Goal: Task Accomplishment & Management: Manage account settings

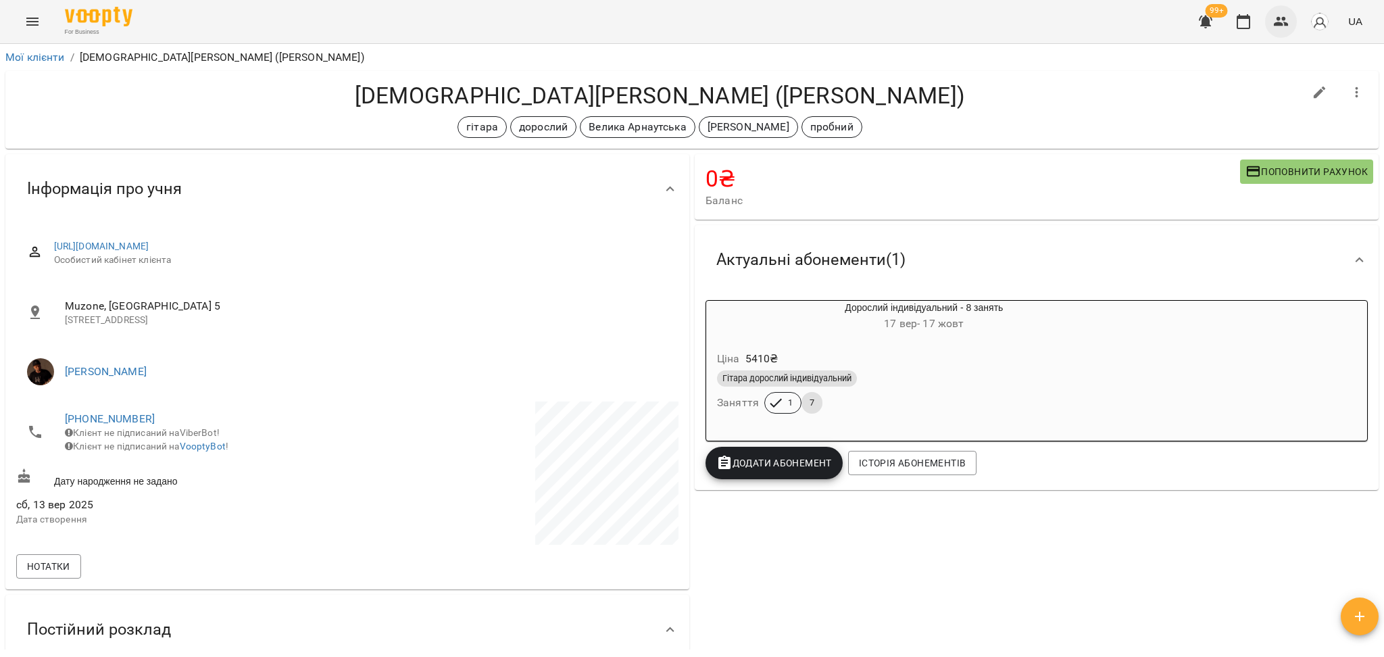
click at [1276, 34] on button "button" at bounding box center [1281, 21] width 32 height 32
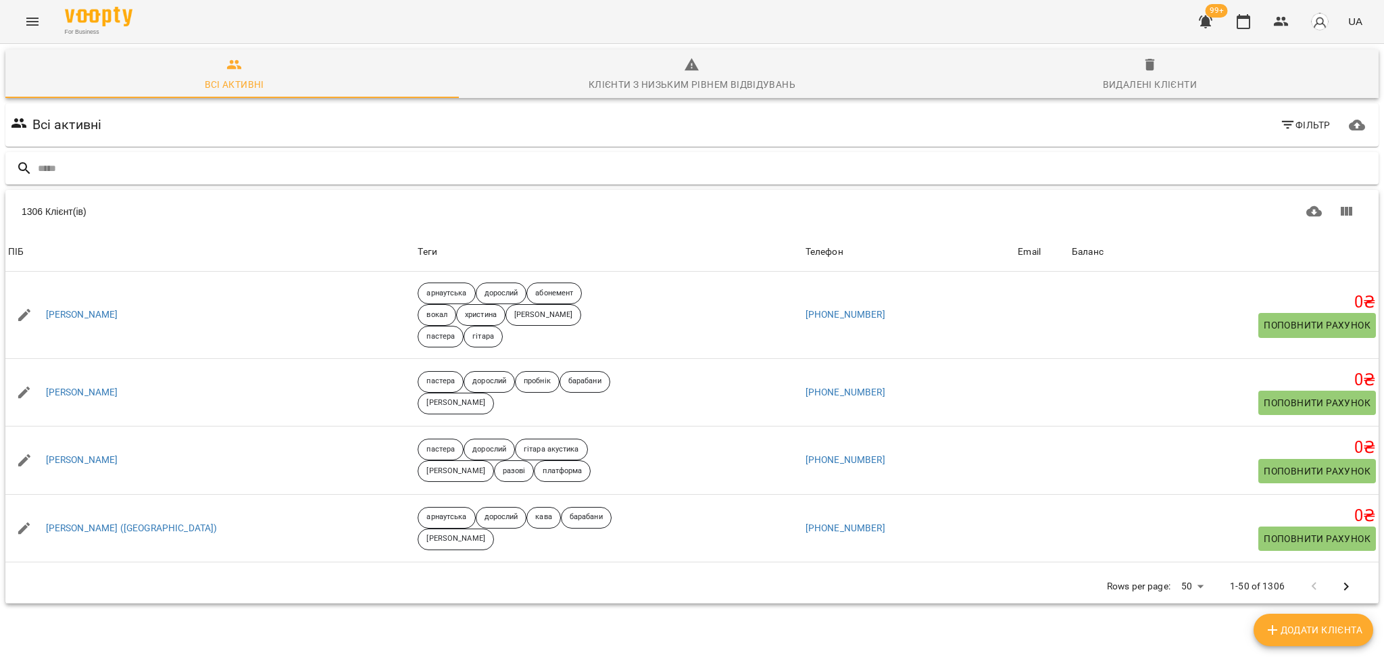
click at [98, 166] on input "text" at bounding box center [705, 168] width 1335 height 22
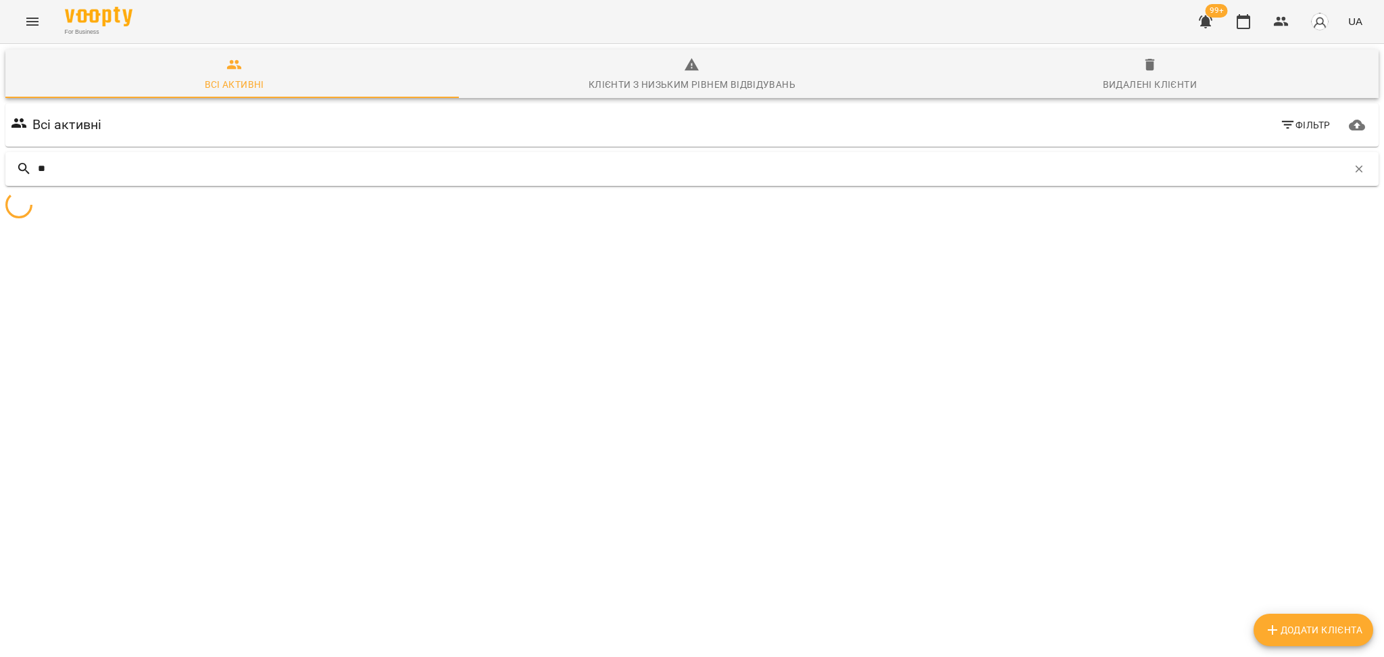
type input "*"
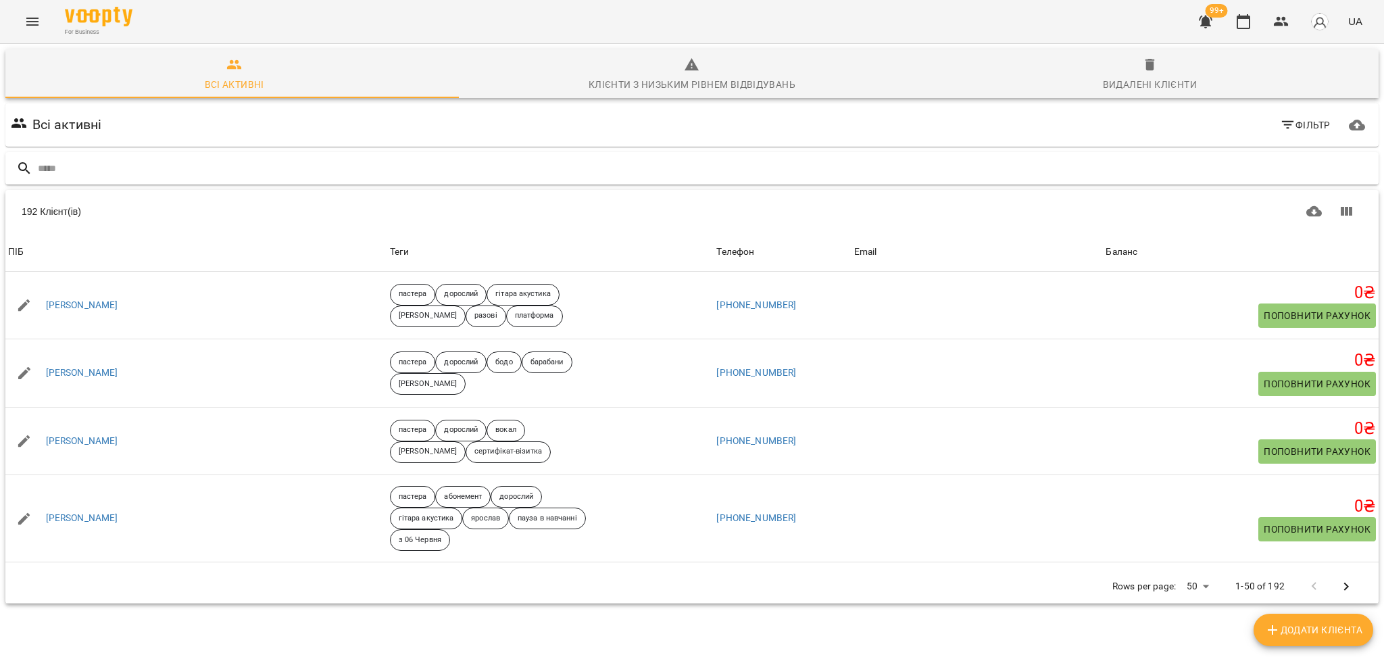
type input "*"
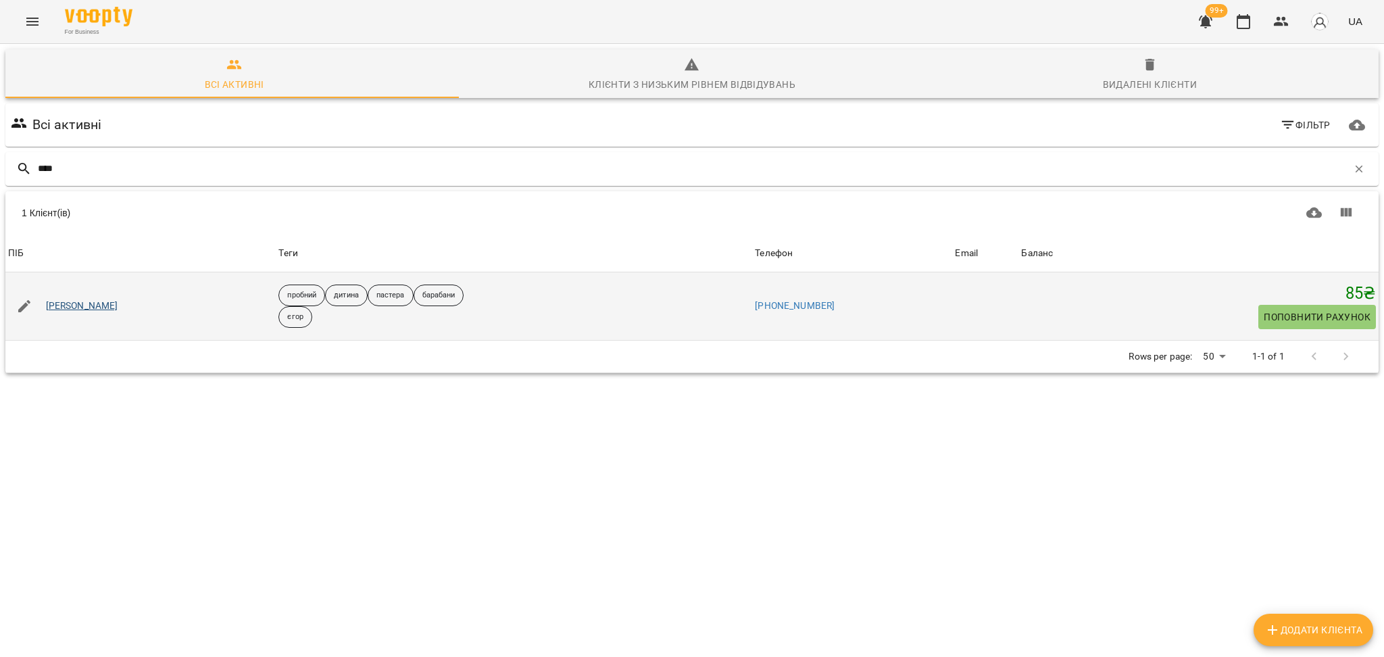
type input "****"
click at [80, 307] on link "[PERSON_NAME]" at bounding box center [82, 306] width 72 height 14
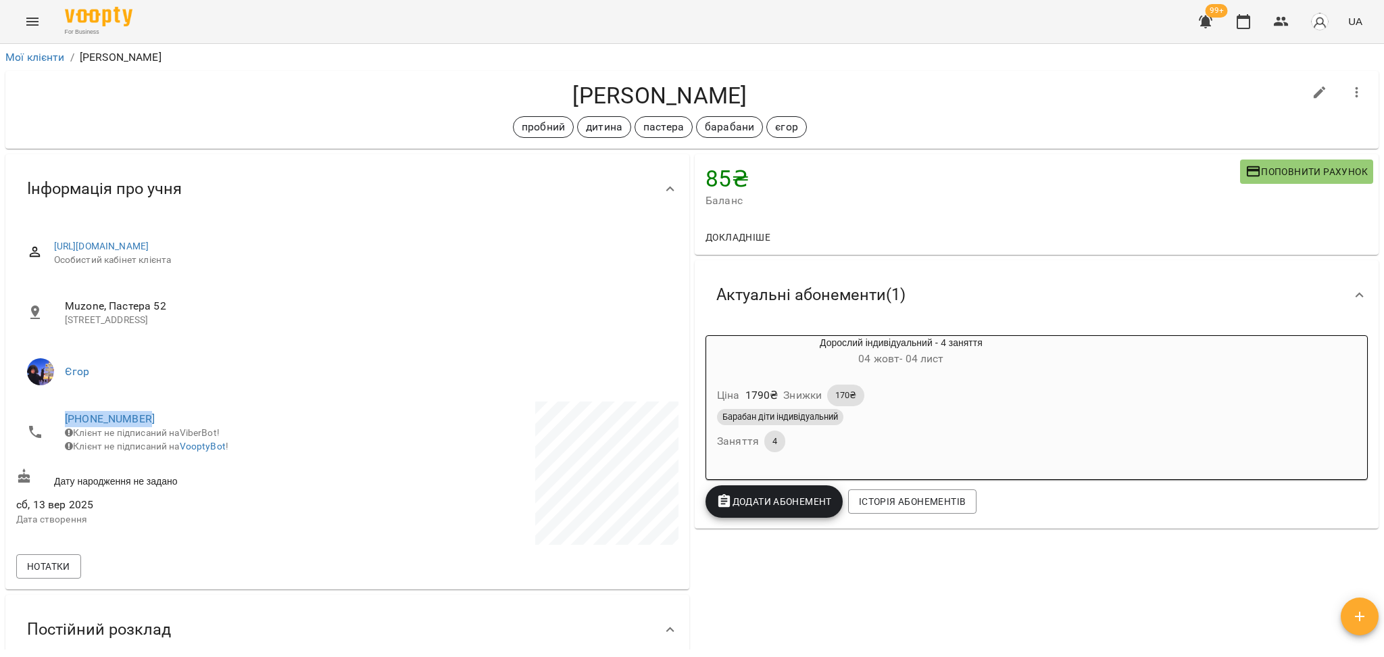
drag, startPoint x: 51, startPoint y: 417, endPoint x: 182, endPoint y: 418, distance: 130.4
click at [182, 418] on li "[PHONE_NUMBER] Клієнт не підписаний на ViberBot! Клієнт не підписаний на Voopty…" at bounding box center [180, 431] width 328 height 61
copy link "[PHONE_NUMBER]"
click at [1258, 27] on button "button" at bounding box center [1243, 21] width 32 height 32
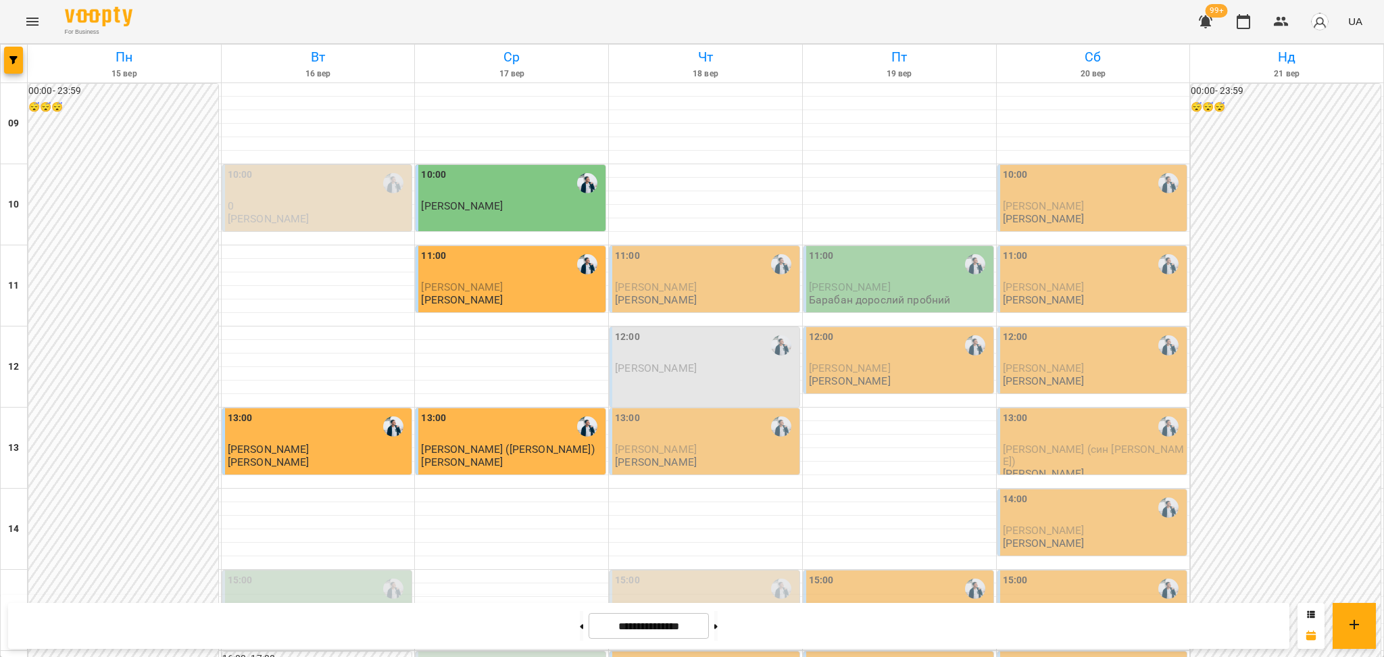
scroll to position [541, 0]
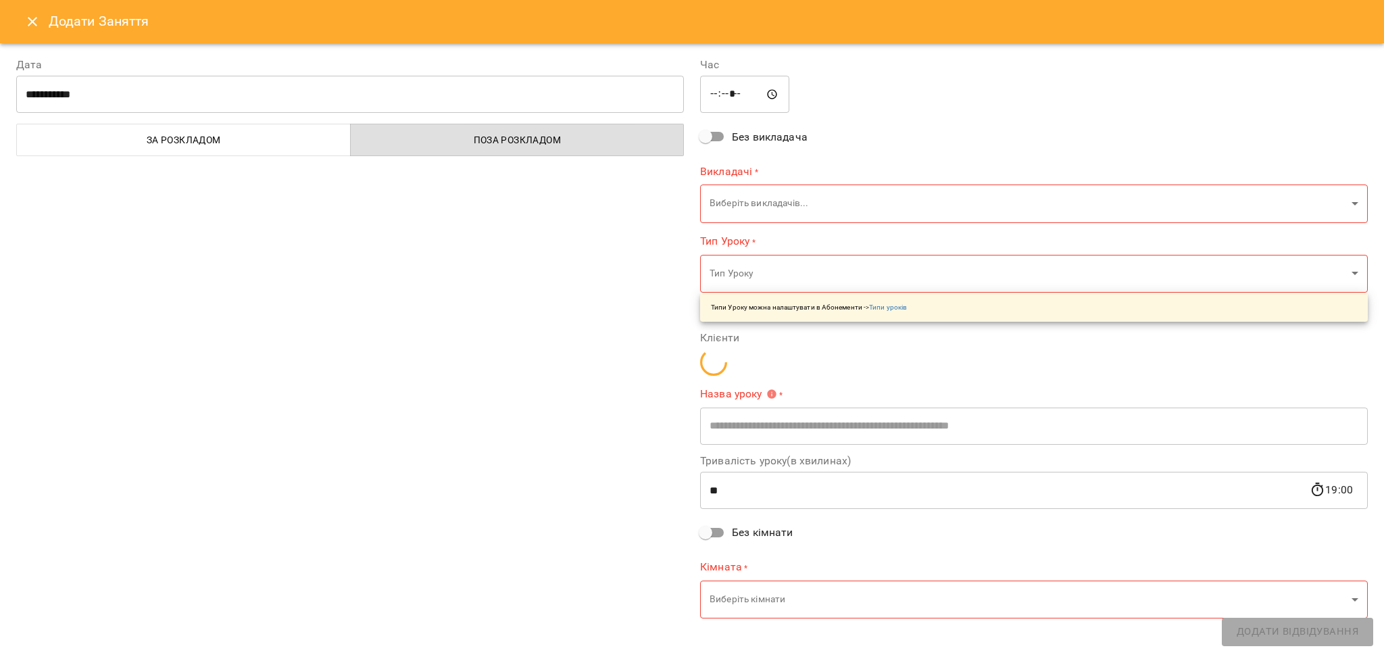
type input "**********"
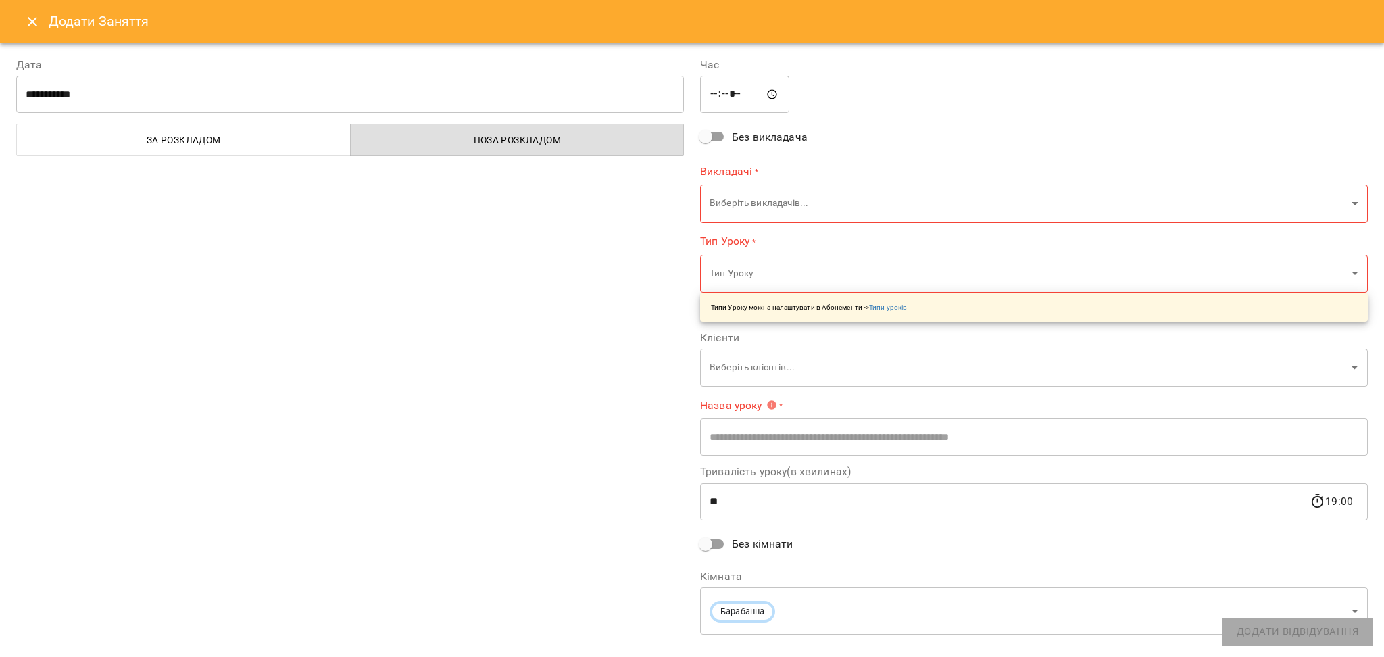
click at [766, 200] on body "For Business 99+ UA [DATE] [DATE] [DATE] [DATE] [DATE] [DATE] Нд [DATE] 10 11 1…" at bounding box center [692, 599] width 1384 height 1198
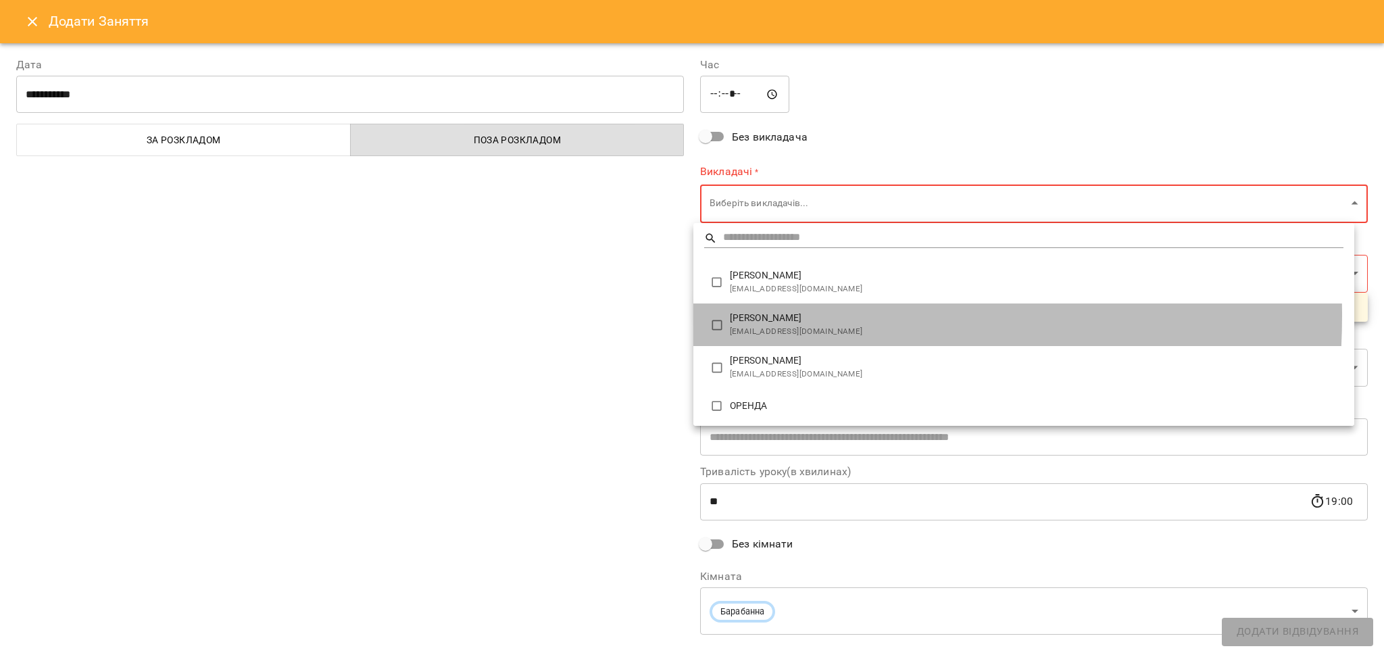
click at [732, 316] on span "[PERSON_NAME]" at bounding box center [1037, 319] width 614 height 14
type input "**********"
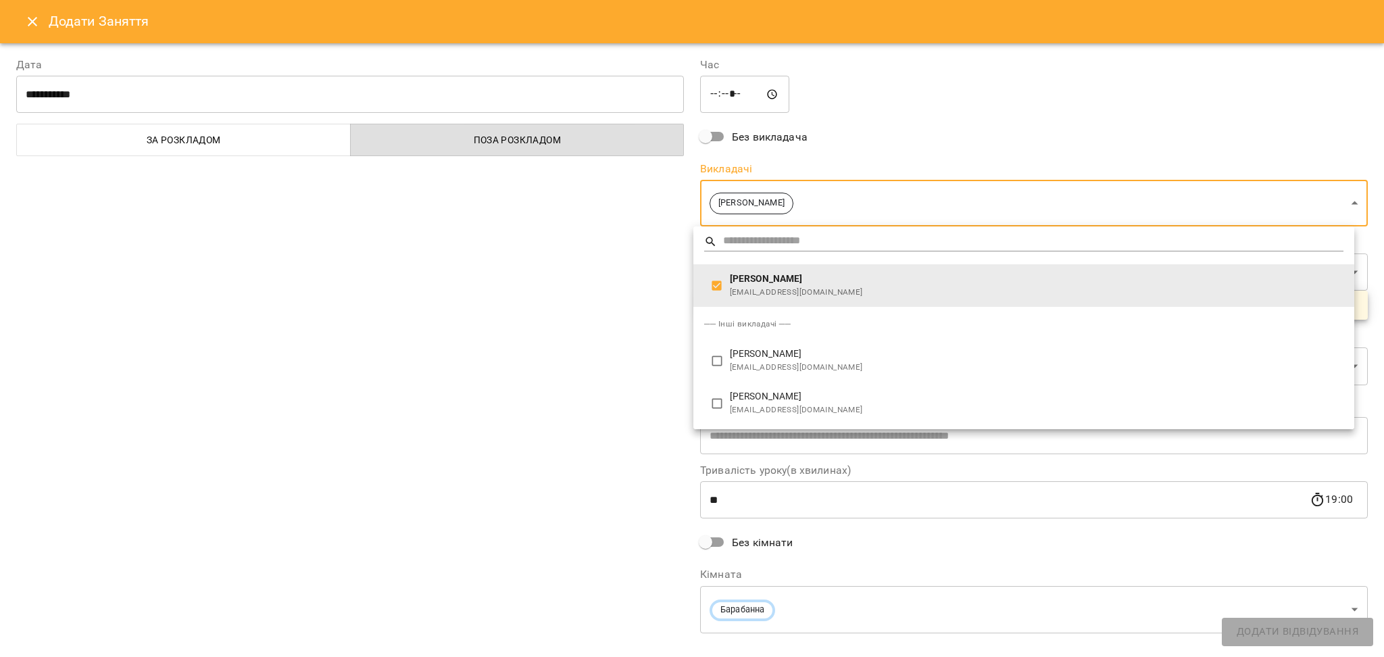
click at [542, 275] on div at bounding box center [692, 328] width 1384 height 657
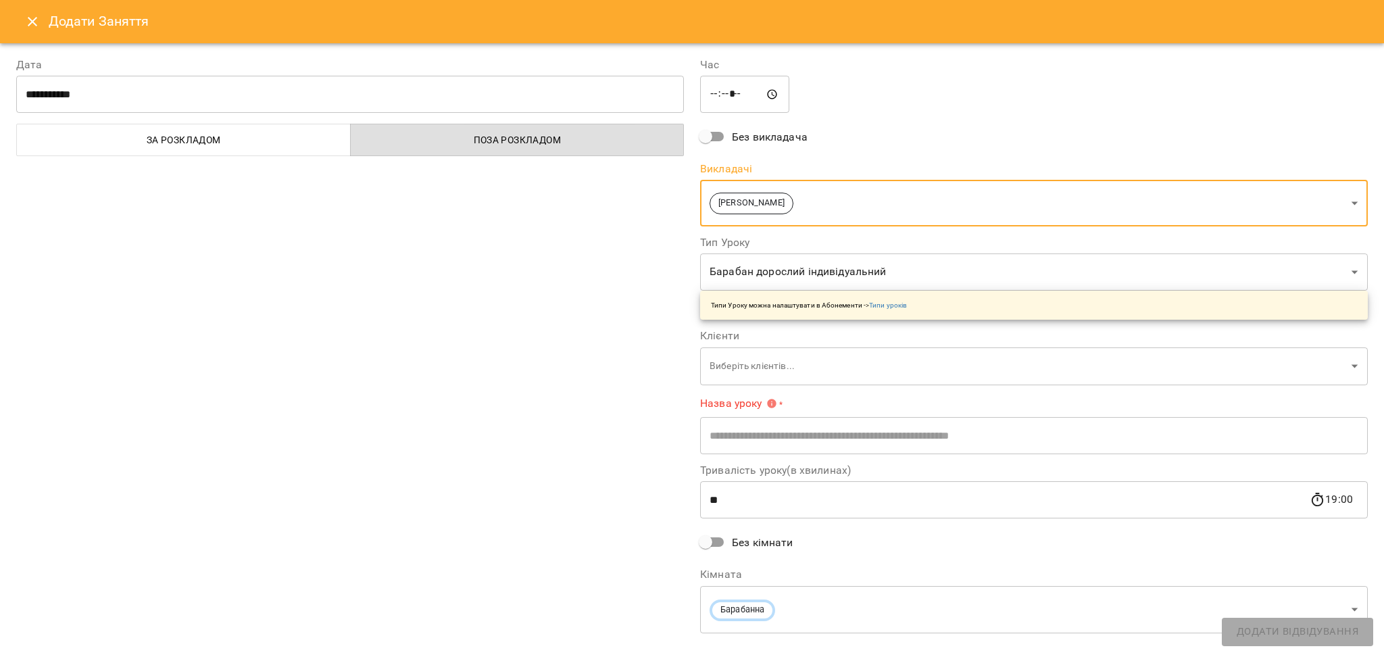
click at [787, 280] on body "For Business 99+ UA [DATE] [DATE] [DATE] [DATE] [DATE] [DATE] Нд [DATE] 10 11 1…" at bounding box center [692, 599] width 1384 height 1198
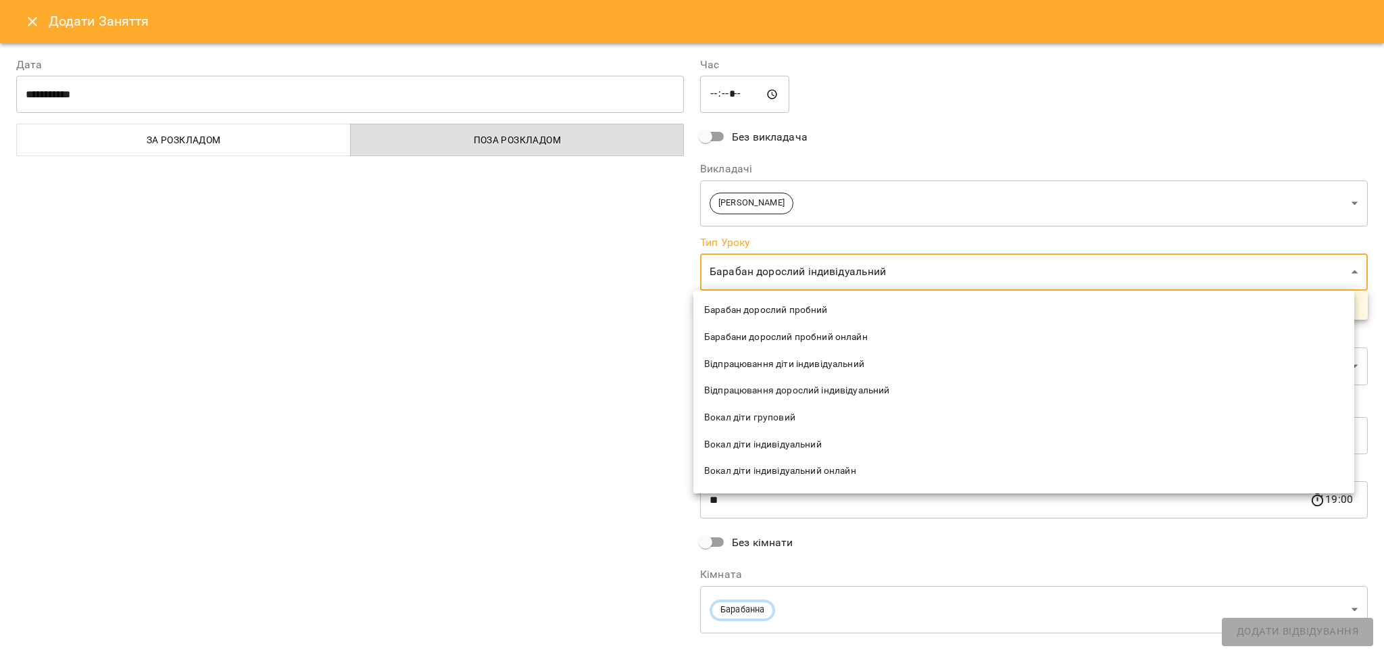
click at [800, 312] on span "Барабан дорослий пробний" at bounding box center [1023, 310] width 639 height 14
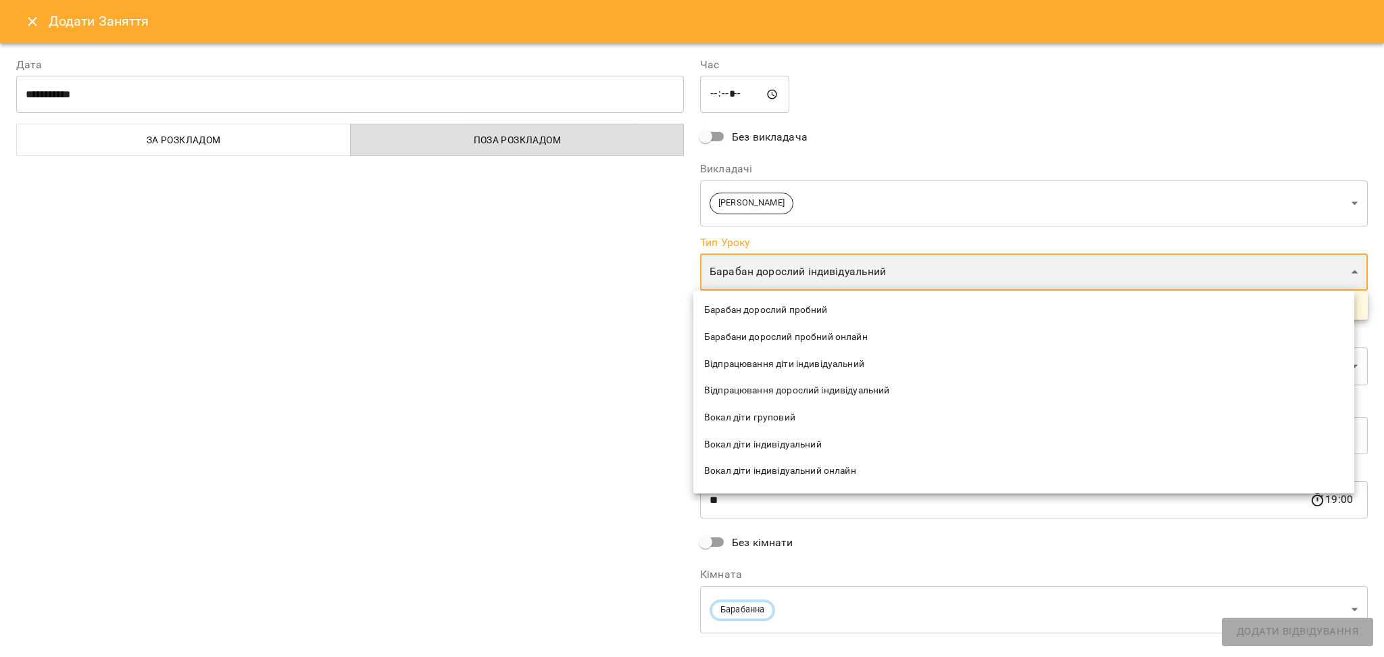
type input "**********"
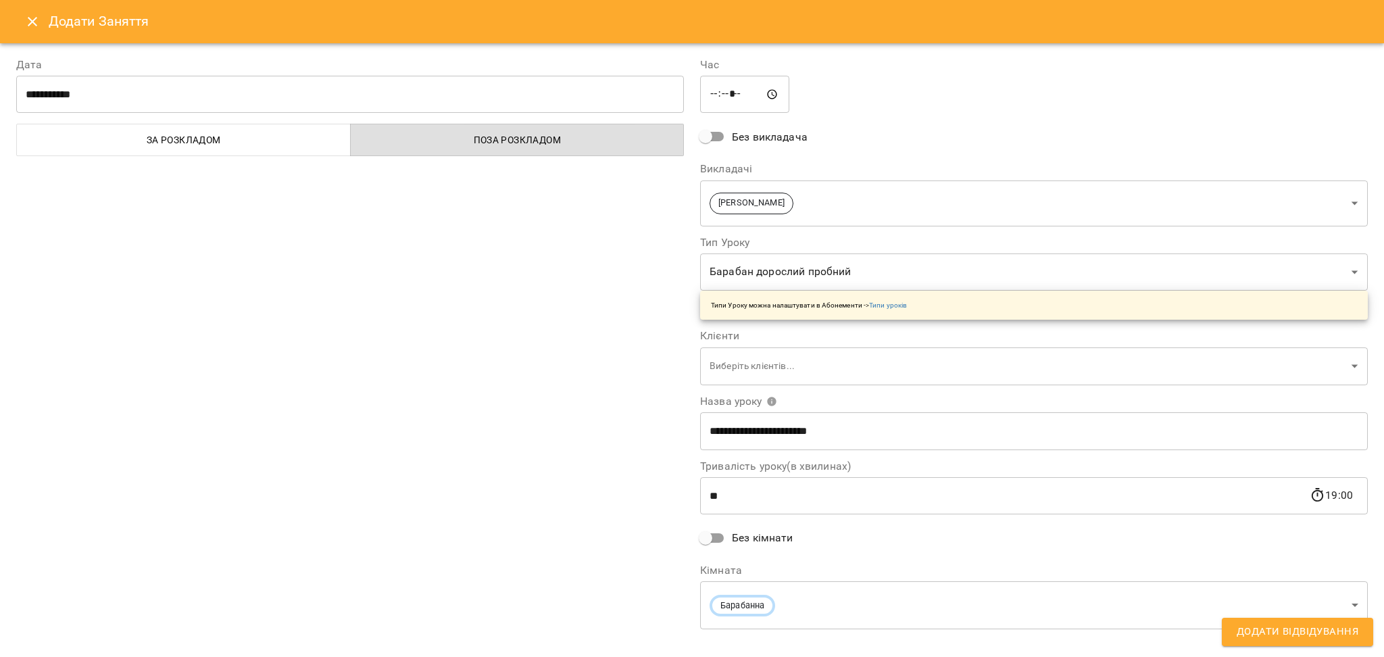
click at [781, 360] on body "For Business 99+ UA [DATE] [DATE] [DATE] [DATE] [DATE] [DATE] Нд [DATE] 10 11 1…" at bounding box center [692, 599] width 1384 height 1198
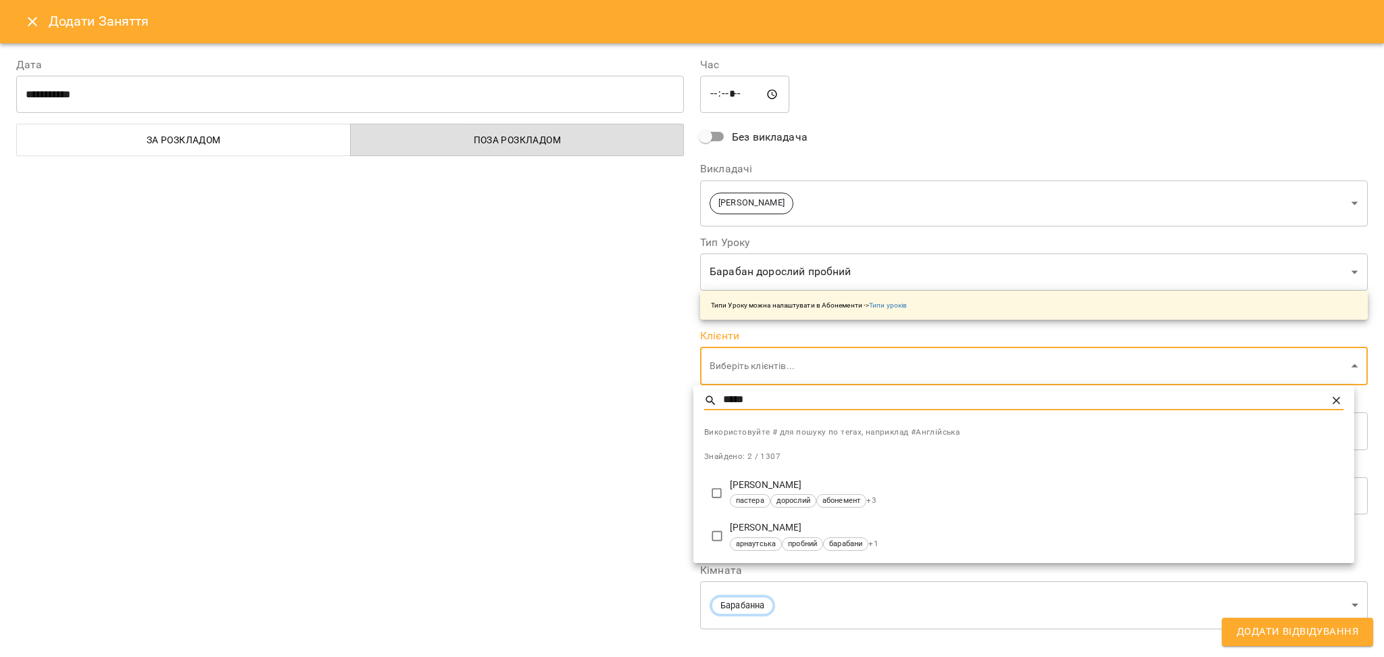
type input "*****"
type input "**********"
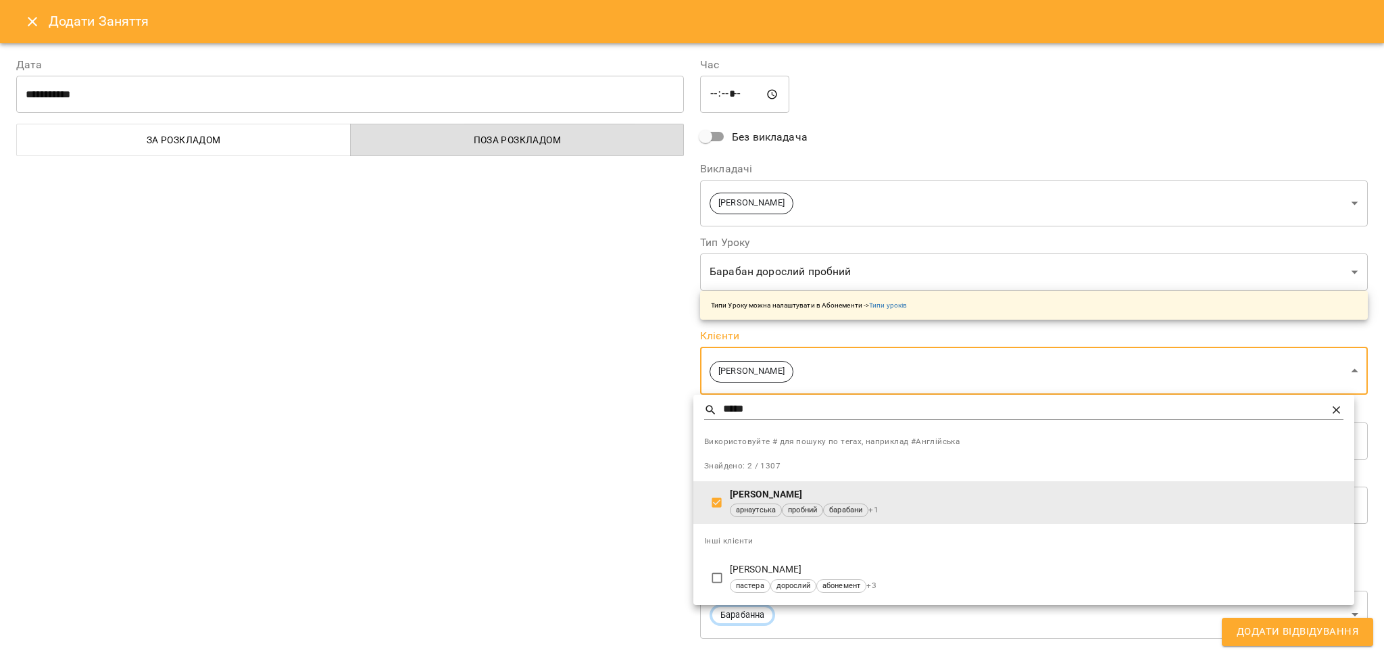
click at [525, 503] on div at bounding box center [692, 328] width 1384 height 657
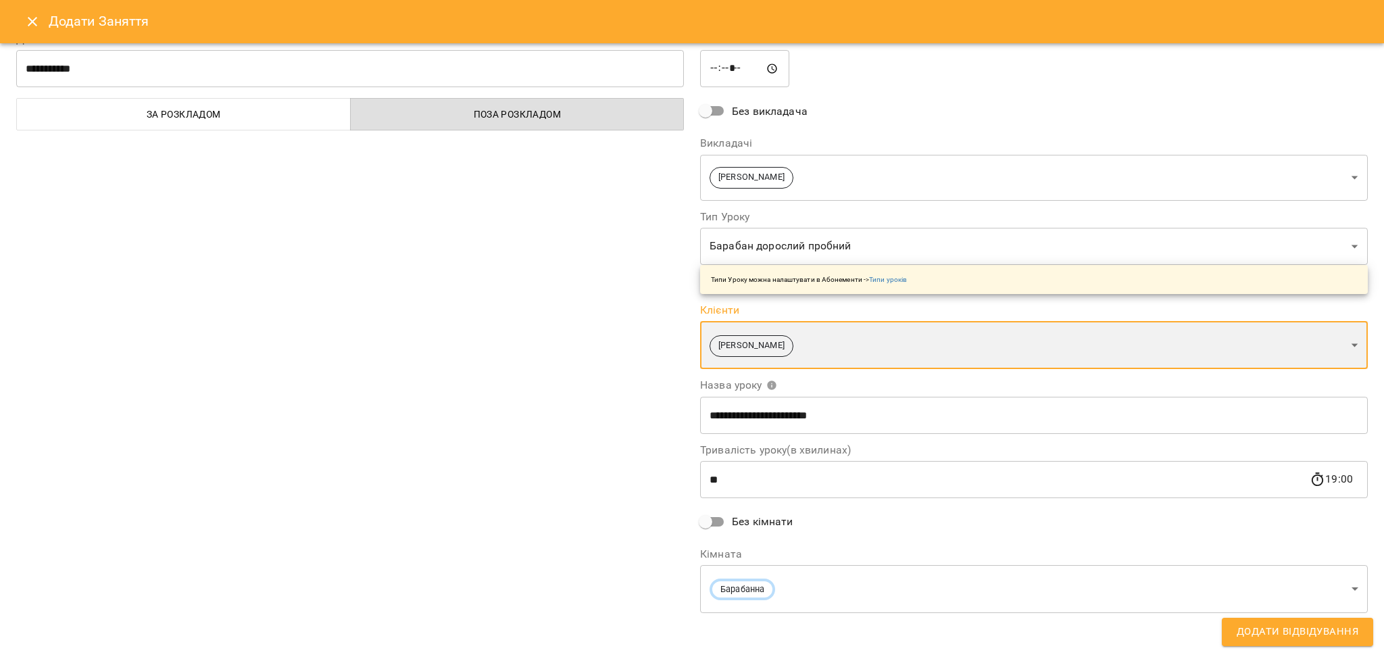
scroll to position [27, 0]
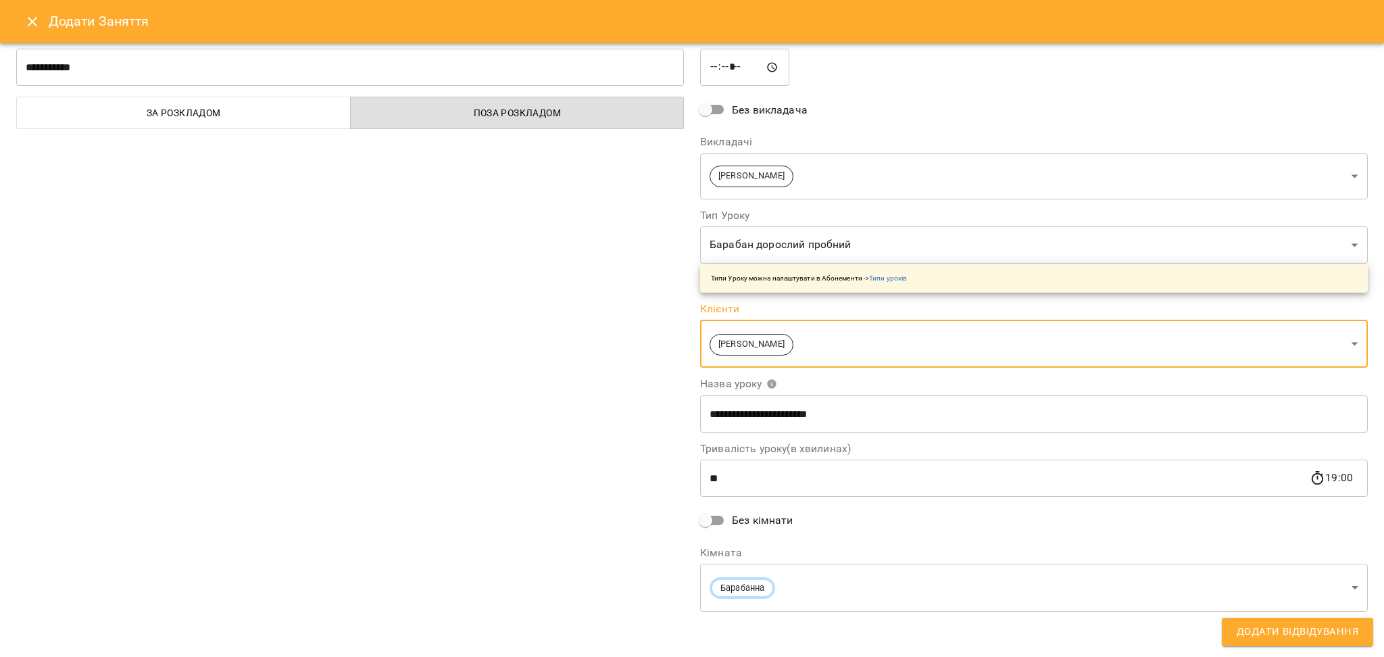
click at [739, 486] on input "**" at bounding box center [1004, 478] width 609 height 38
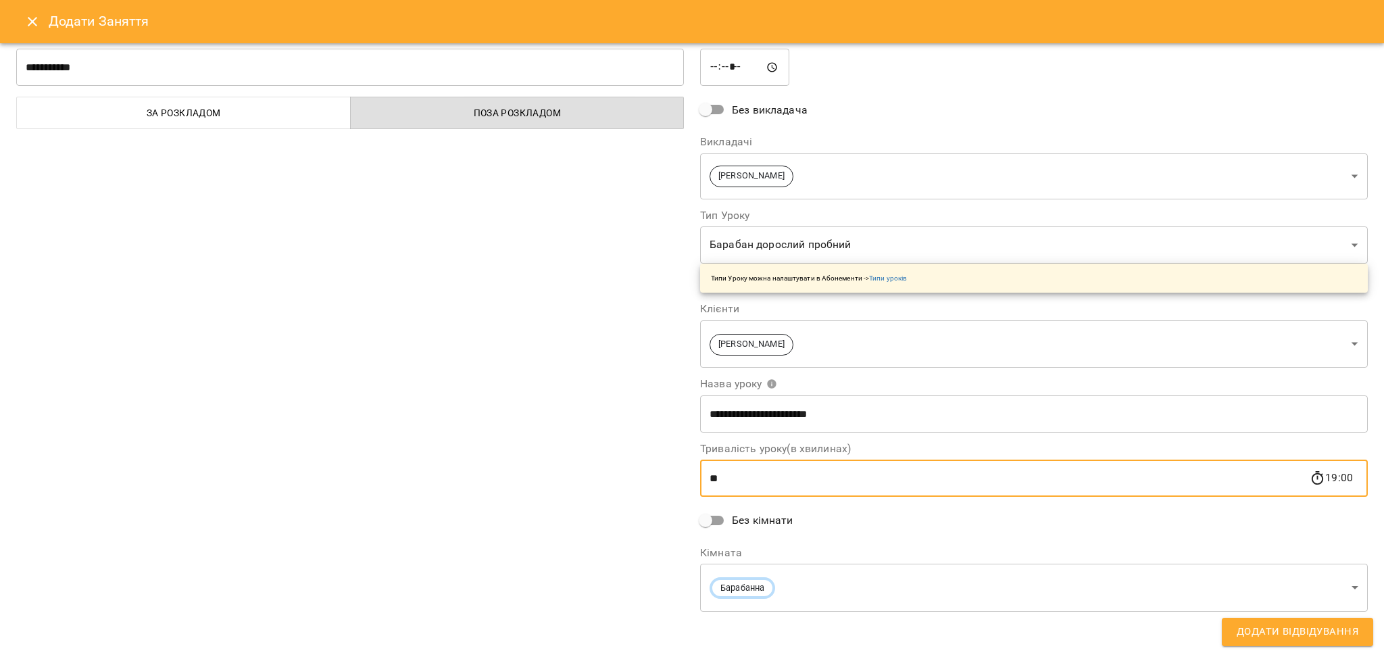
type input "*"
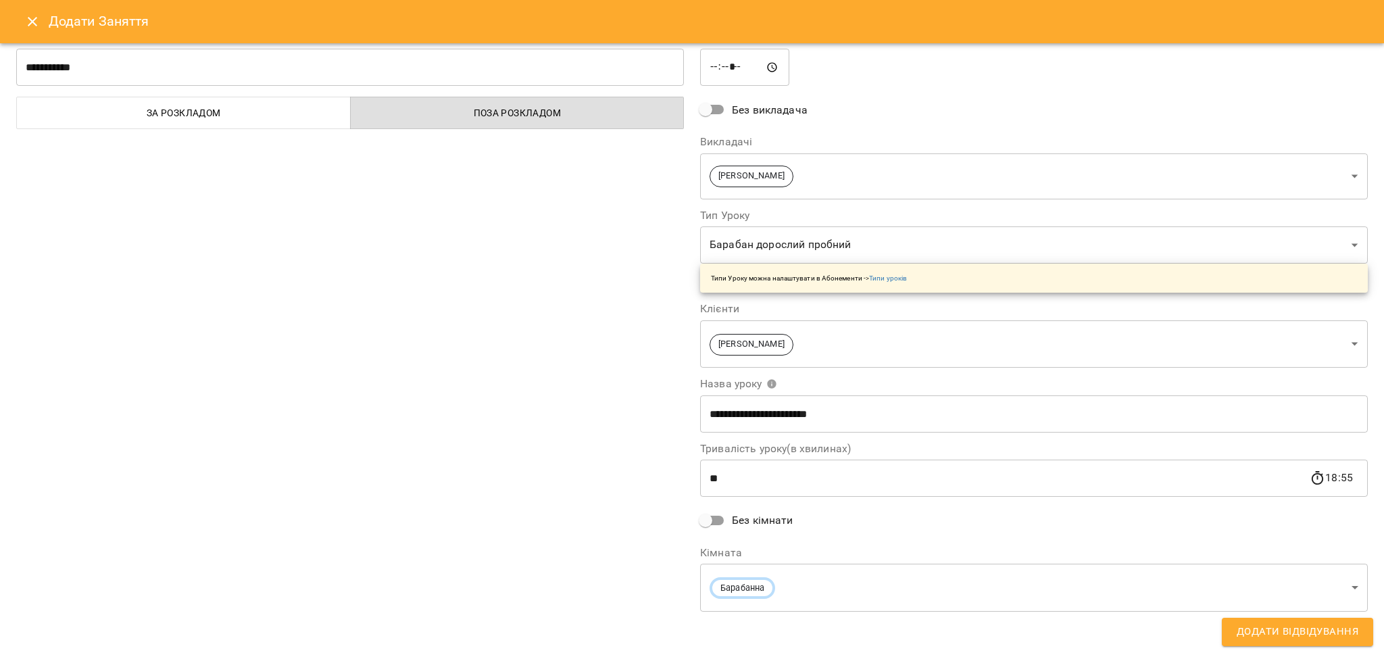
click at [537, 517] on div "**********" at bounding box center [350, 322] width 684 height 617
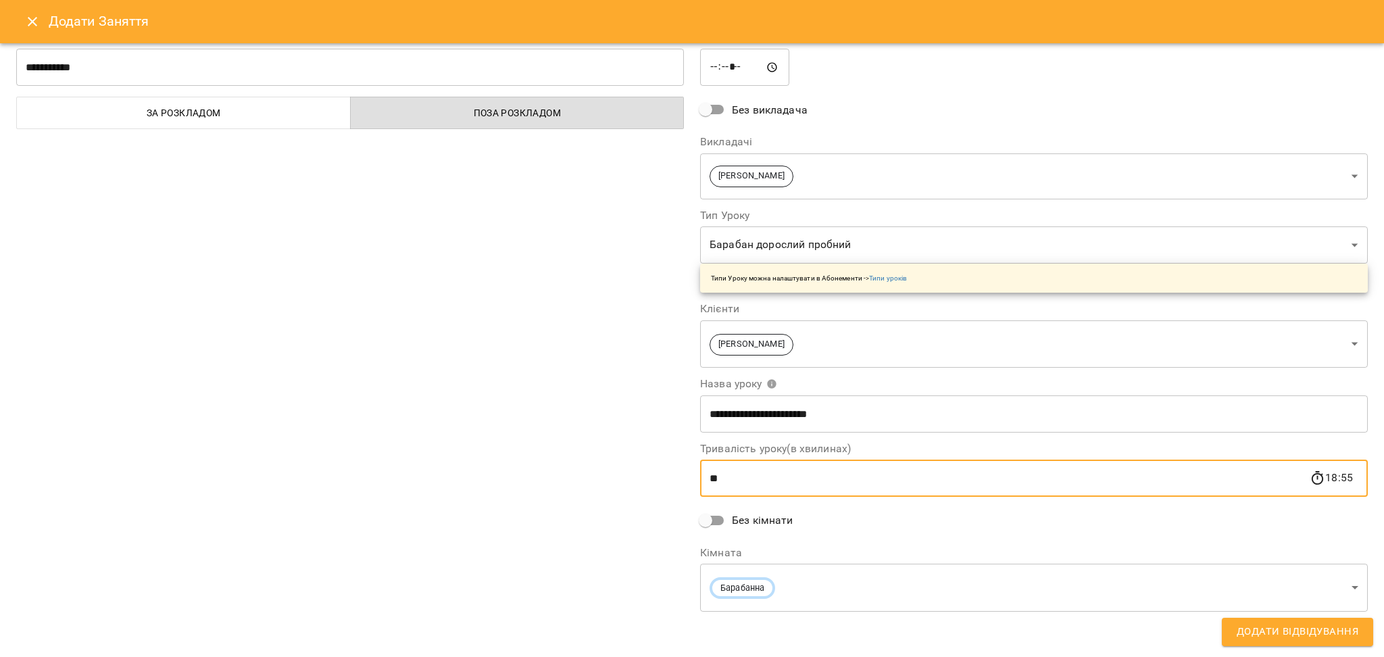
click at [734, 481] on input "**" at bounding box center [1004, 478] width 609 height 38
type input "*"
type input "**"
click at [1229, 630] on button "Додати Відвідування" at bounding box center [1297, 632] width 151 height 28
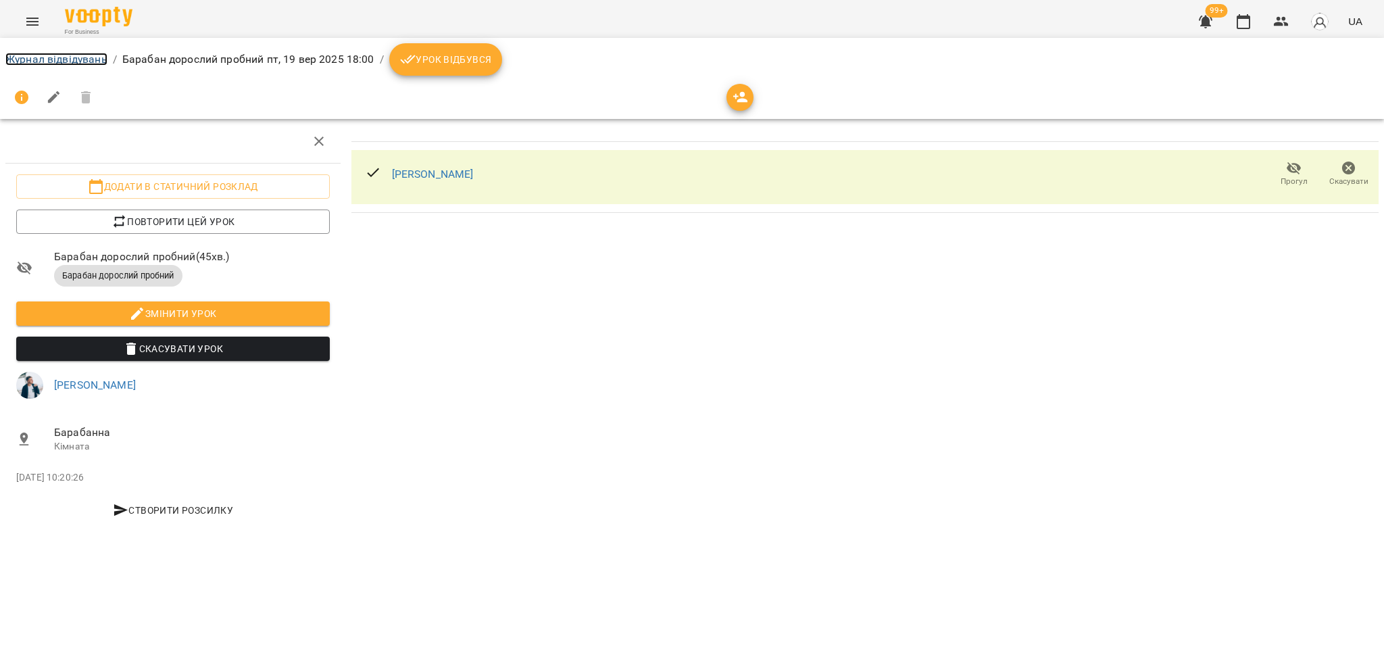
click at [68, 59] on link "Журнал відвідувань" at bounding box center [56, 59] width 102 height 13
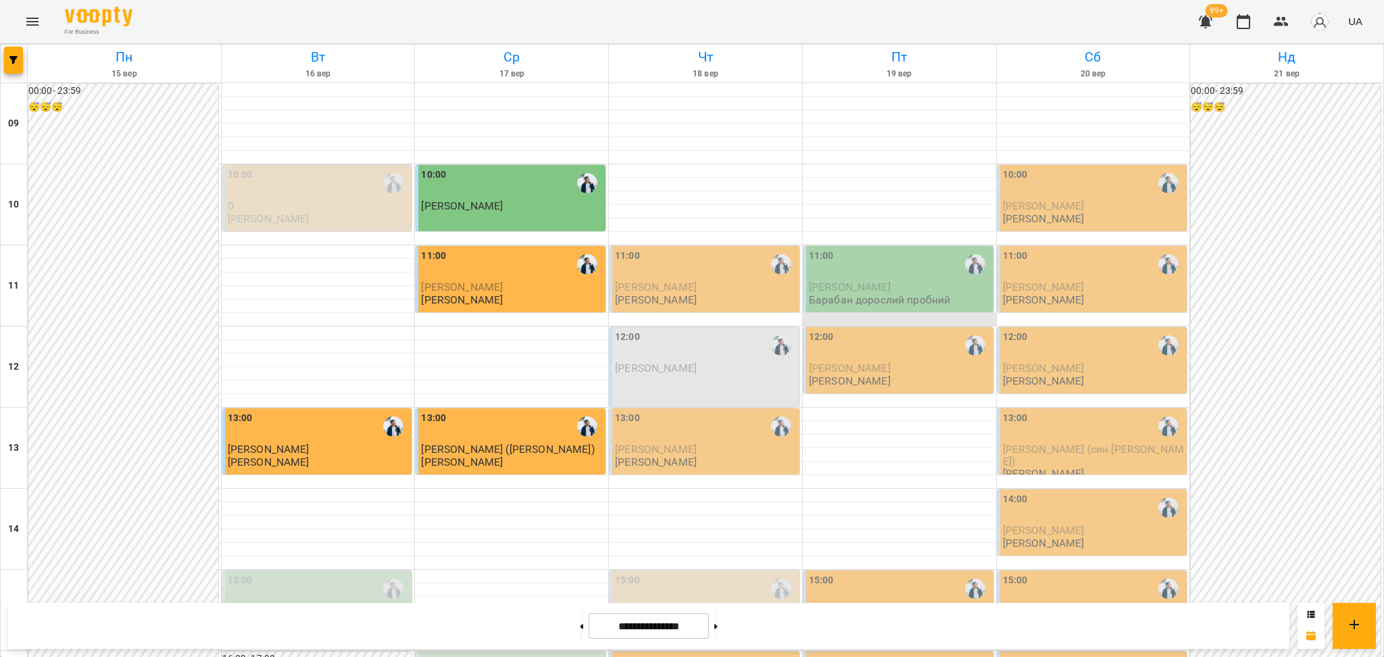
scroll to position [360, 0]
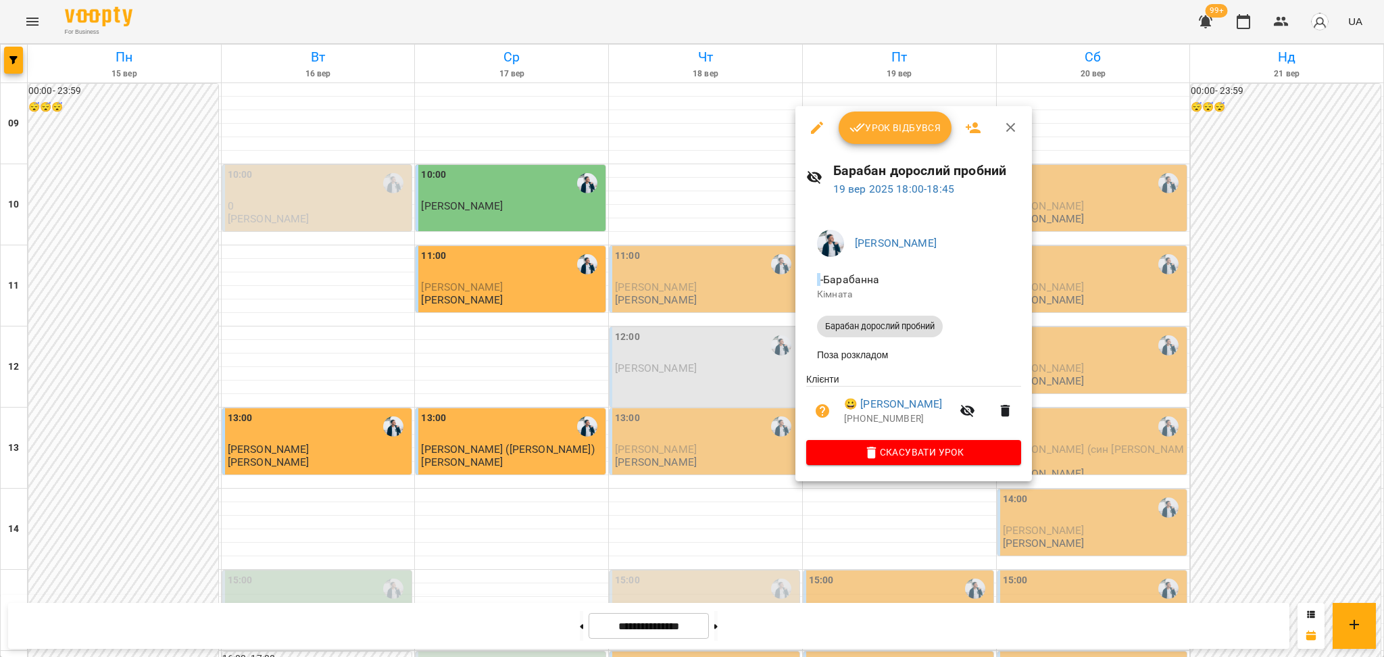
click at [835, 512] on div at bounding box center [692, 328] width 1384 height 657
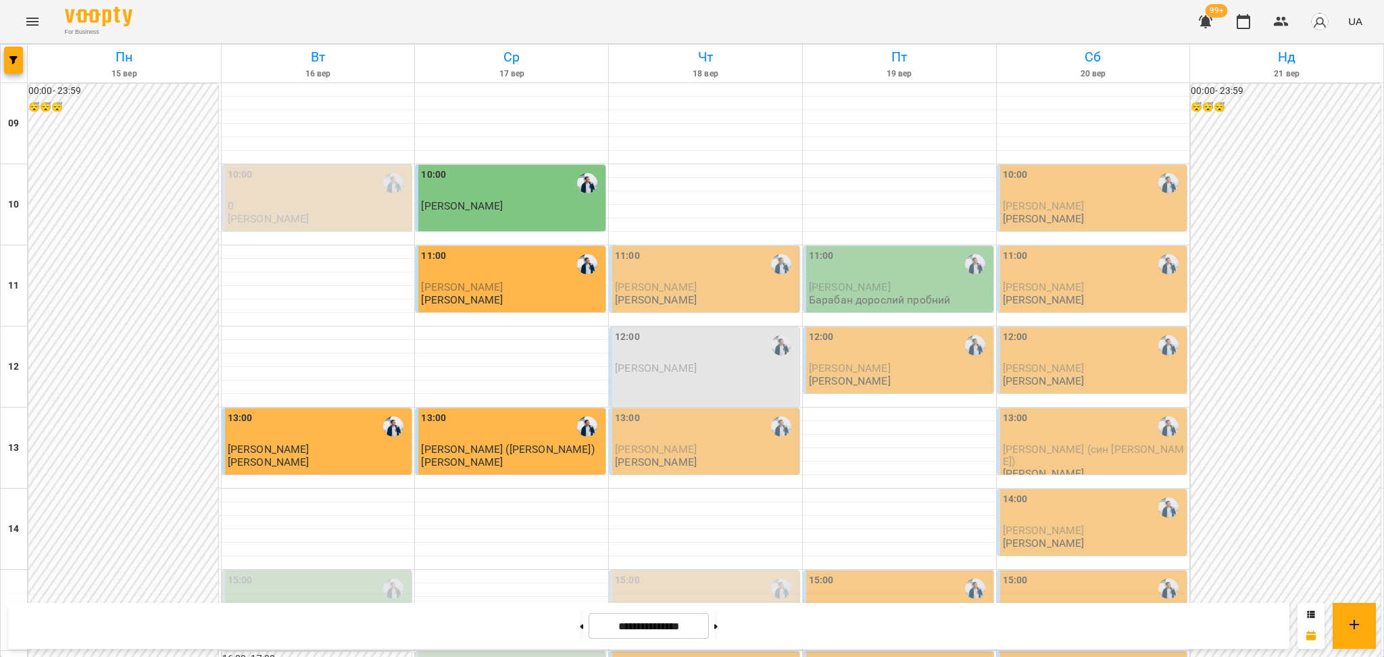
scroll to position [541, 0]
click at [26, 22] on icon "Menu" at bounding box center [32, 22] width 16 height 16
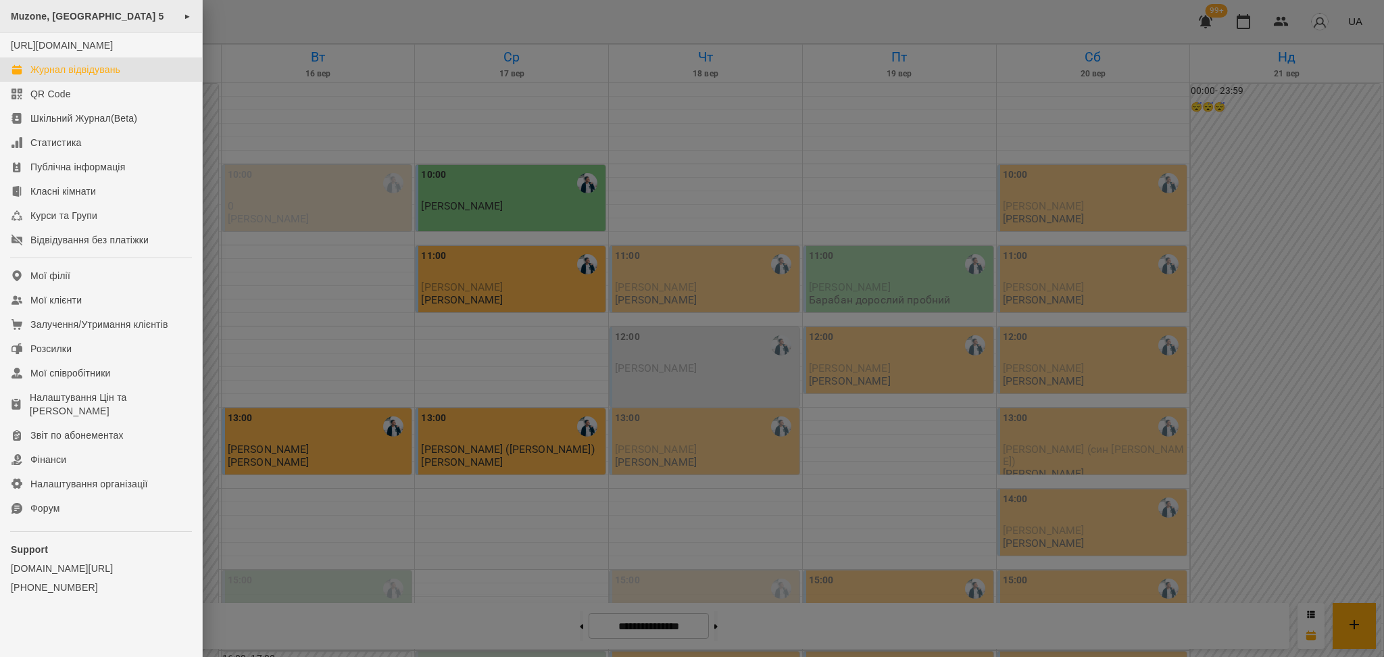
click at [40, 18] on span "Muzone, [GEOGRAPHIC_DATA] 5" at bounding box center [87, 16] width 153 height 11
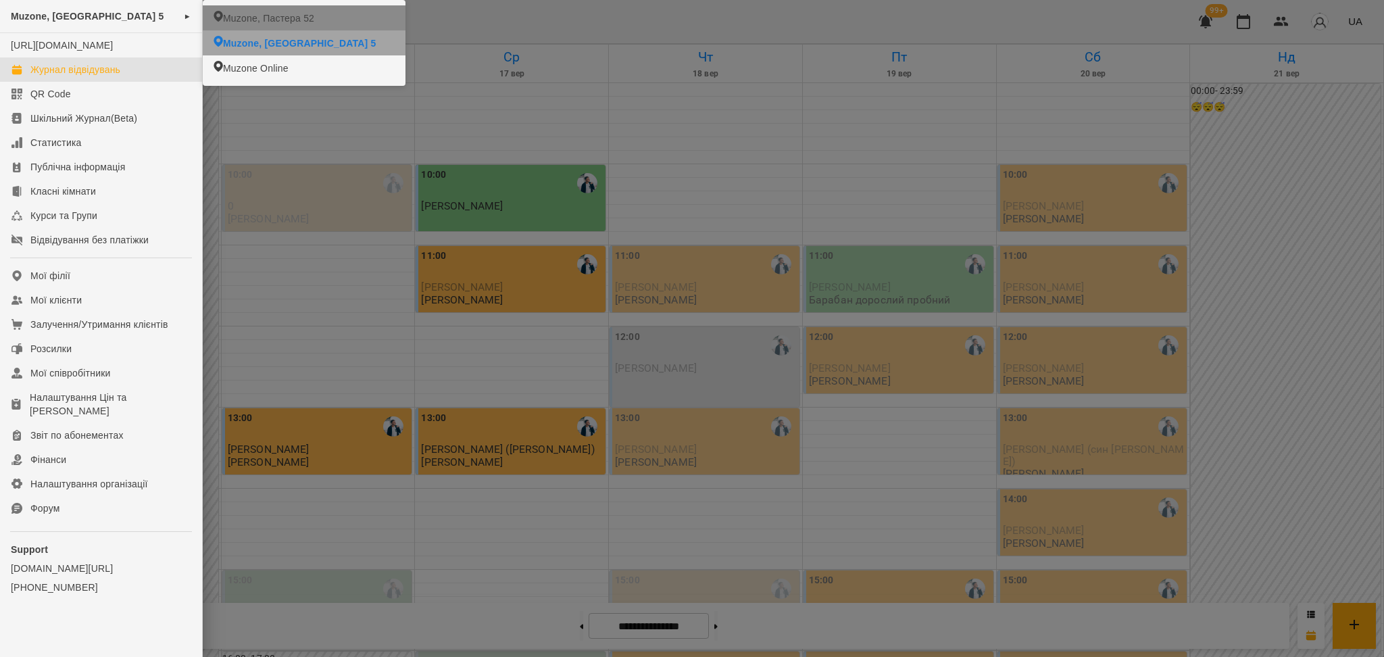
click at [262, 22] on span "Muzone, Пастера 52" at bounding box center [268, 18] width 91 height 14
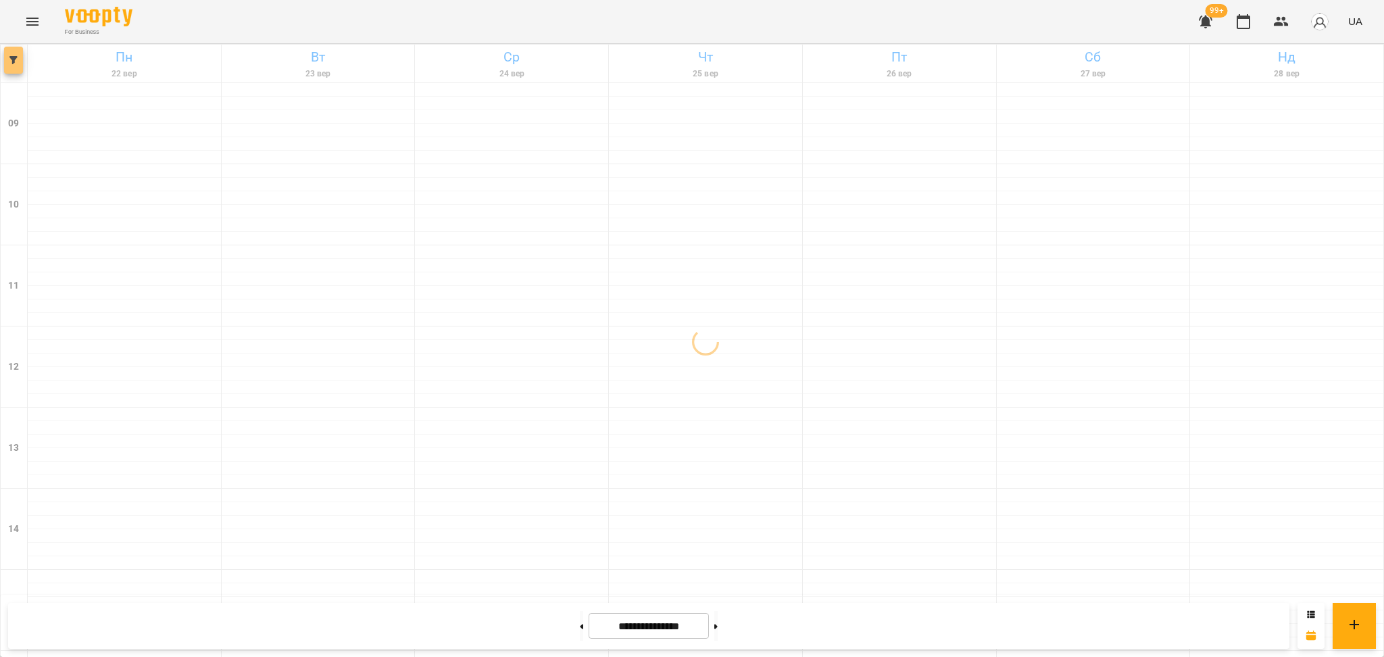
click at [7, 66] on button "button" at bounding box center [13, 60] width 19 height 27
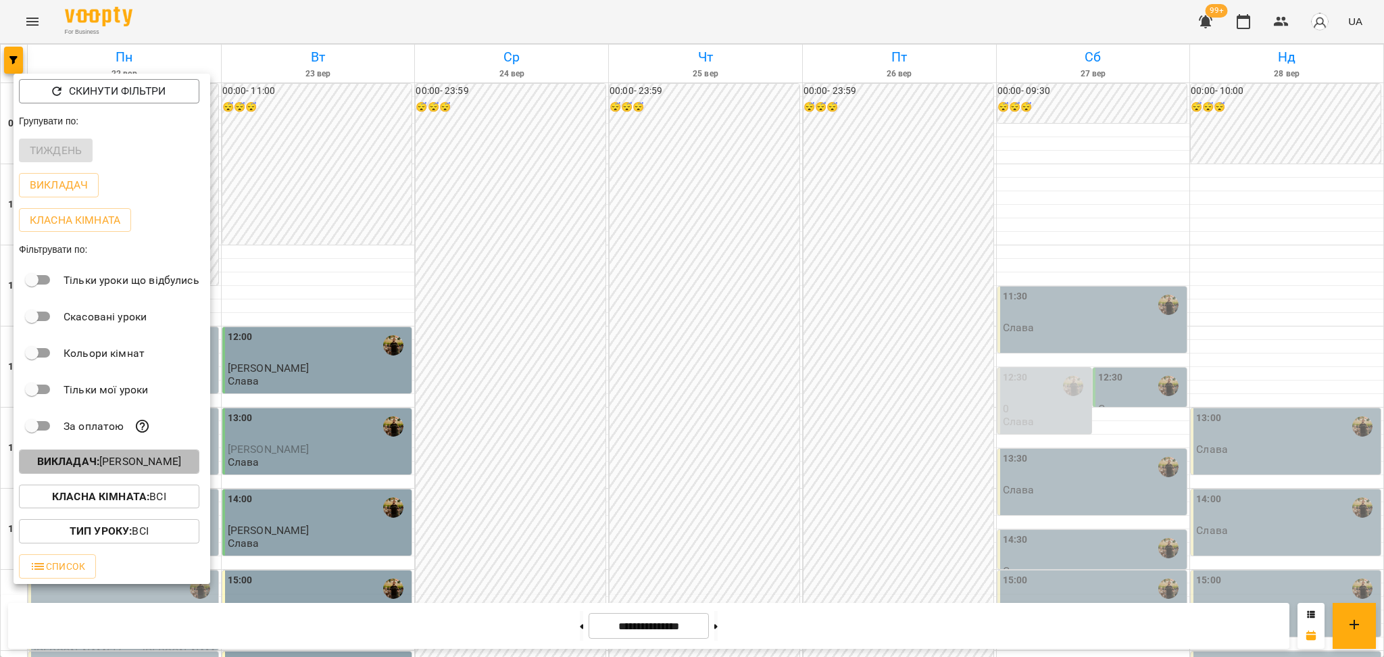
click at [153, 474] on button "Викладач : [PERSON_NAME]" at bounding box center [109, 461] width 180 height 24
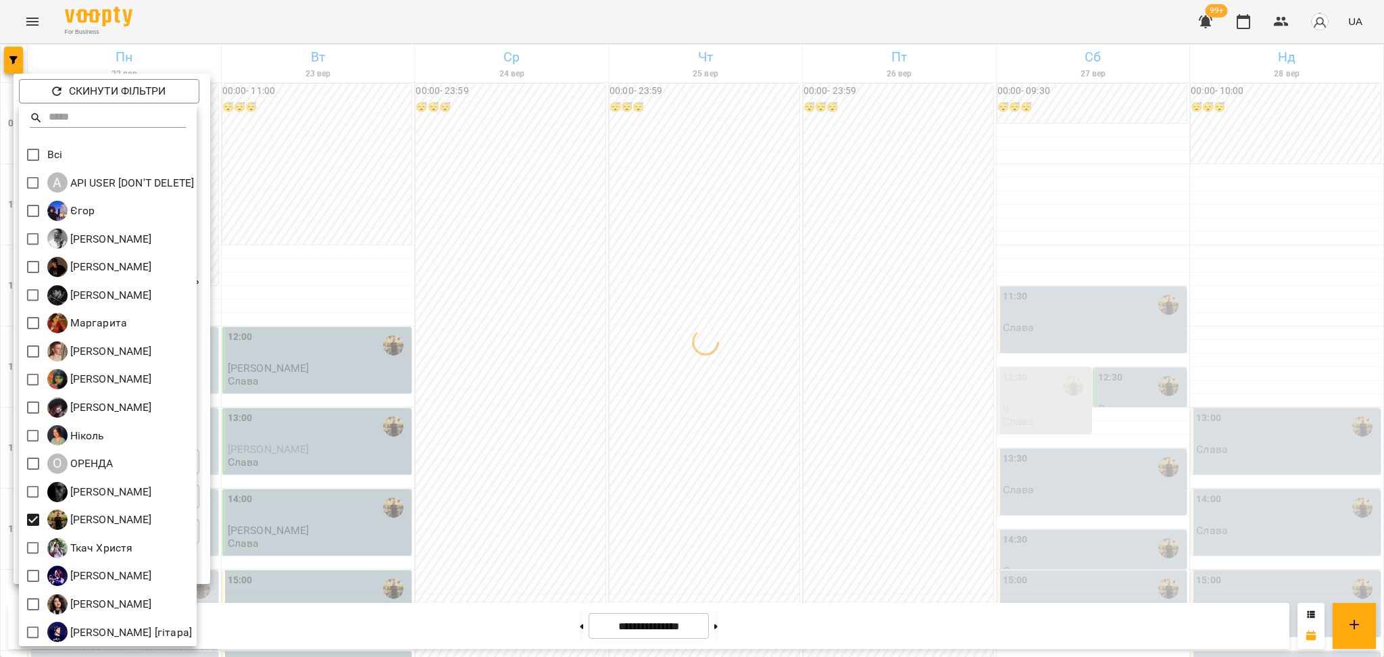
click at [566, 409] on div at bounding box center [692, 328] width 1384 height 657
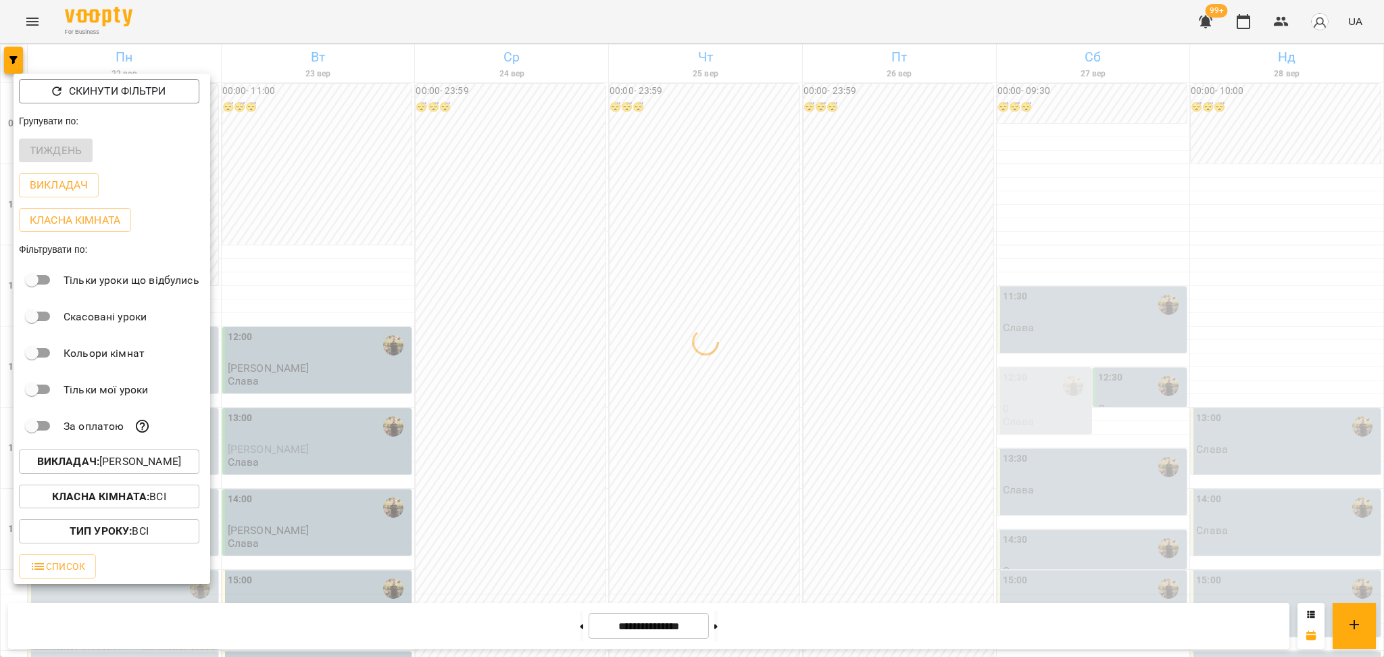
click at [537, 404] on div at bounding box center [692, 328] width 1384 height 657
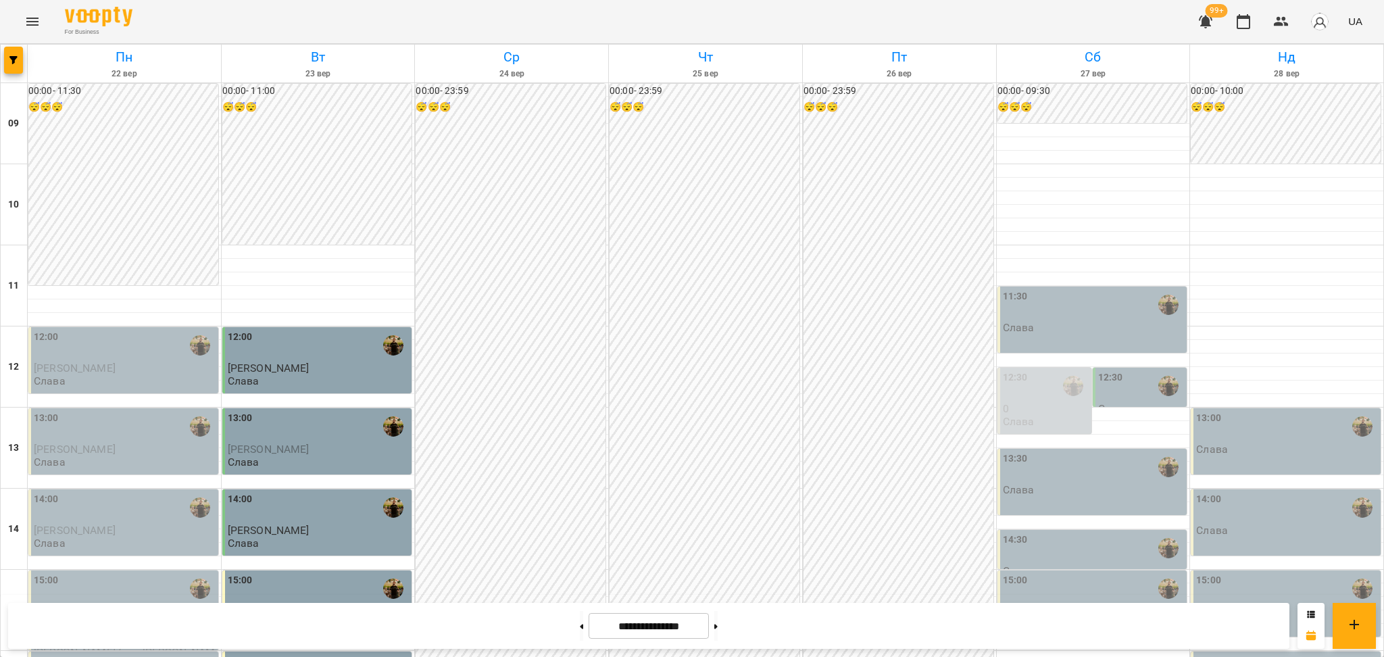
scroll to position [541, 0]
click at [580, 630] on button at bounding box center [581, 626] width 3 height 30
type input "**********"
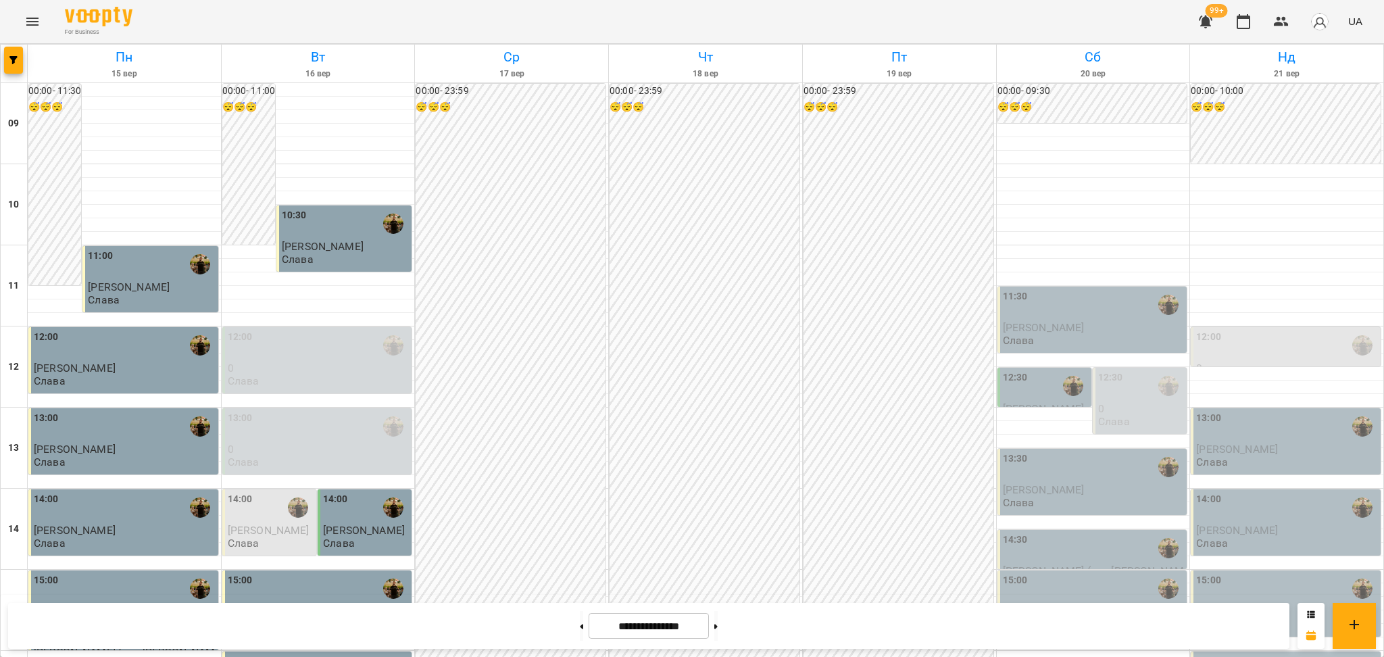
scroll to position [360, 0]
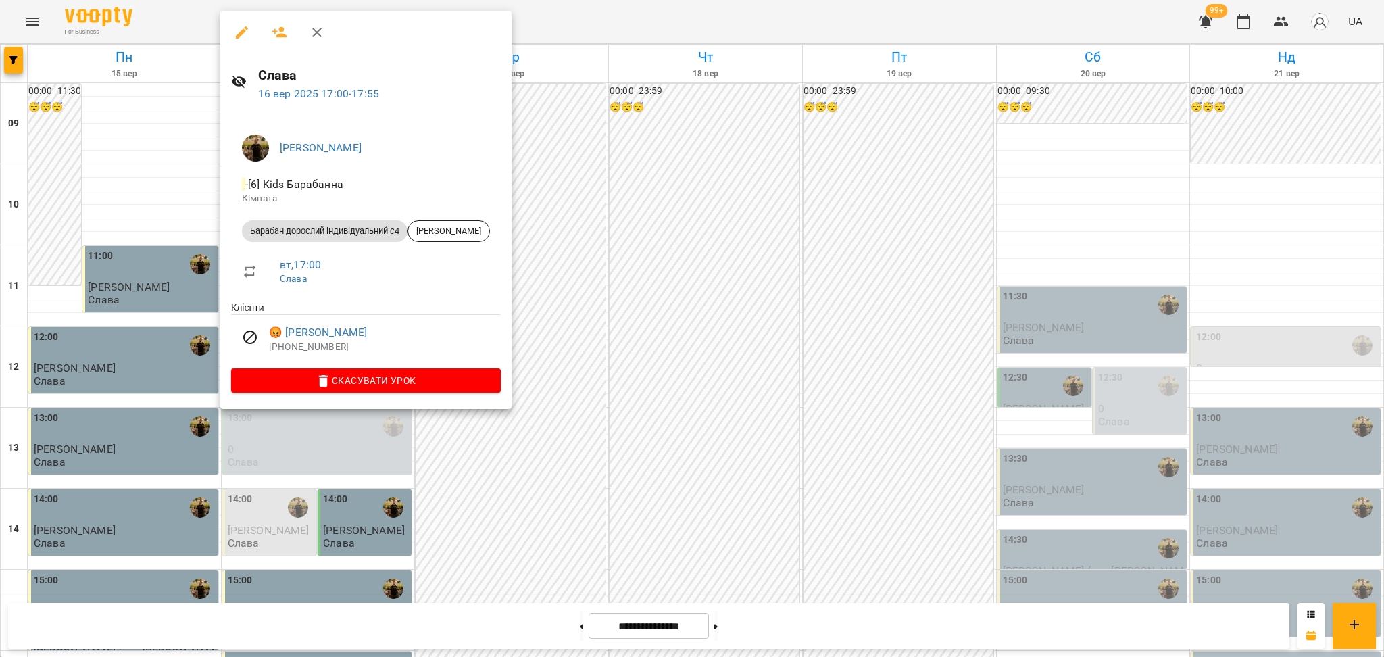
click at [328, 463] on div at bounding box center [692, 328] width 1384 height 657
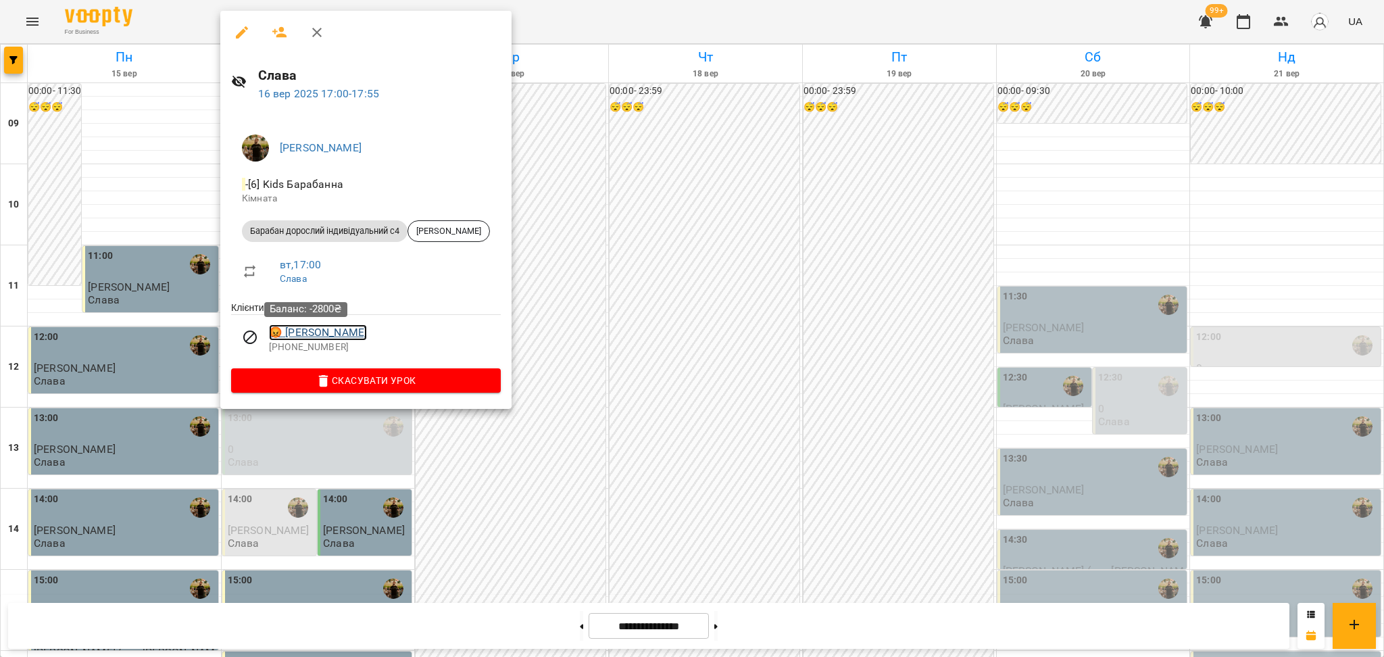
click at [303, 332] on link "😡 [PERSON_NAME]" at bounding box center [318, 332] width 98 height 16
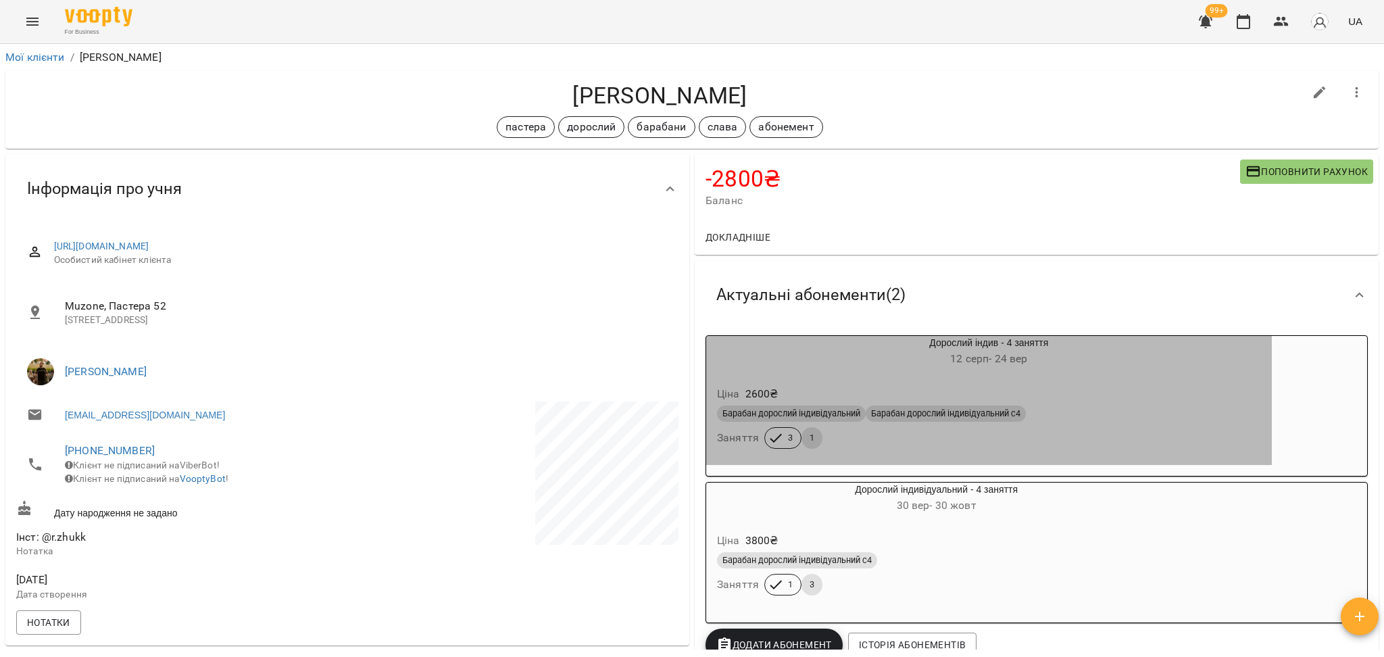
click at [752, 345] on div "Дорослий індив - 4 заняття [DATE] - [DATE]" at bounding box center [989, 352] width 566 height 32
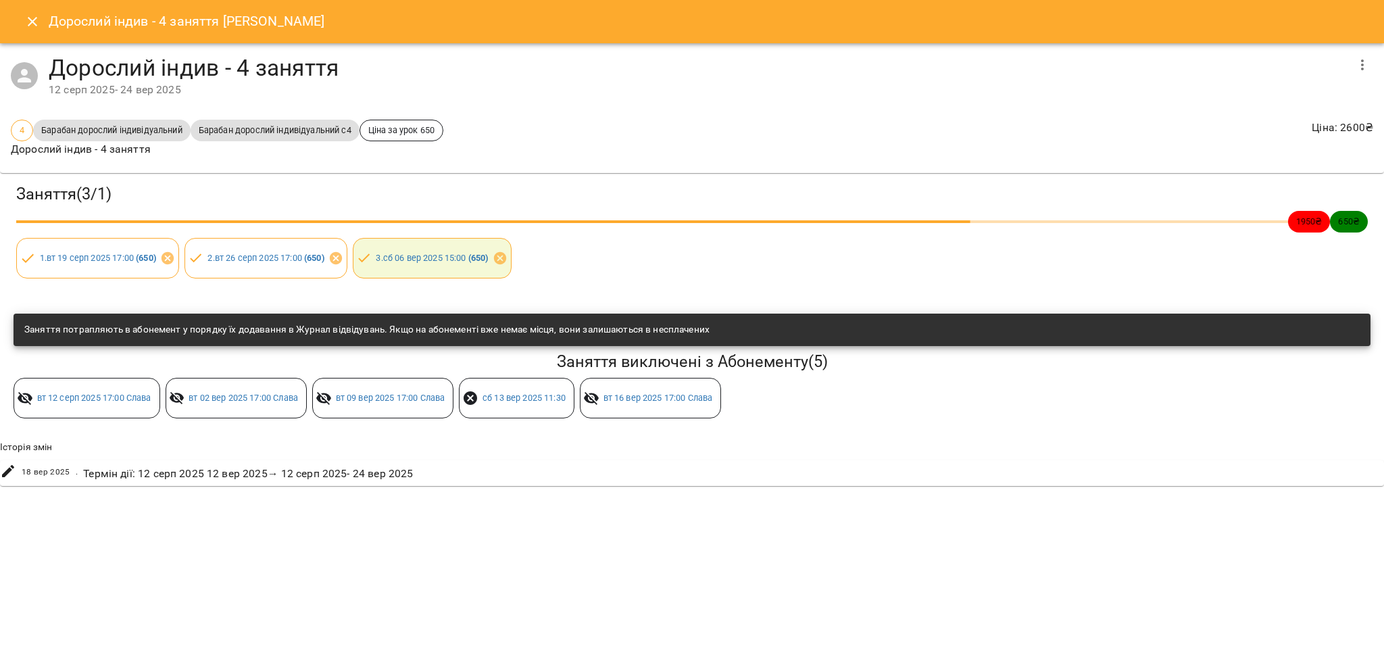
click at [34, 23] on icon "Close" at bounding box center [32, 21] width 9 height 9
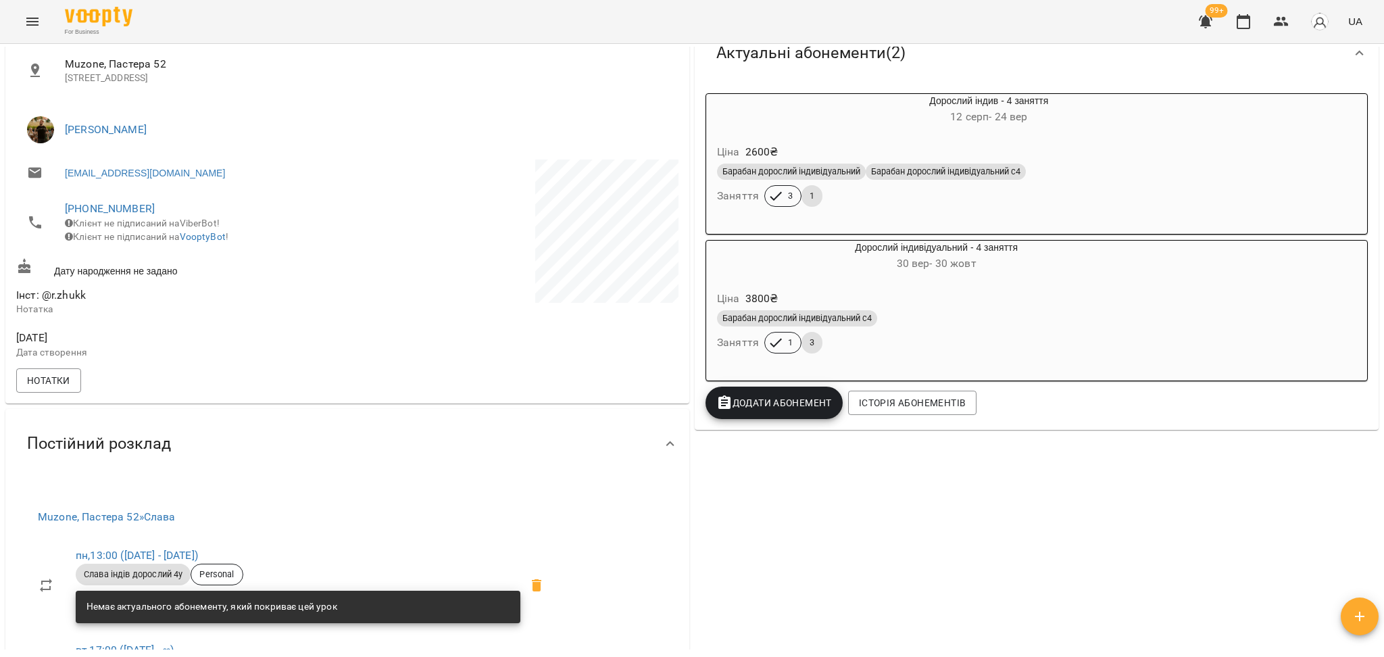
scroll to position [270, 0]
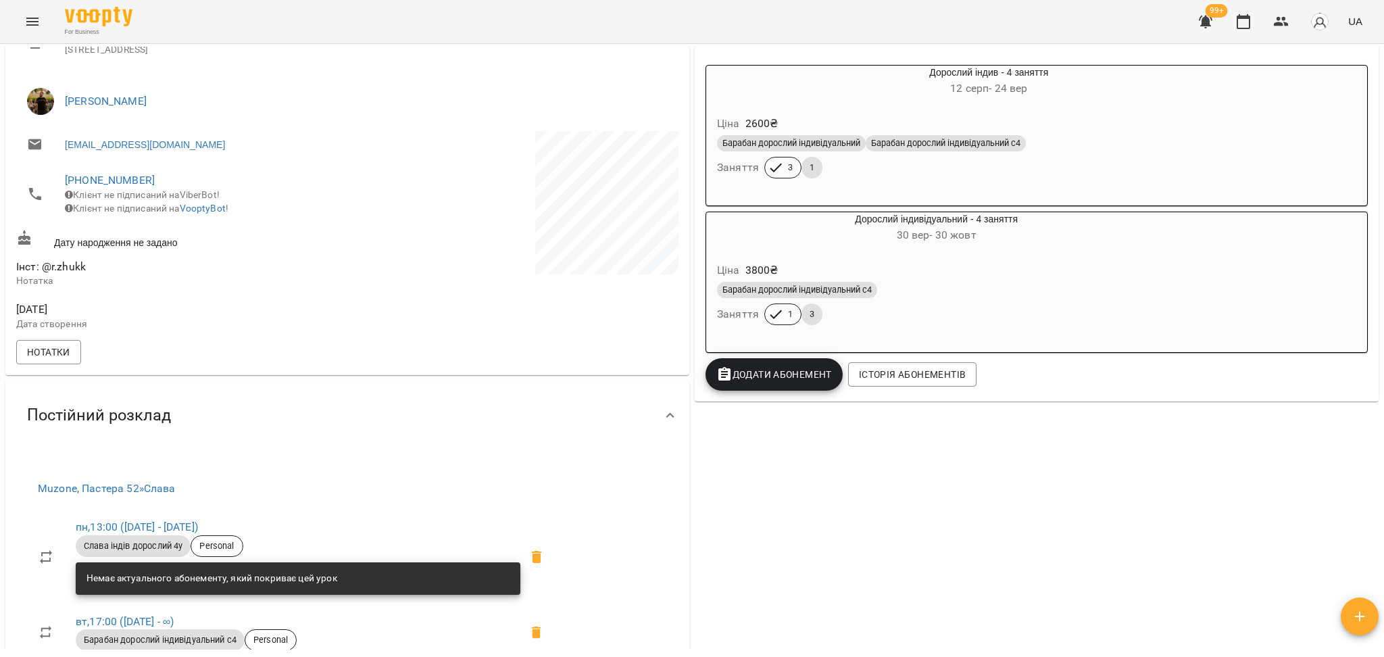
click at [830, 118] on div "Ціна 2600 ₴" at bounding box center [988, 123] width 549 height 24
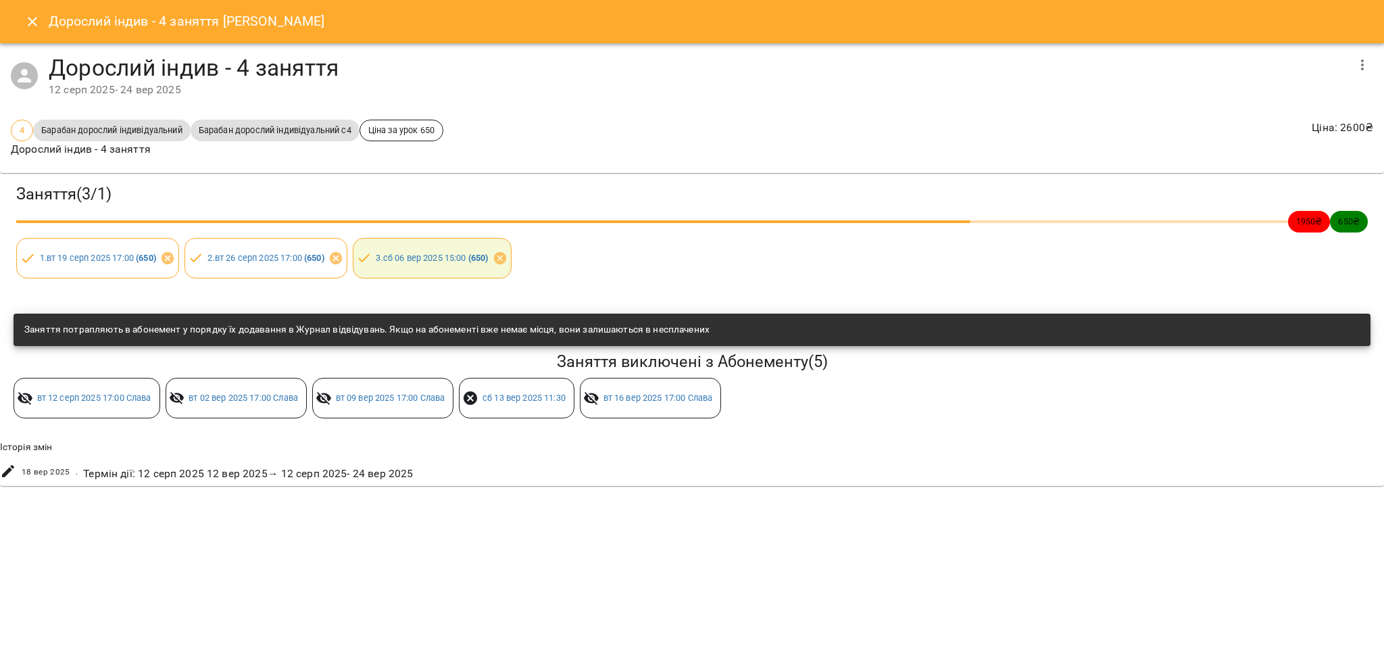
click at [34, 22] on icon "Close" at bounding box center [32, 22] width 16 height 16
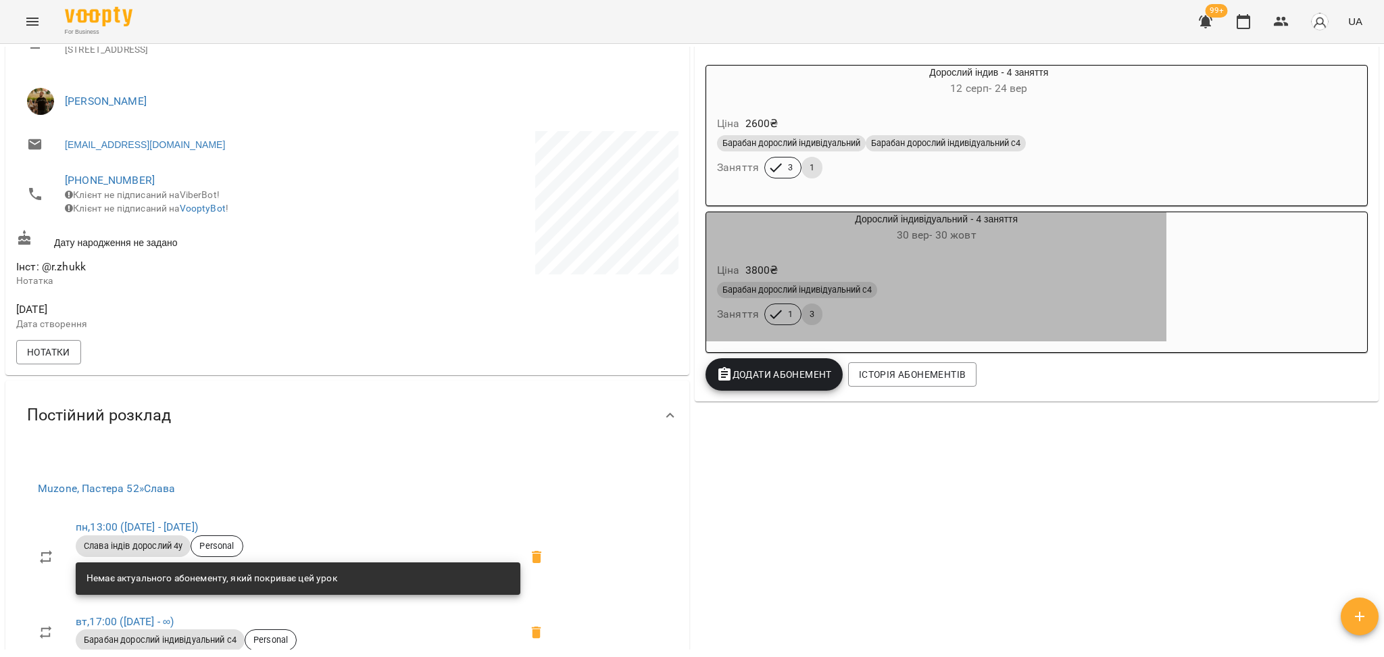
click at [803, 271] on div "Ціна 3800 ₴" at bounding box center [936, 270] width 444 height 24
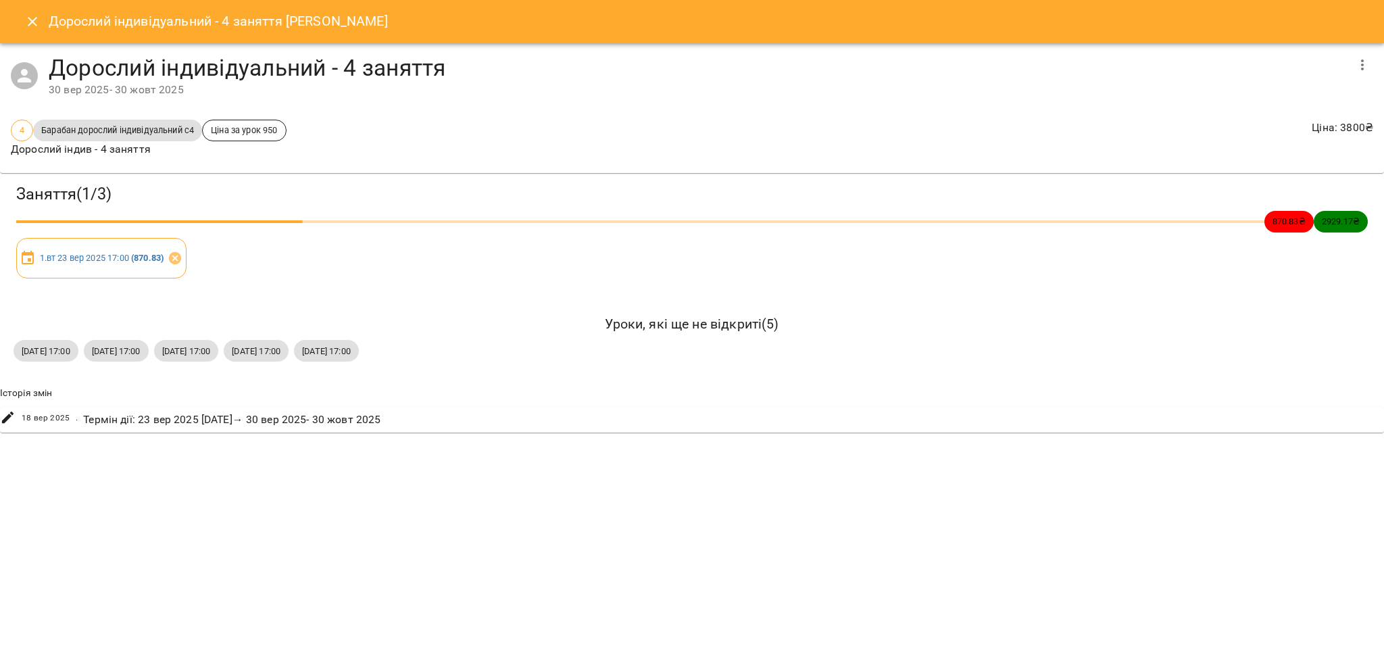
click at [27, 30] on button "Close" at bounding box center [32, 21] width 32 height 32
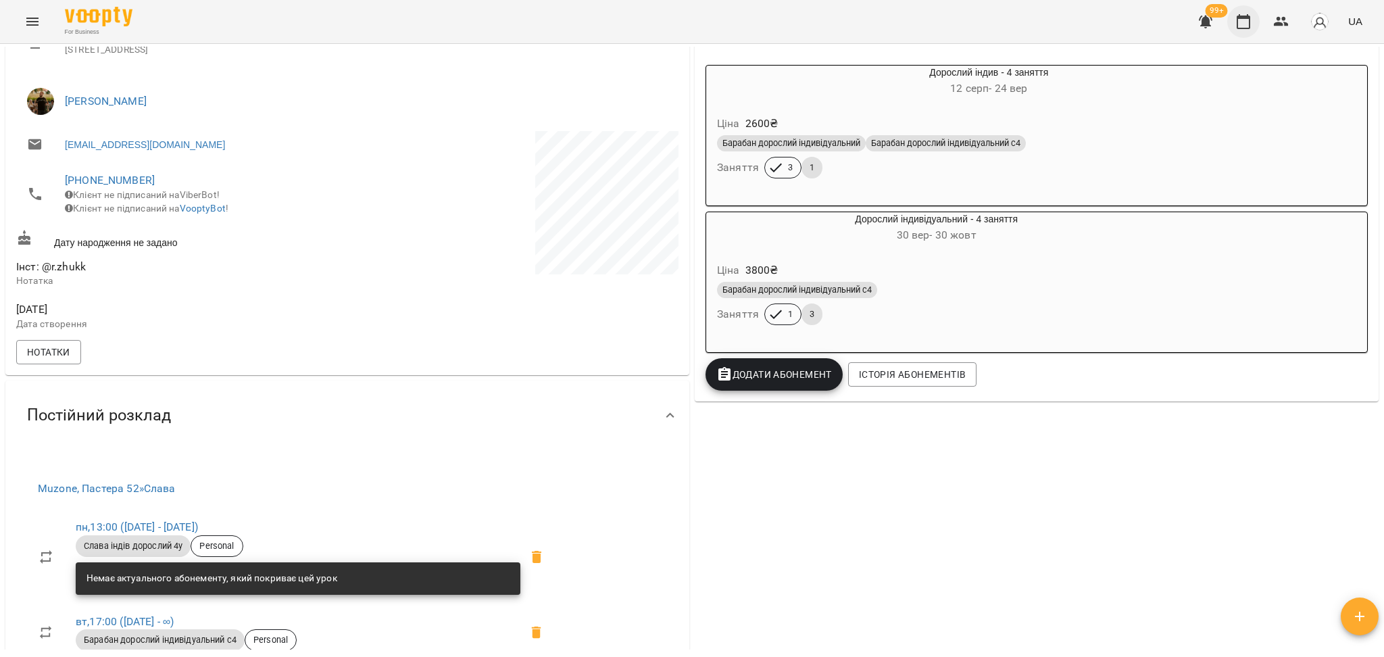
click at [1249, 22] on icon "button" at bounding box center [1243, 22] width 16 height 16
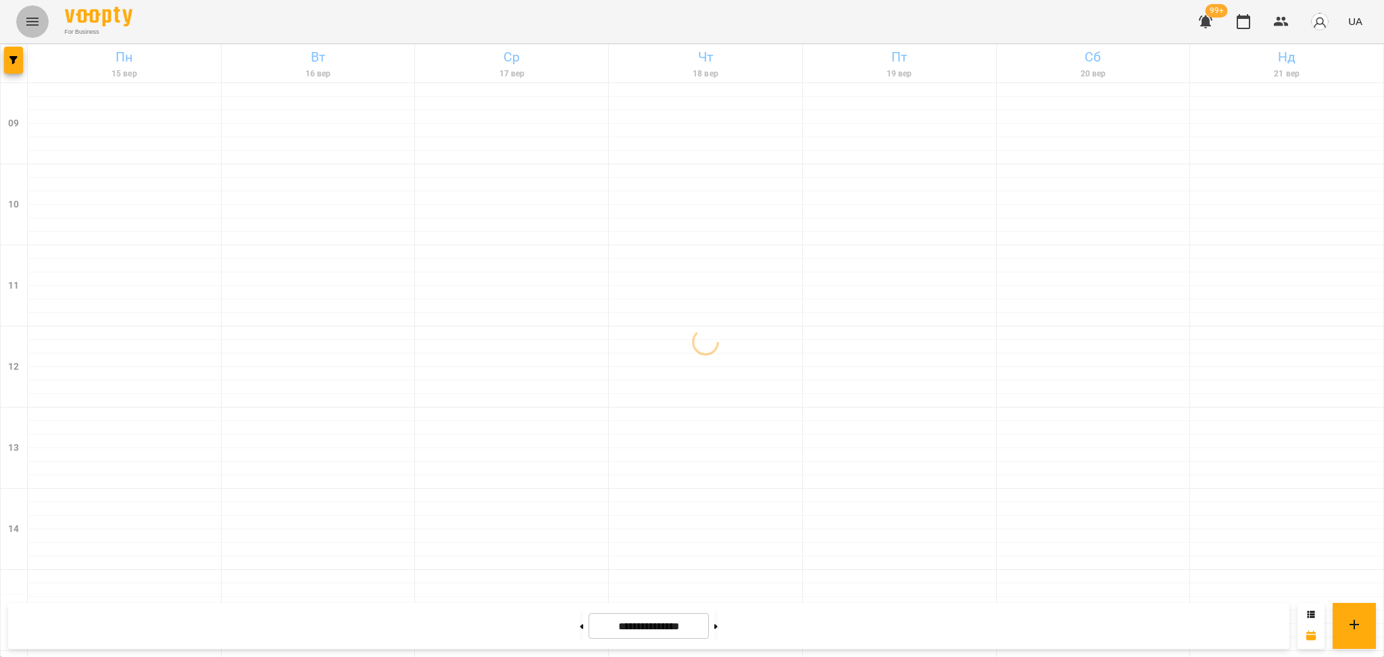
click at [22, 10] on button "Menu" at bounding box center [32, 21] width 32 height 32
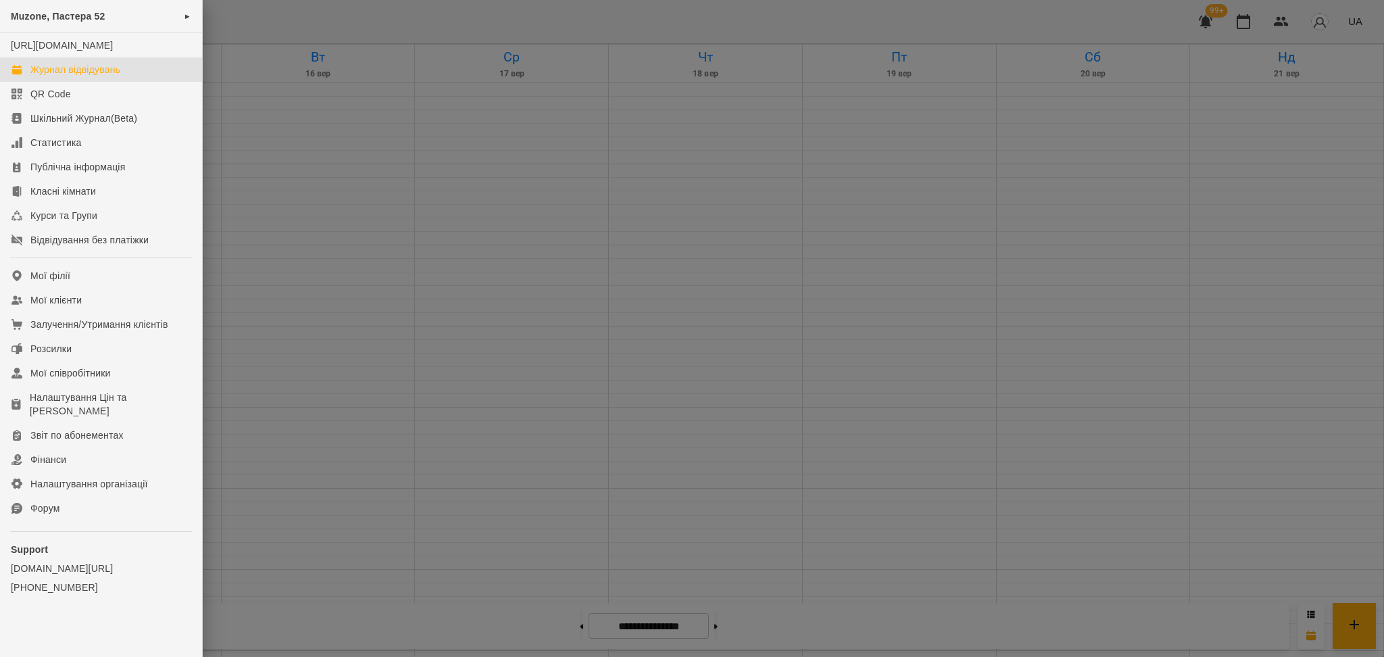
click at [278, 180] on div at bounding box center [692, 328] width 1384 height 657
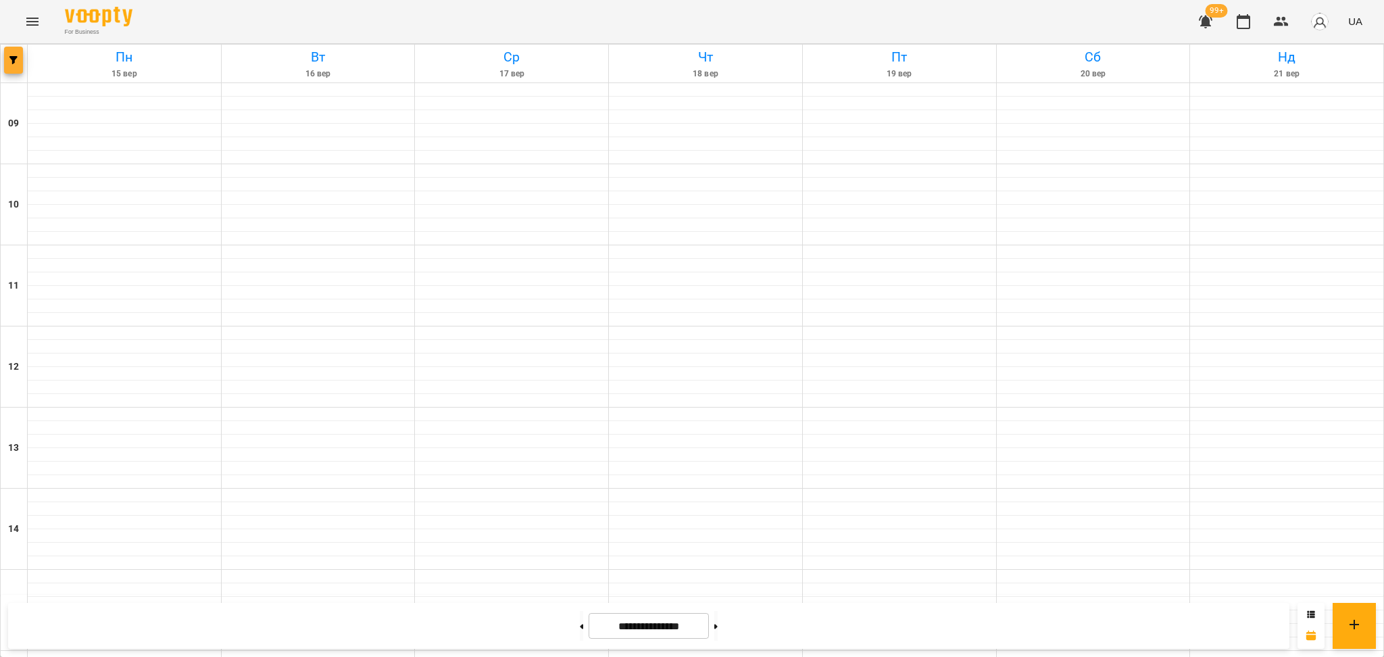
click at [5, 64] on span "button" at bounding box center [13, 60] width 19 height 8
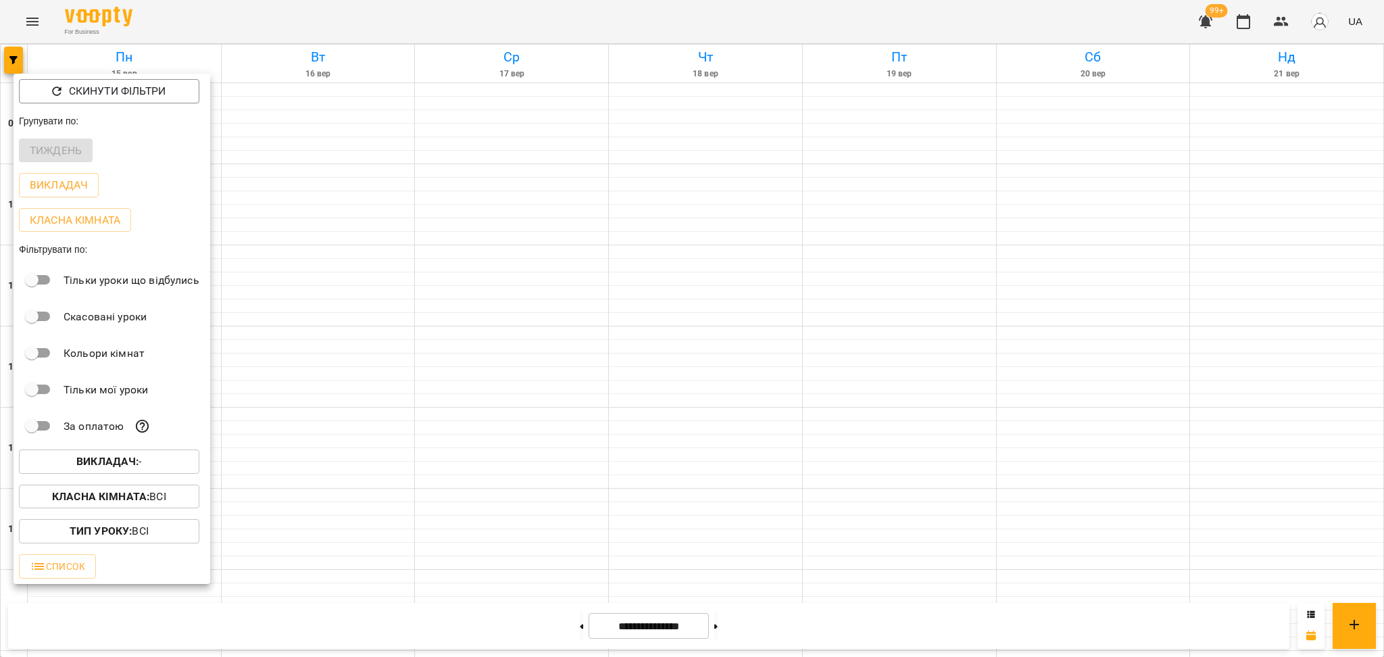
click at [150, 478] on div "Викладач : -" at bounding box center [112, 461] width 197 height 35
click at [153, 485] on div "Класна кімната : Всі" at bounding box center [112, 496] width 197 height 35
click at [153, 474] on button "Викладач : -" at bounding box center [109, 461] width 180 height 24
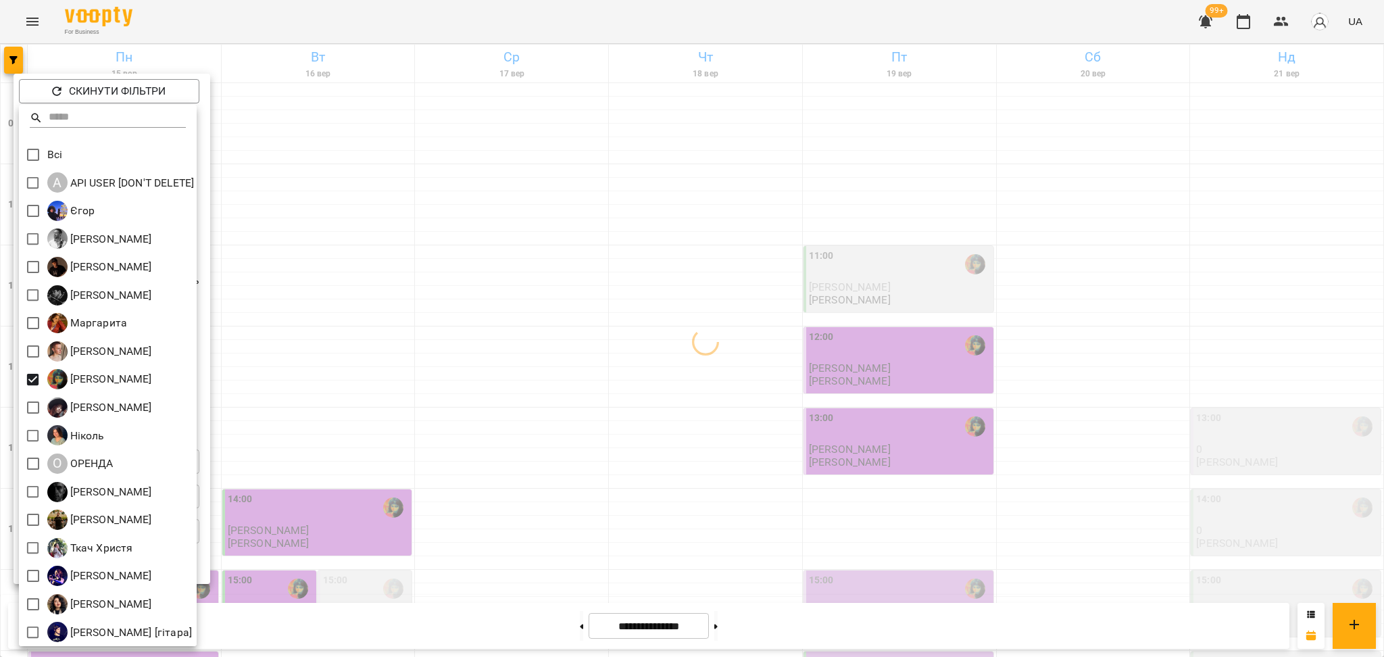
click at [407, 358] on div at bounding box center [692, 328] width 1384 height 657
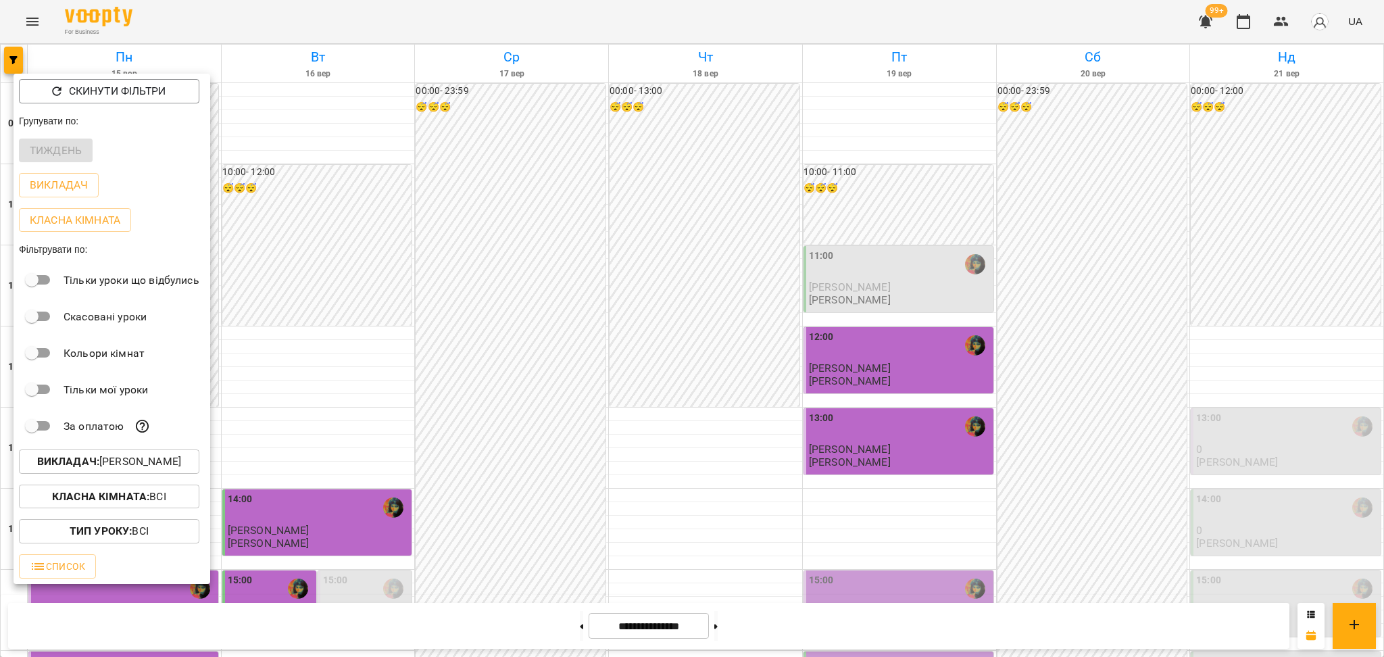
click at [622, 507] on div at bounding box center [692, 328] width 1384 height 657
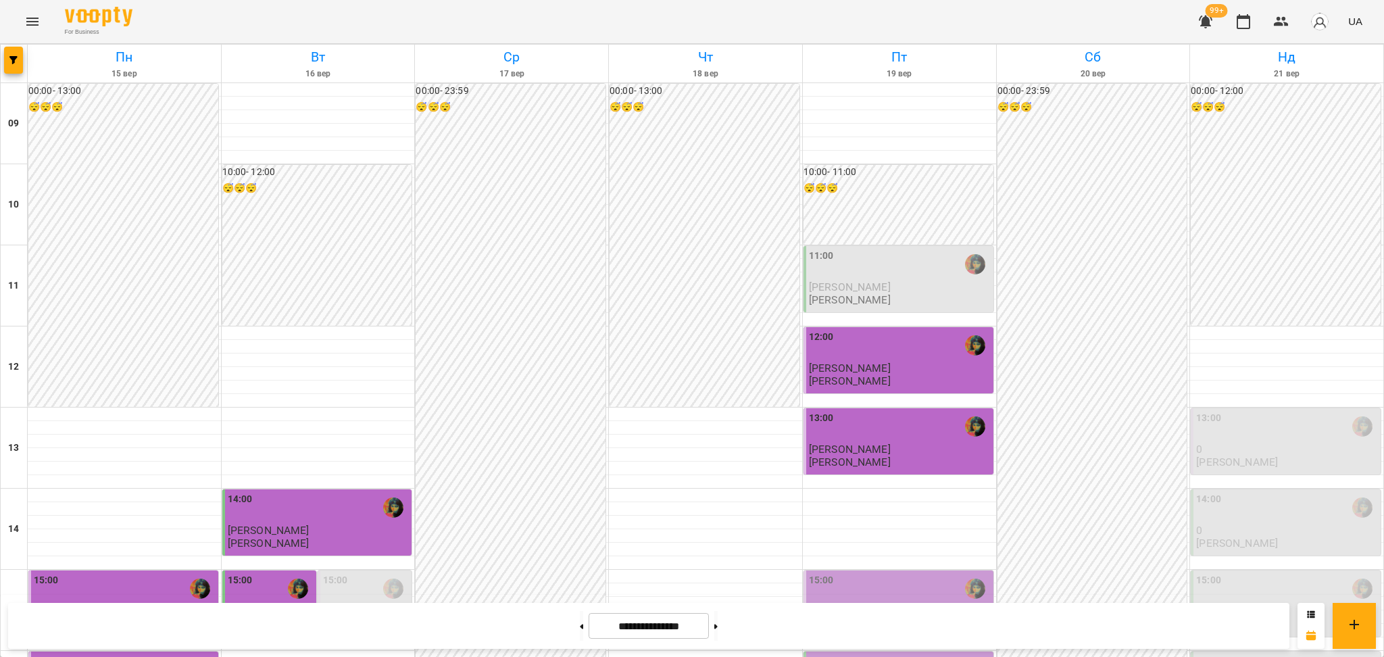
scroll to position [180, 0]
click at [718, 620] on button at bounding box center [715, 626] width 3 height 30
type input "**********"
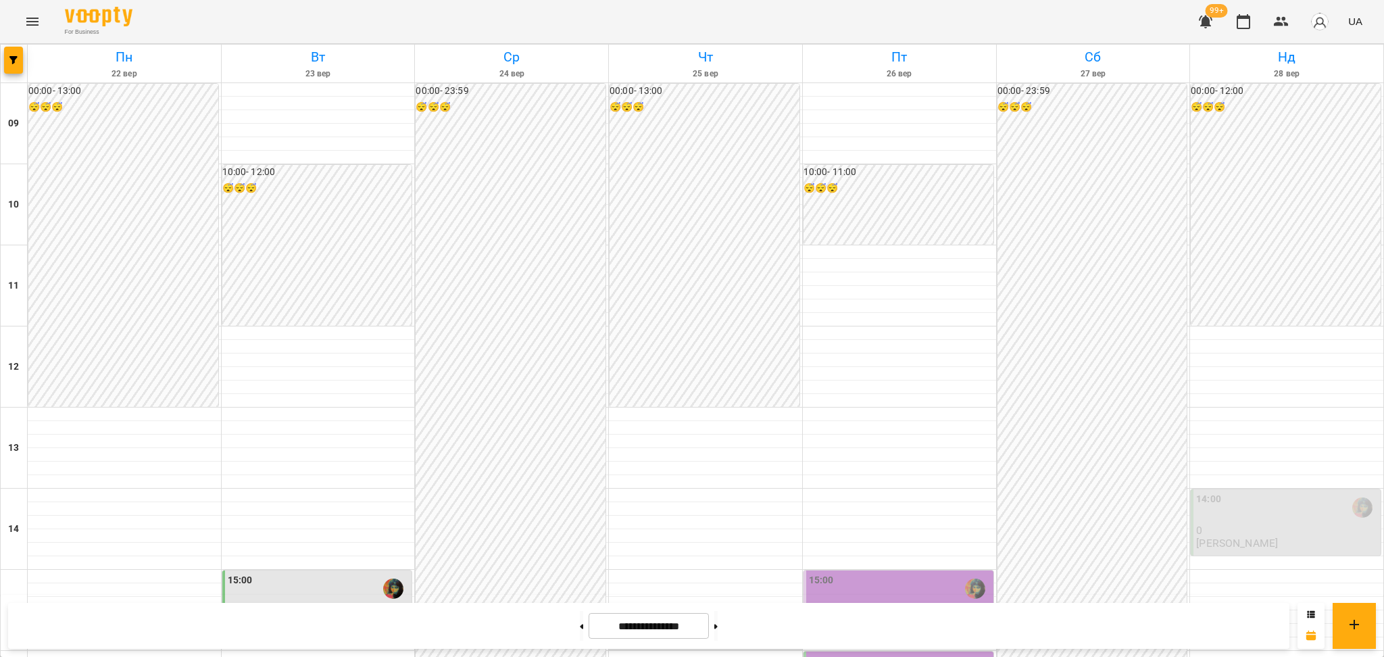
scroll to position [361, 0]
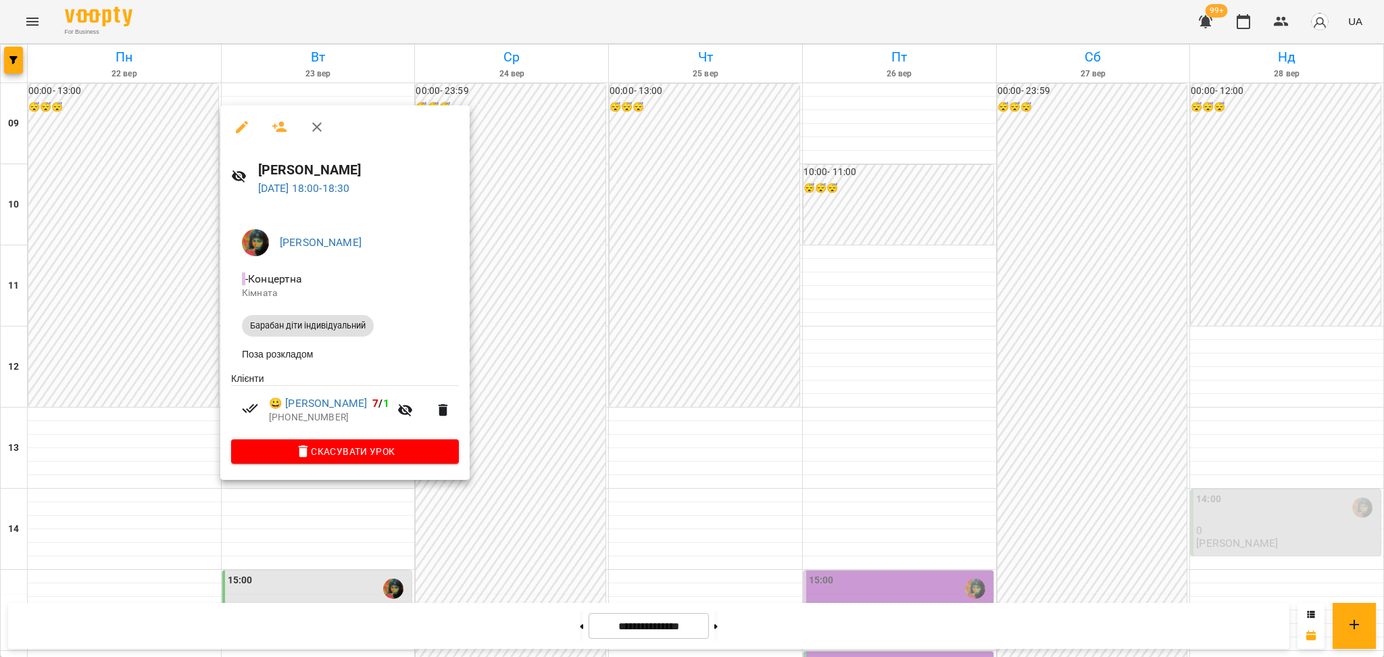
click at [328, 504] on div at bounding box center [692, 328] width 1384 height 657
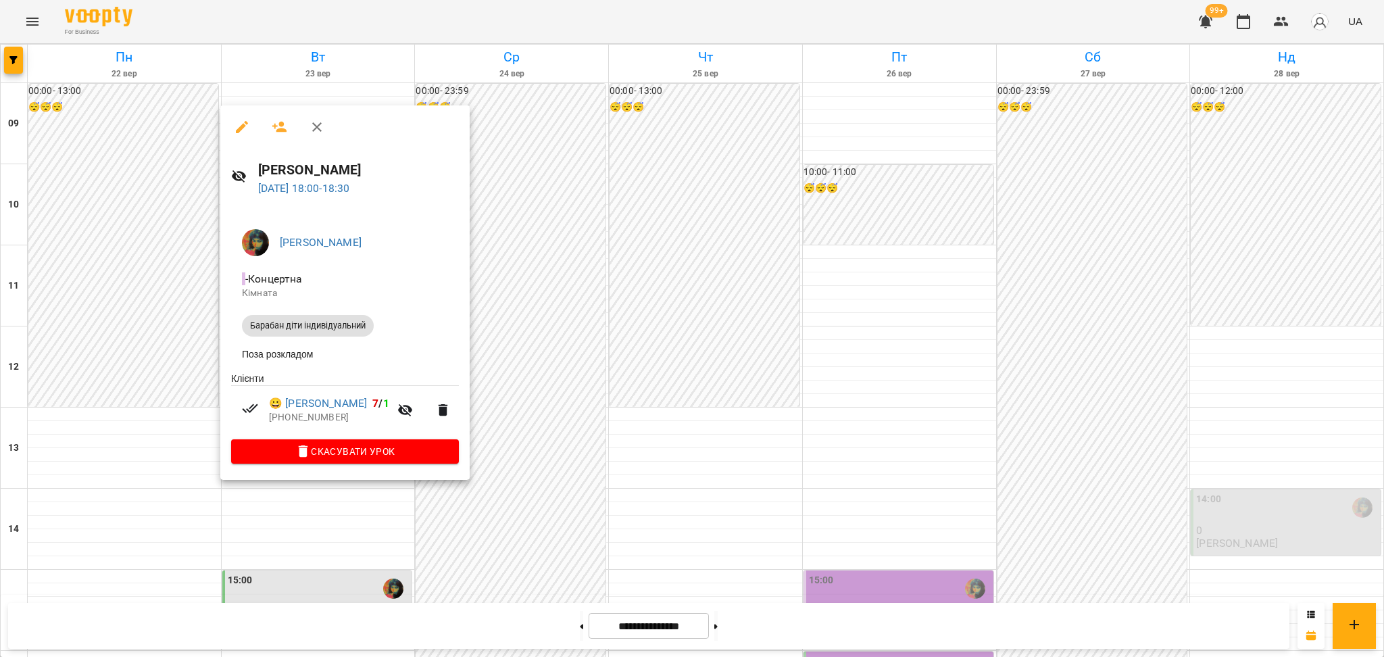
click at [726, 355] on div at bounding box center [692, 328] width 1384 height 657
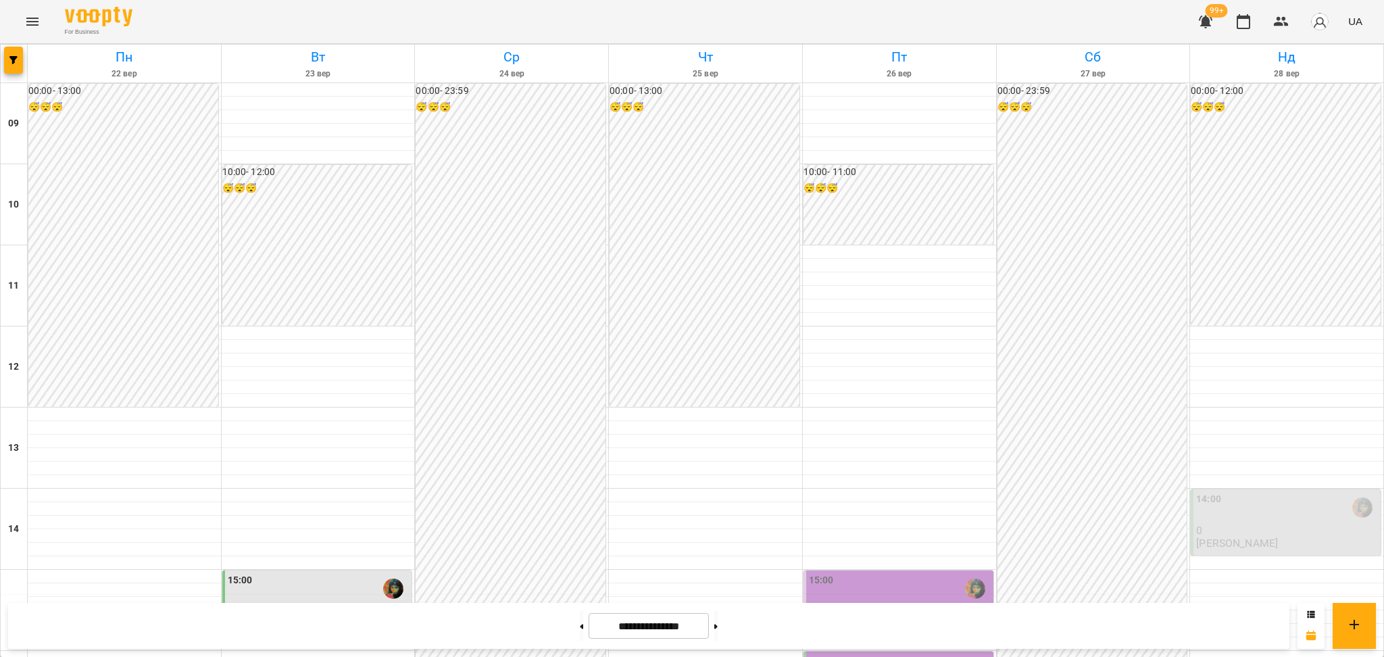
click at [826, 605] on p "[PERSON_NAME]" at bounding box center [850, 610] width 82 height 11
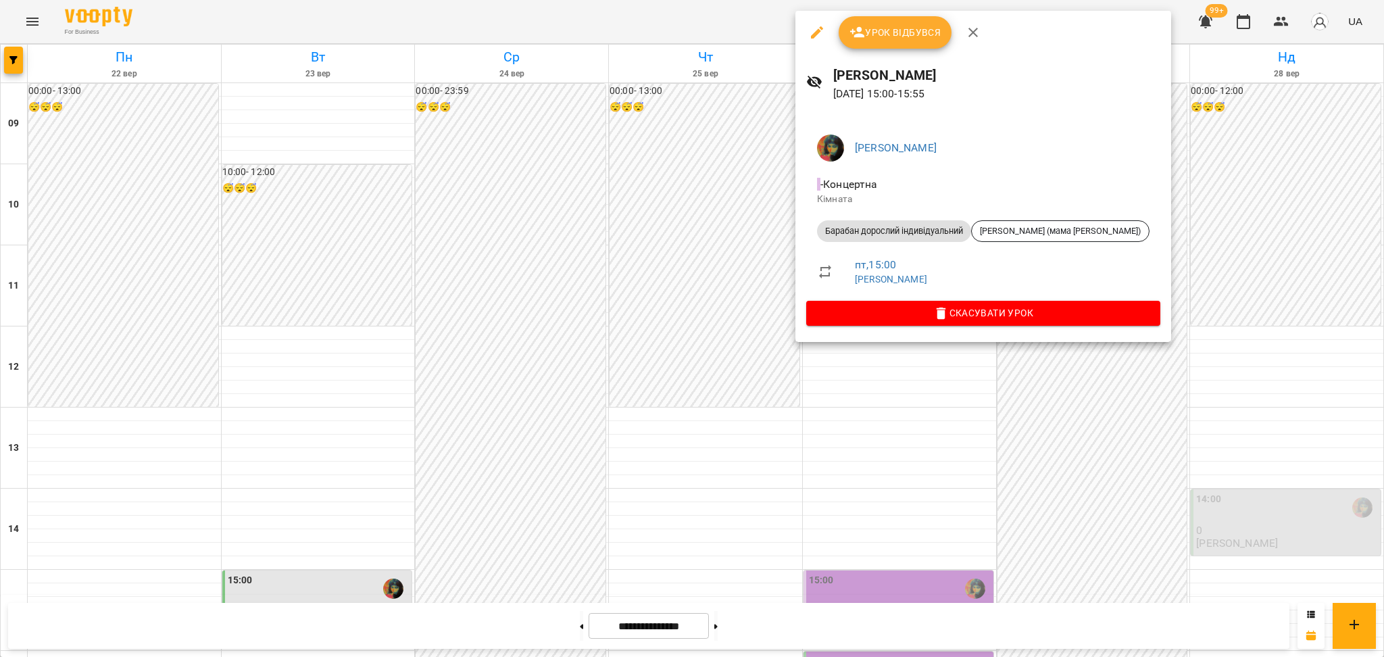
click at [689, 383] on div at bounding box center [692, 328] width 1384 height 657
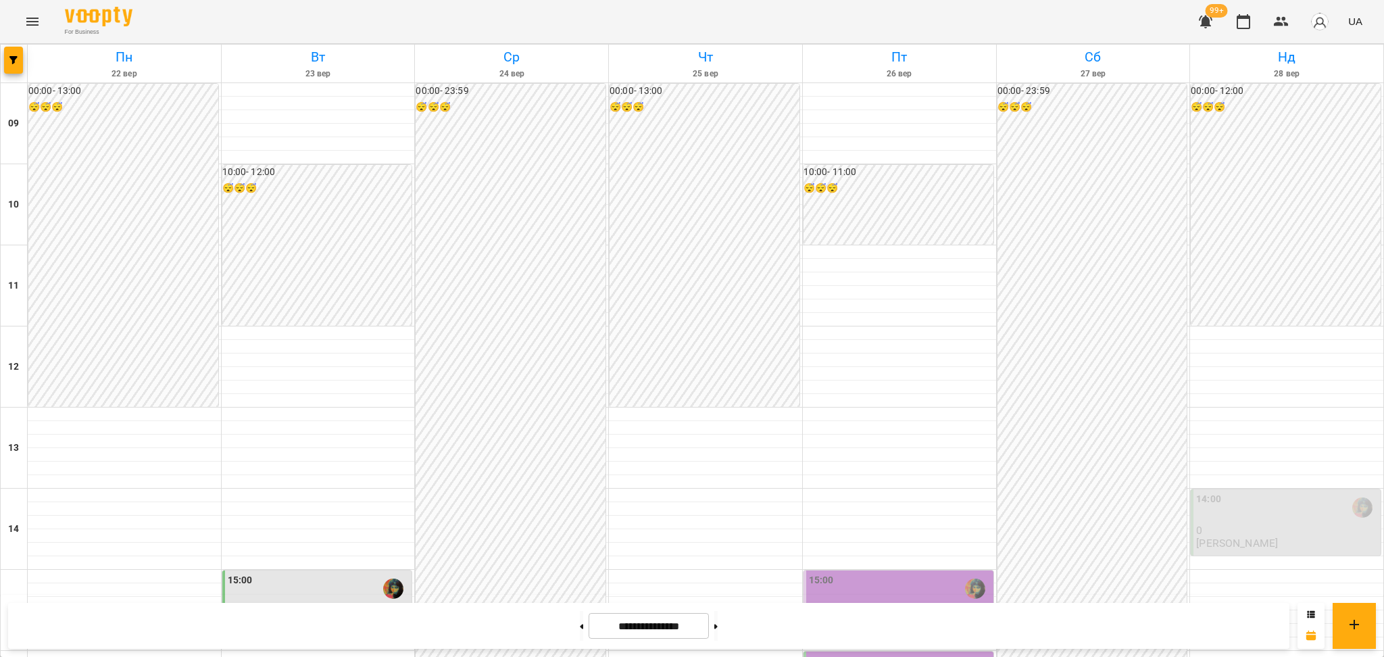
click at [874, 654] on div "16:00" at bounding box center [900, 669] width 182 height 31
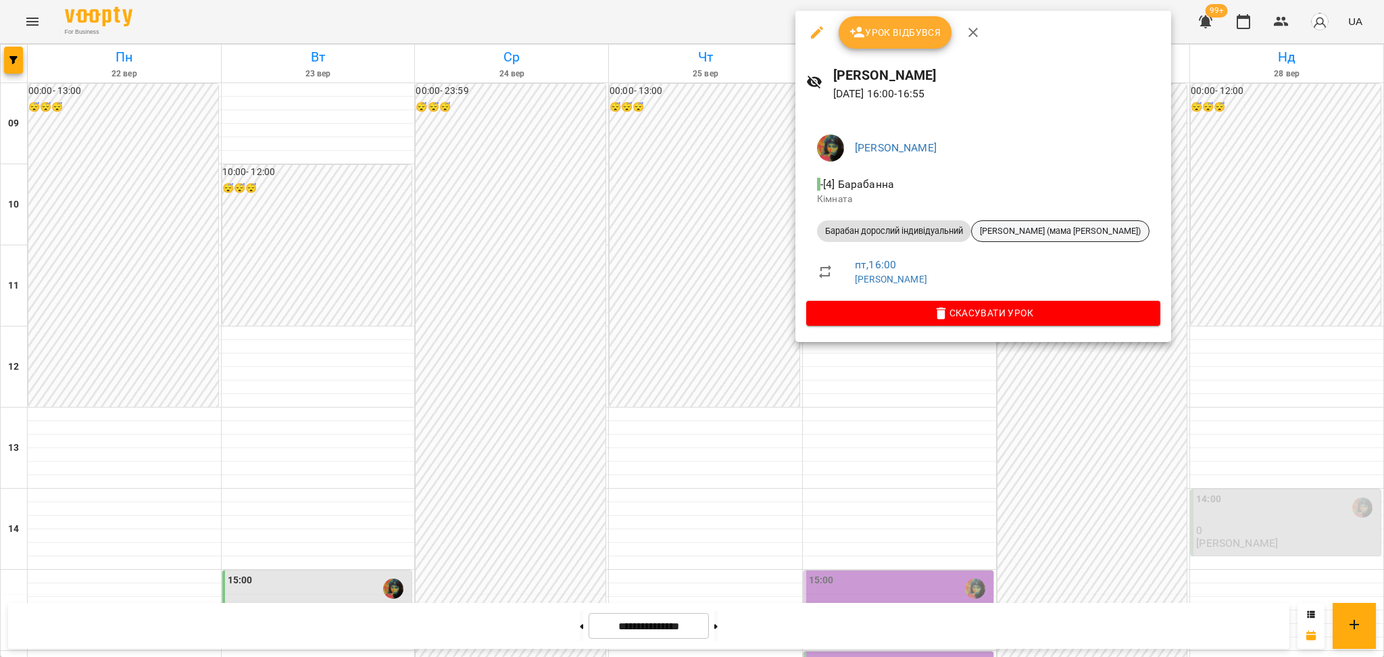
click at [1043, 235] on span "[PERSON_NAME] (мама [PERSON_NAME])" at bounding box center [1060, 231] width 177 height 12
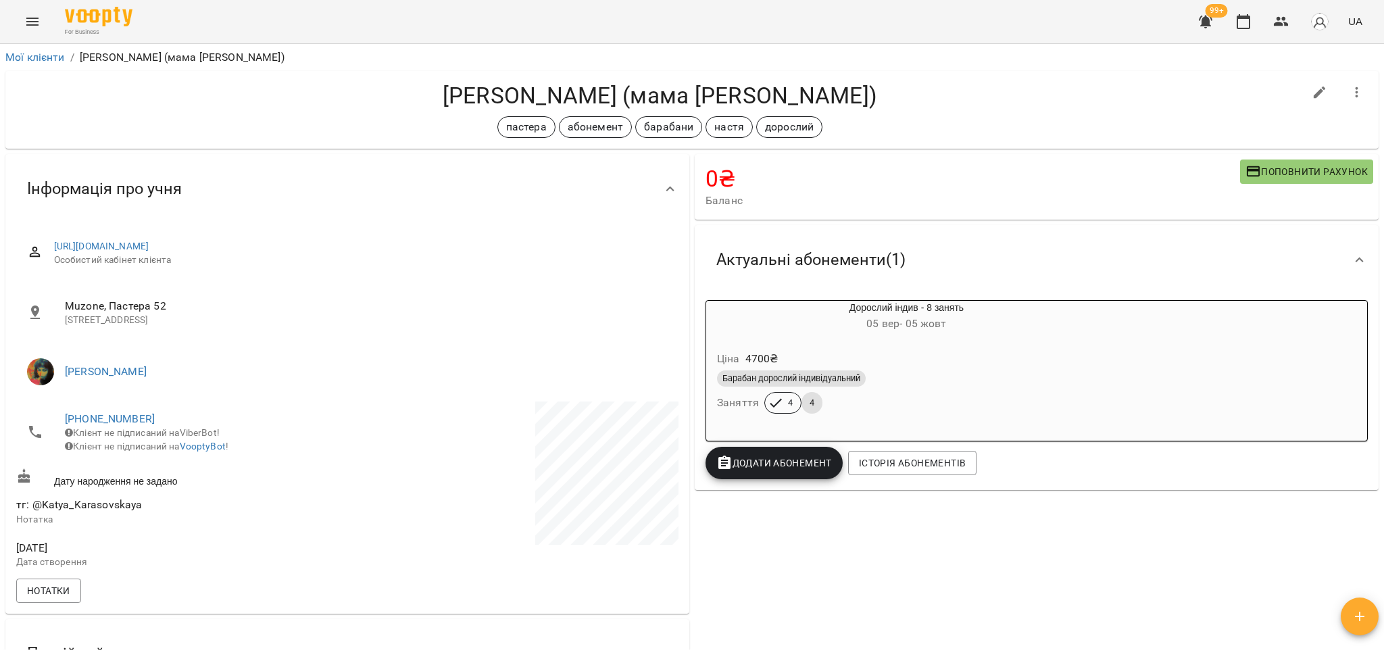
click at [752, 327] on h6 "[DATE] - [DATE]" at bounding box center [906, 323] width 401 height 19
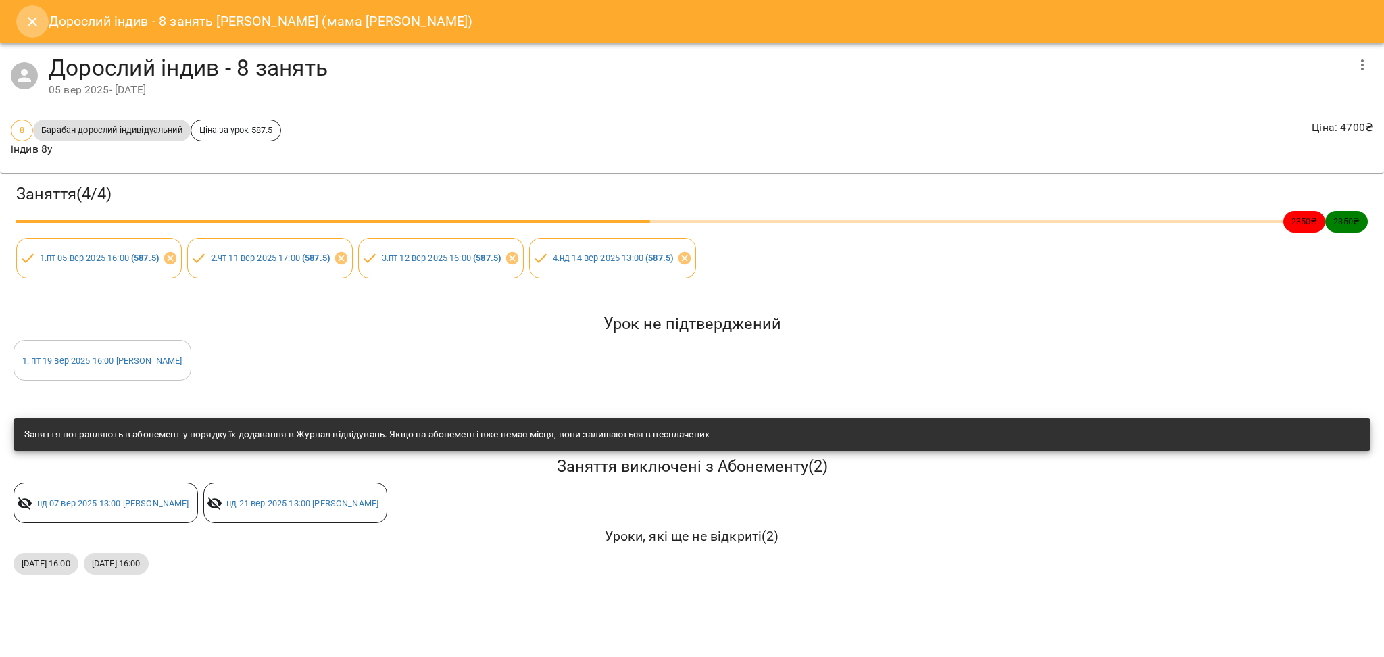
click at [36, 26] on icon "Close" at bounding box center [32, 22] width 16 height 16
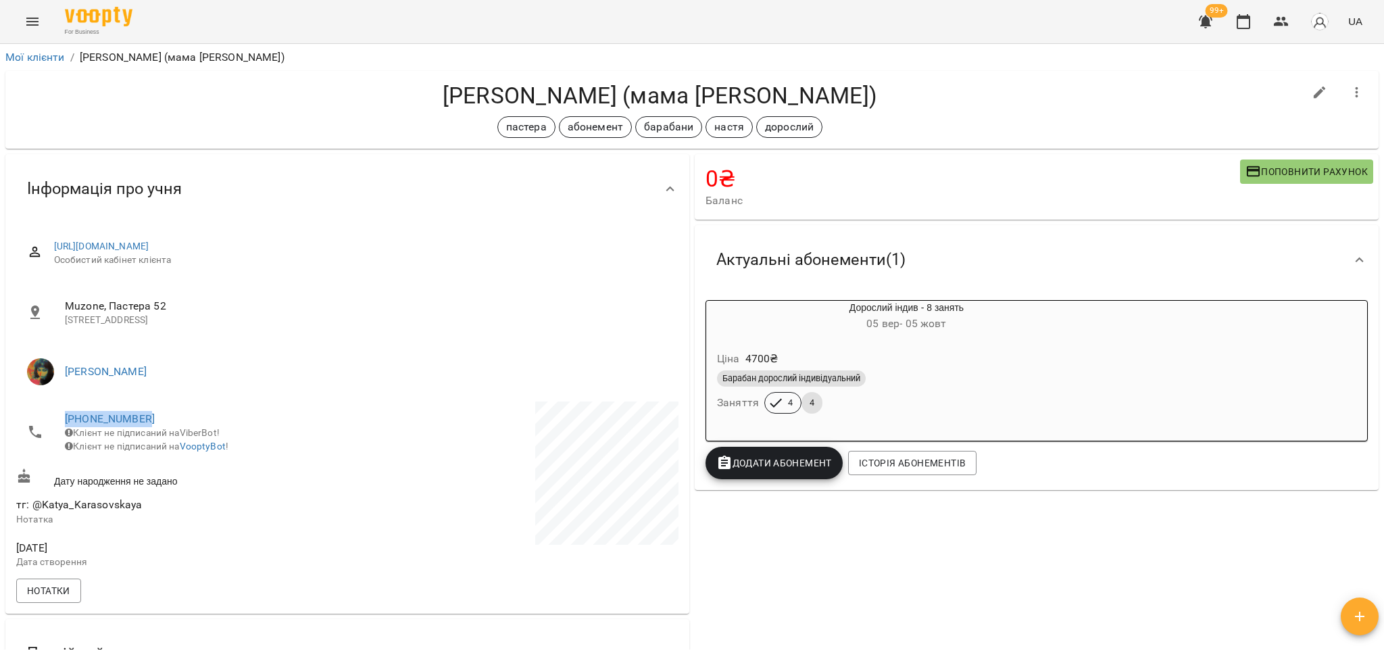
drag, startPoint x: 53, startPoint y: 416, endPoint x: 186, endPoint y: 416, distance: 133.8
click at [186, 416] on li "[PHONE_NUMBER] Клієнт не підписаний на ViberBot! Клієнт не підписаний на Voopty…" at bounding box center [180, 431] width 328 height 61
copy link "[PHONE_NUMBER]"
click at [1235, 23] on button "button" at bounding box center [1243, 21] width 32 height 32
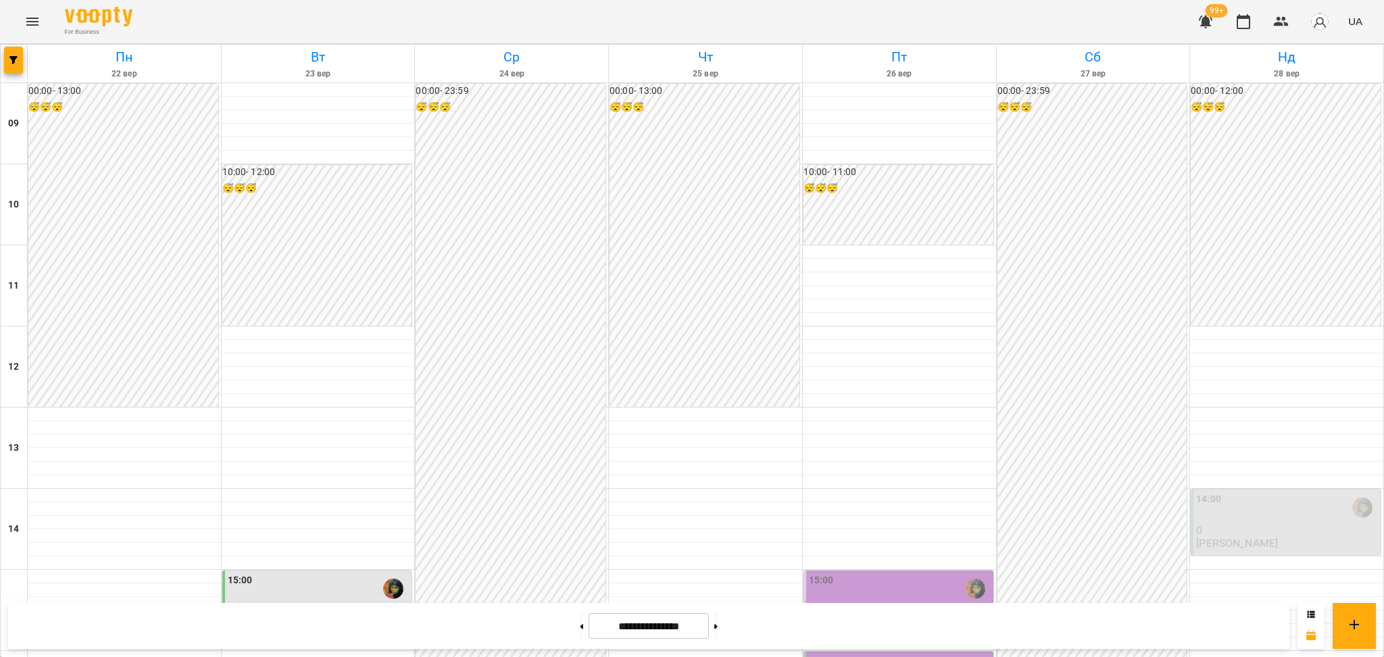
scroll to position [360, 0]
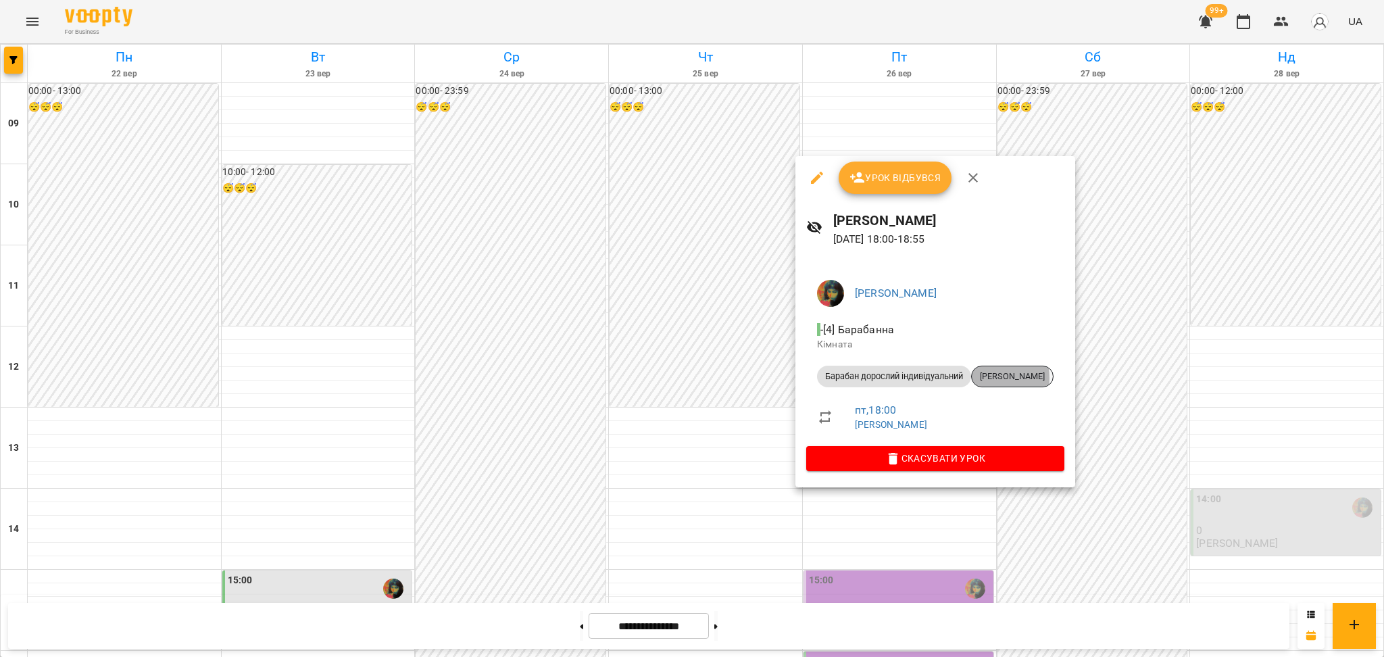
click at [978, 378] on span "[PERSON_NAME]" at bounding box center [1012, 376] width 81 height 12
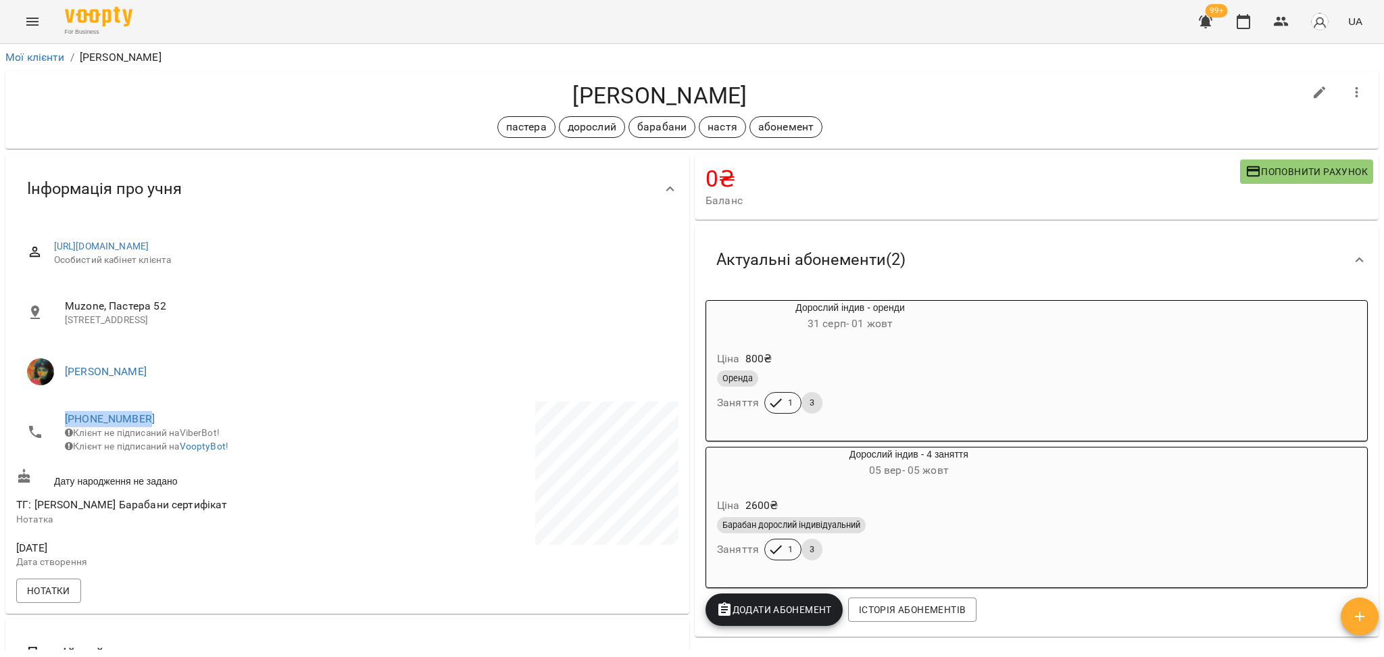
drag, startPoint x: 57, startPoint y: 415, endPoint x: 209, endPoint y: 420, distance: 151.4
click at [209, 420] on li "[PHONE_NUMBER] Клієнт не підписаний на ViberBot! Клієнт не підписаний на Voopty…" at bounding box center [180, 431] width 328 height 61
copy link "[PHONE_NUMBER]"
click at [851, 509] on div "Ціна 2600 ₴" at bounding box center [908, 505] width 389 height 24
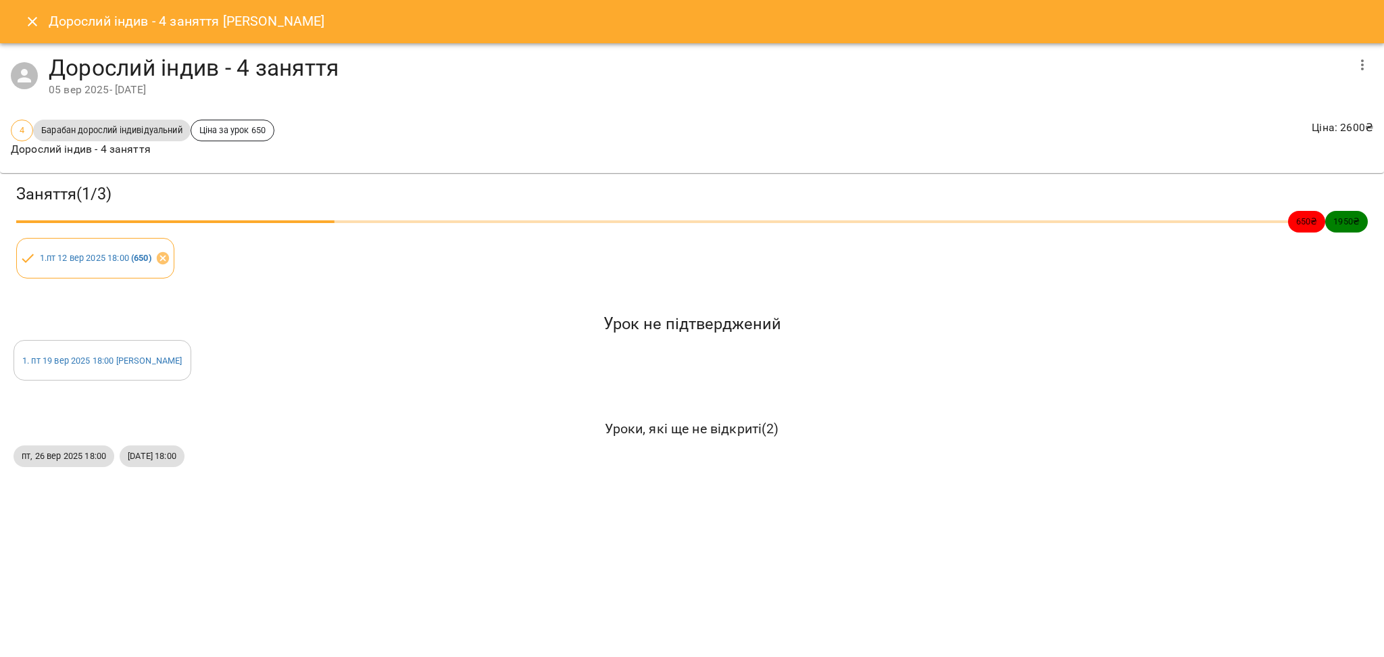
click at [36, 25] on icon "Close" at bounding box center [32, 21] width 9 height 9
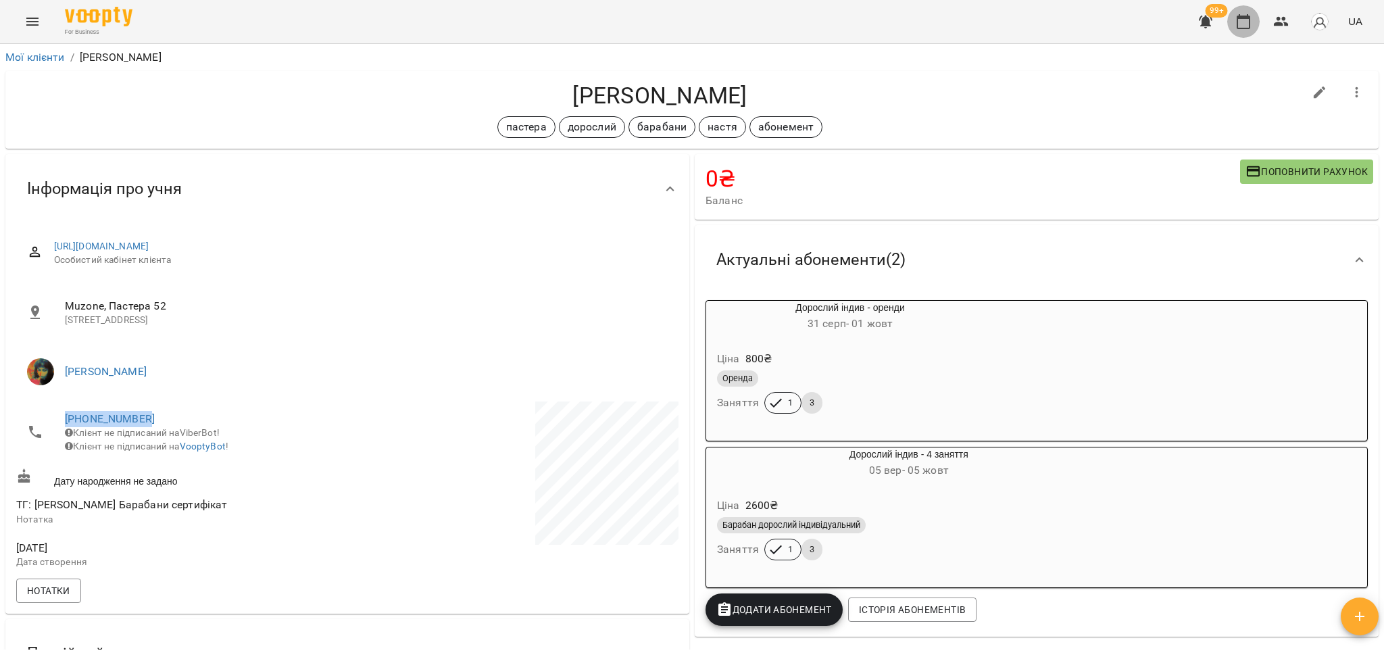
click at [1244, 24] on icon "button" at bounding box center [1243, 22] width 16 height 16
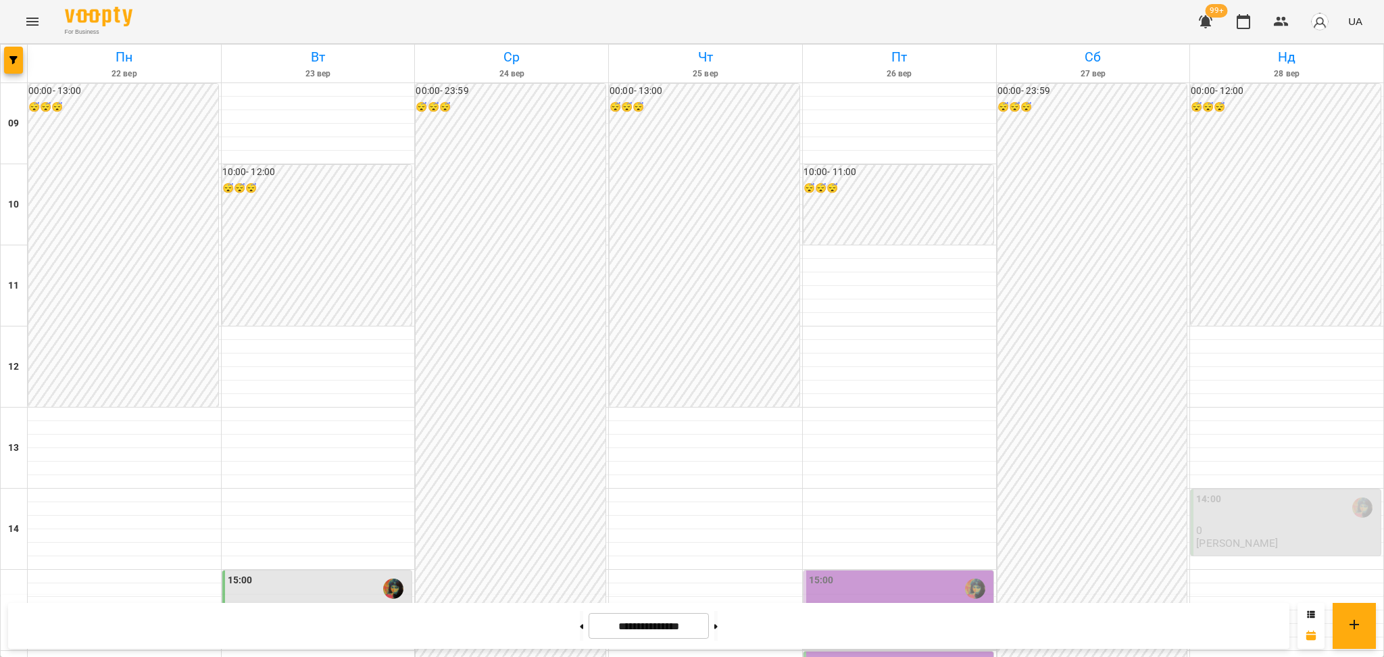
scroll to position [360, 0]
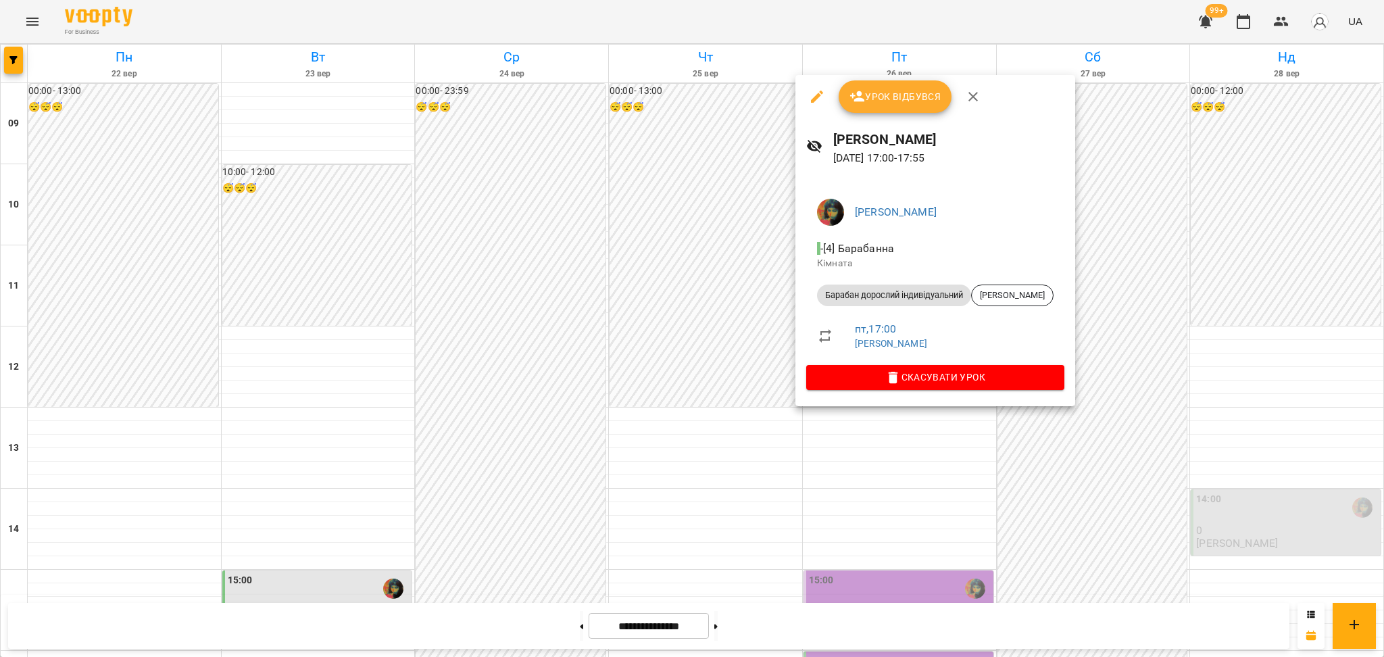
click at [705, 439] on div at bounding box center [692, 328] width 1384 height 657
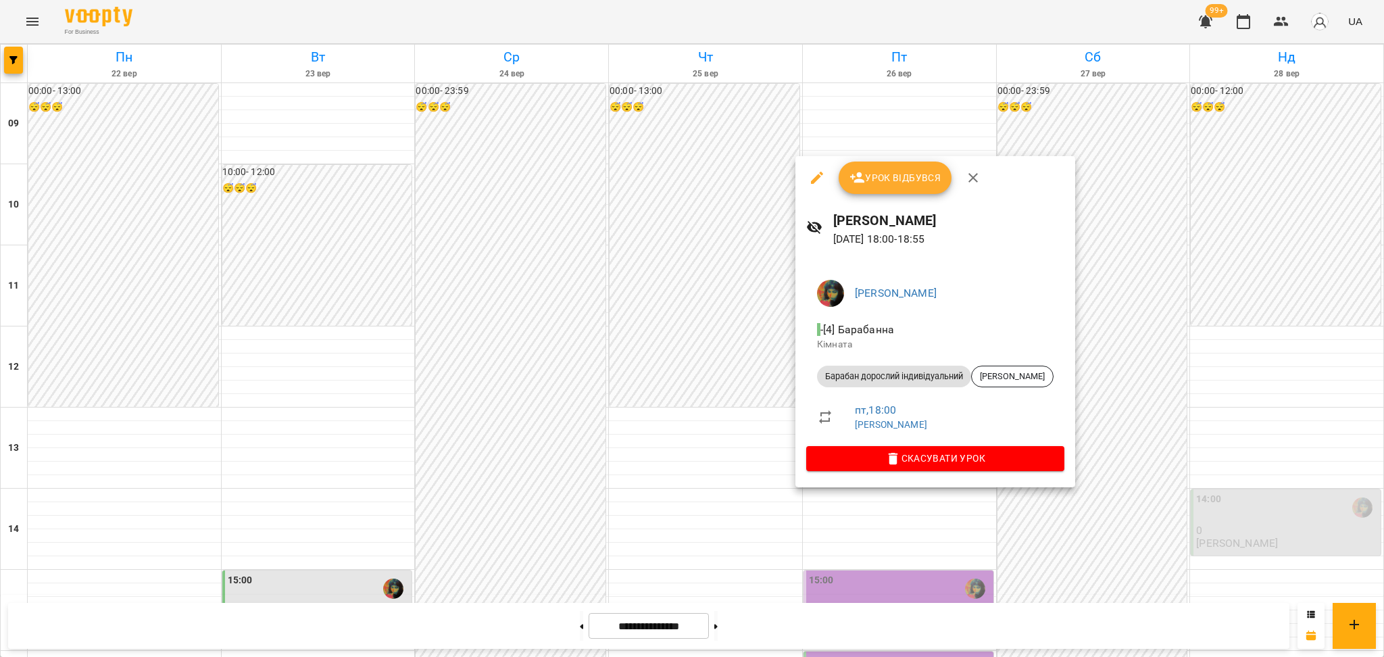
click at [723, 443] on div at bounding box center [692, 328] width 1384 height 657
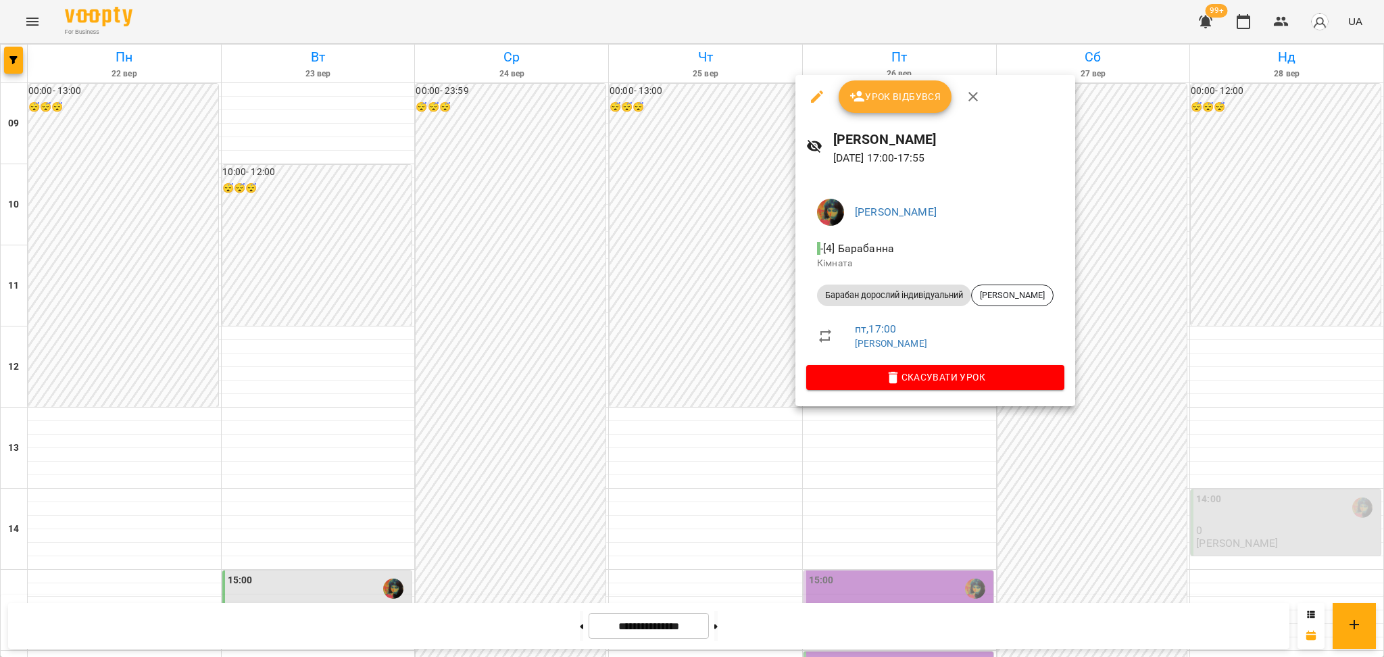
click at [687, 411] on div at bounding box center [692, 328] width 1384 height 657
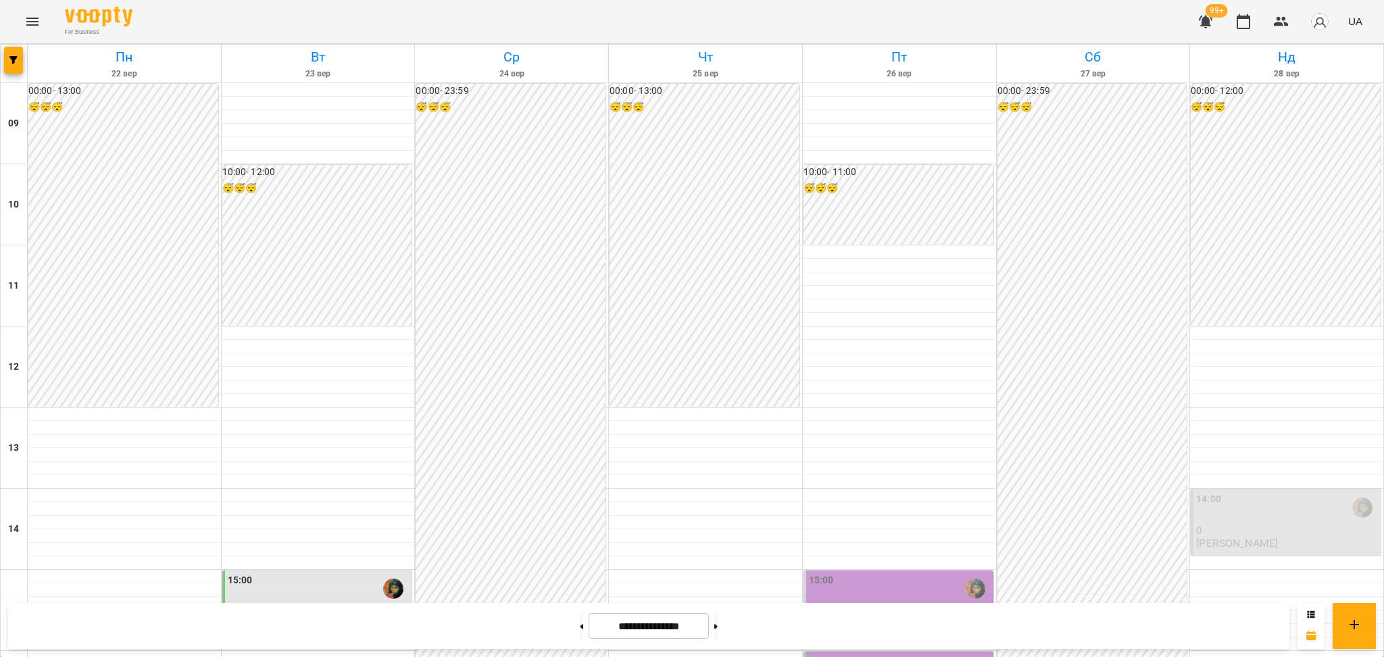
click at [889, 654] on div "16:00" at bounding box center [900, 669] width 182 height 31
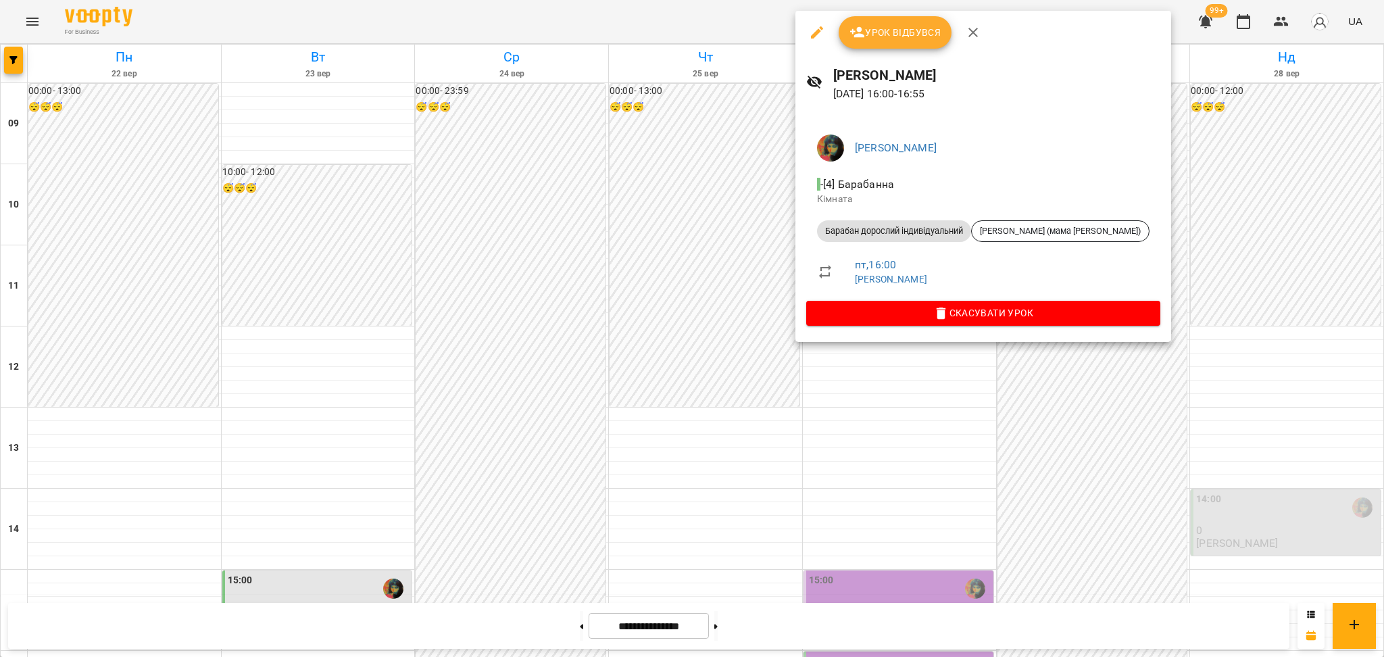
click at [704, 328] on div at bounding box center [692, 328] width 1384 height 657
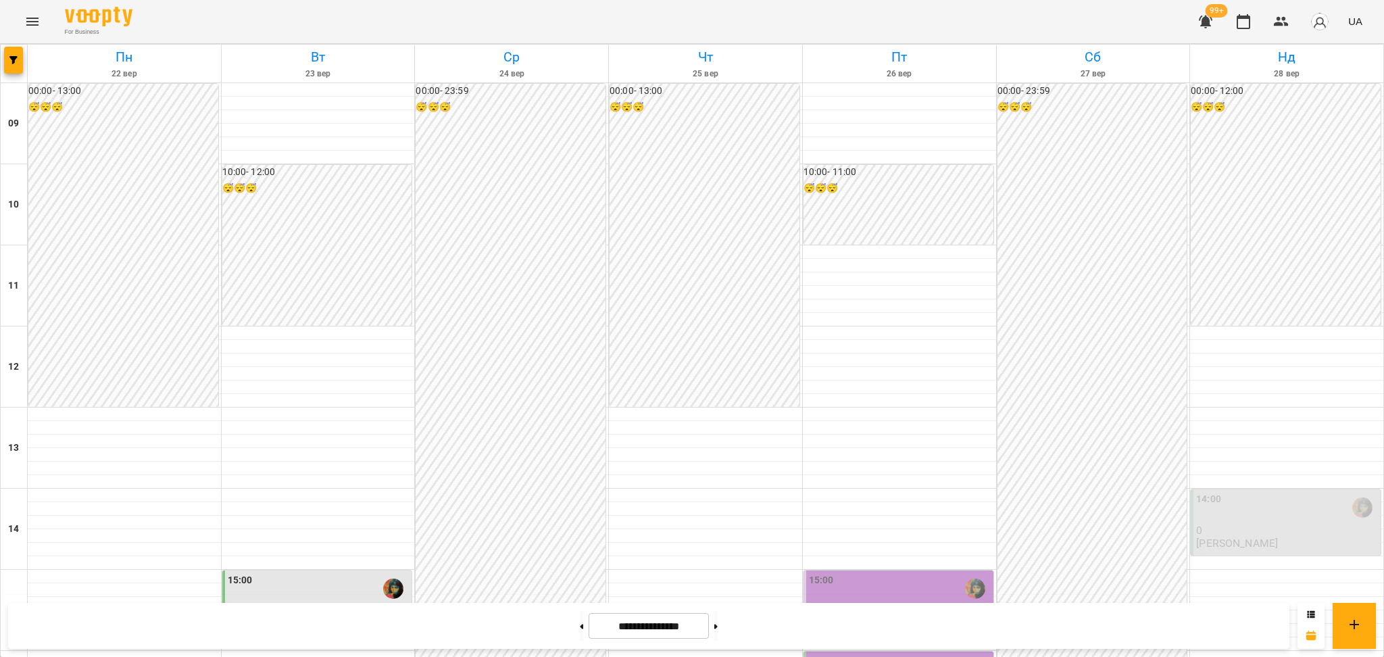
click at [854, 573] on div "15:00" at bounding box center [900, 588] width 182 height 31
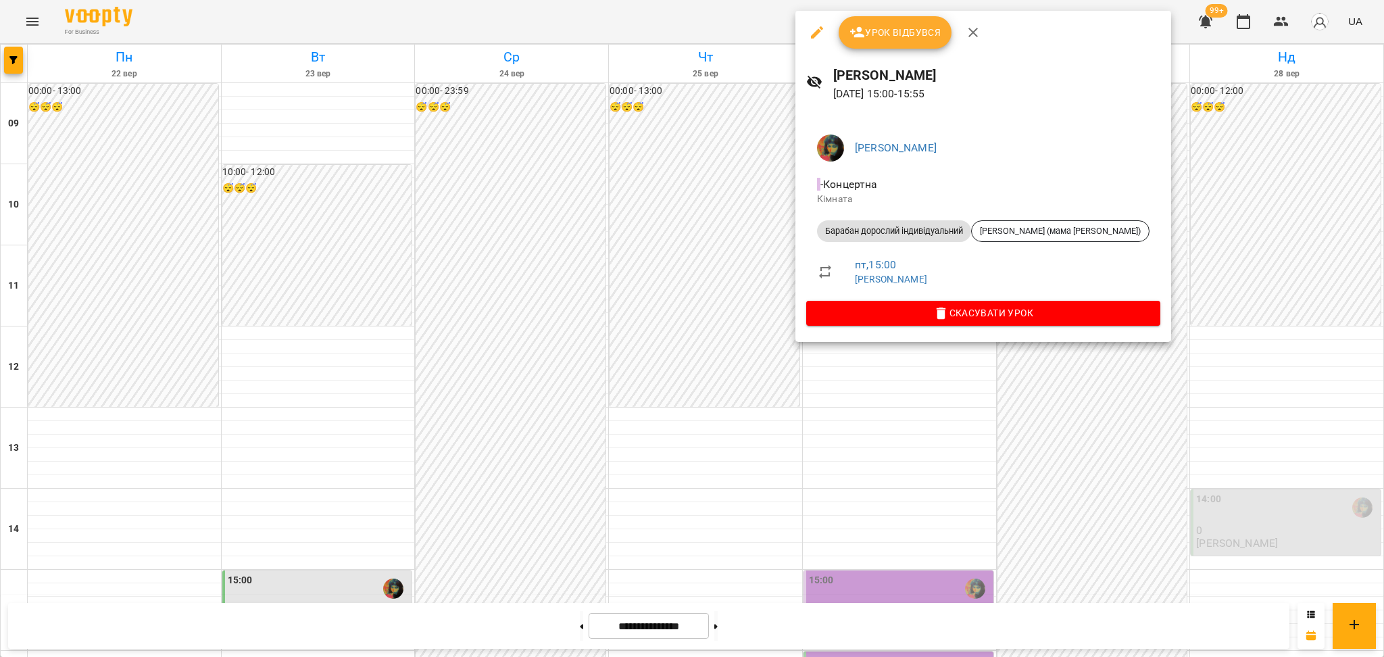
click at [762, 409] on div at bounding box center [692, 328] width 1384 height 657
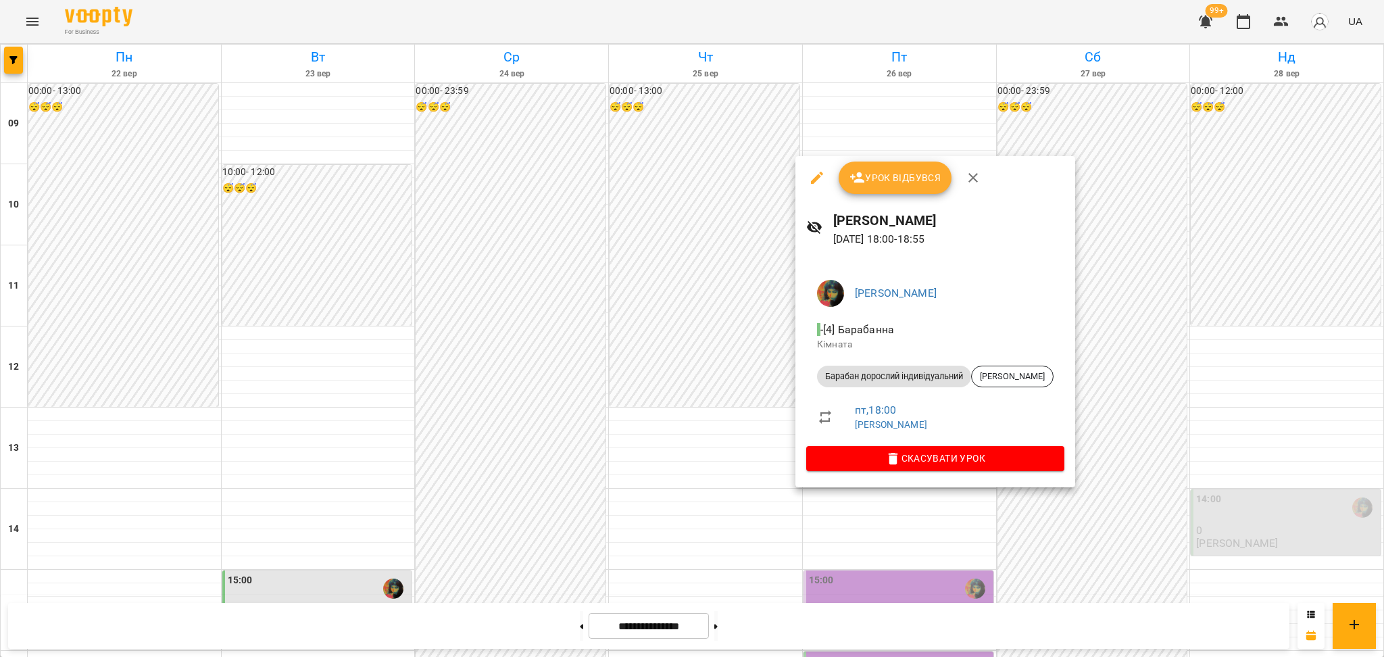
click at [753, 476] on div at bounding box center [692, 328] width 1384 height 657
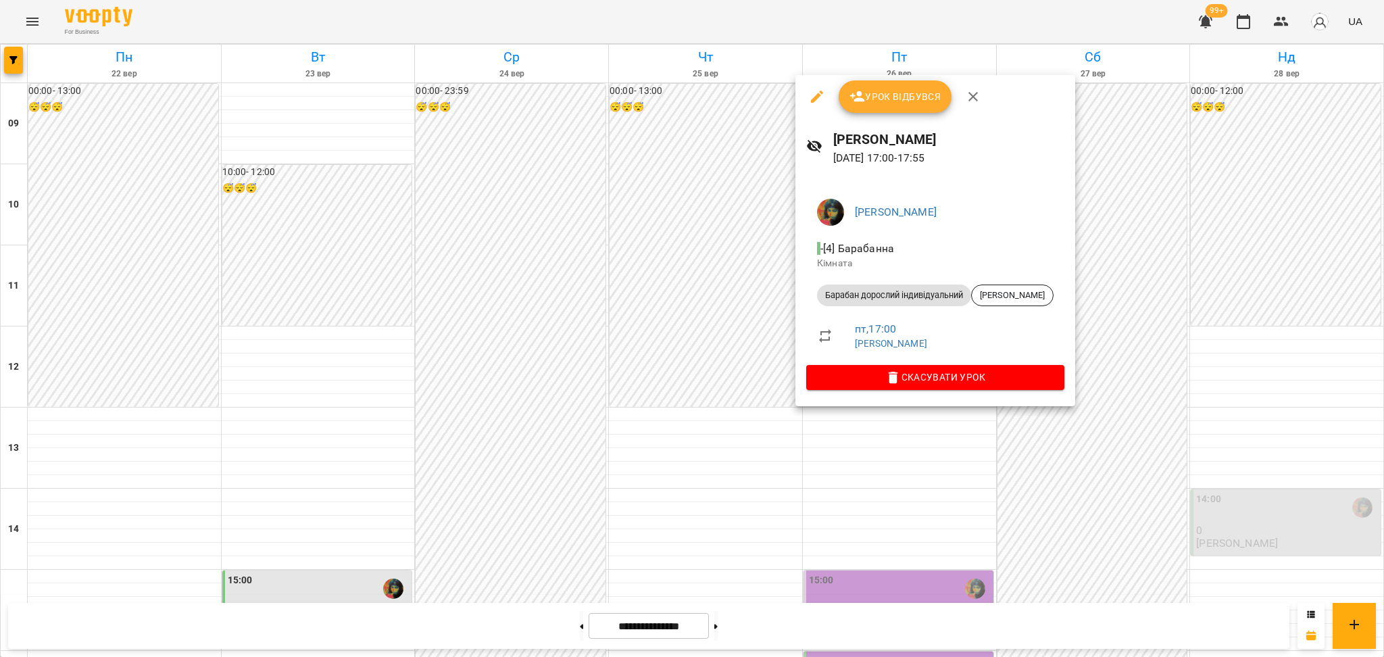
click at [737, 421] on div at bounding box center [692, 328] width 1384 height 657
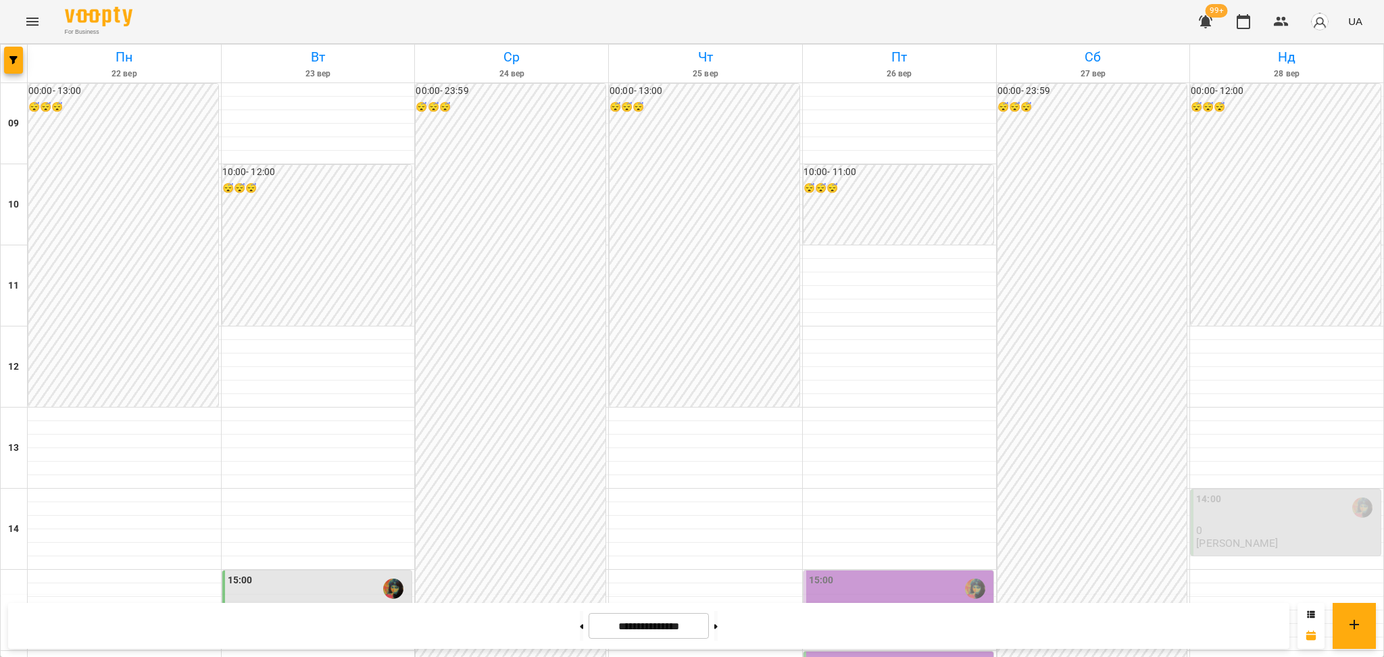
click at [868, 654] on div "16:00" at bounding box center [900, 669] width 182 height 31
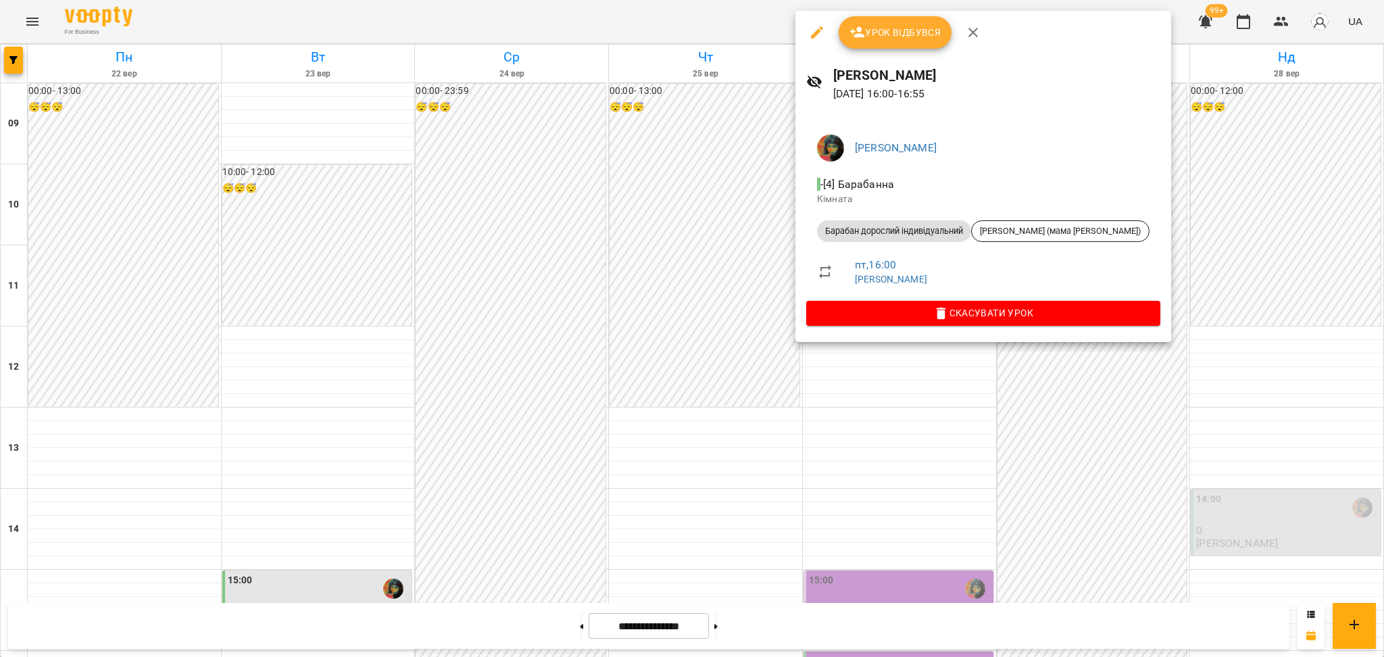
click at [766, 354] on div at bounding box center [692, 328] width 1384 height 657
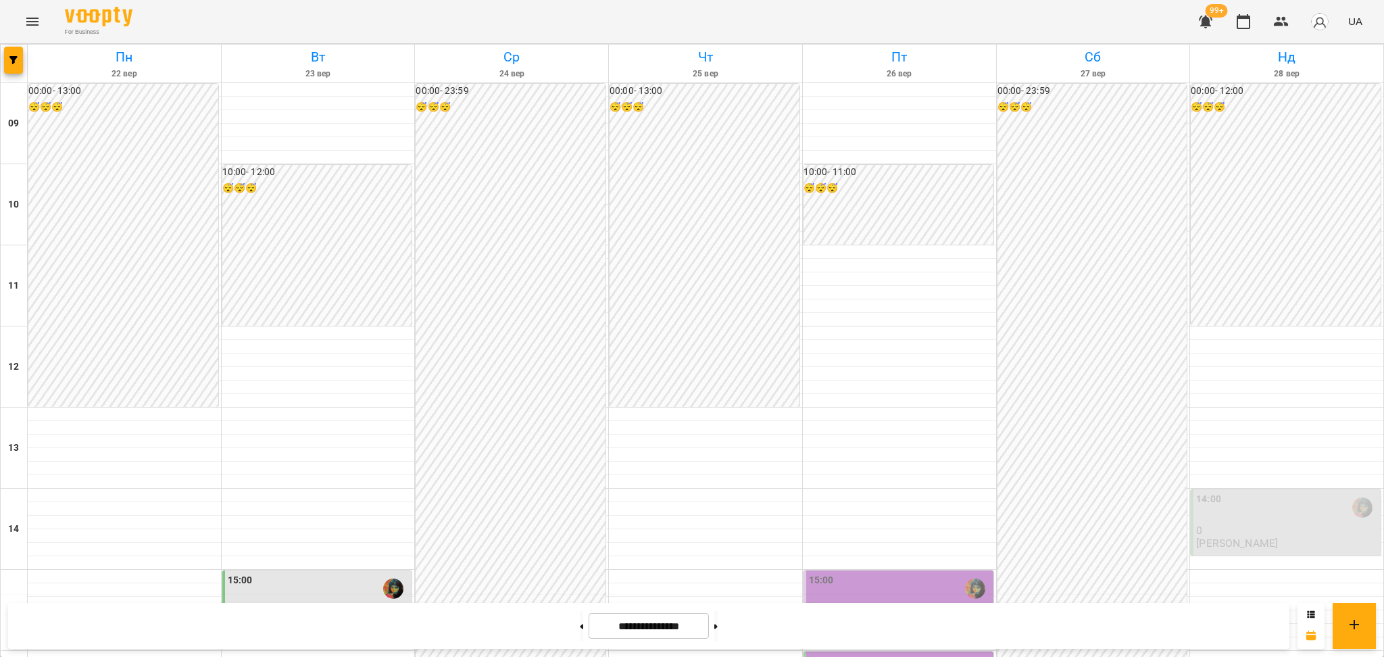
click at [900, 573] on div "15:00" at bounding box center [900, 588] width 182 height 31
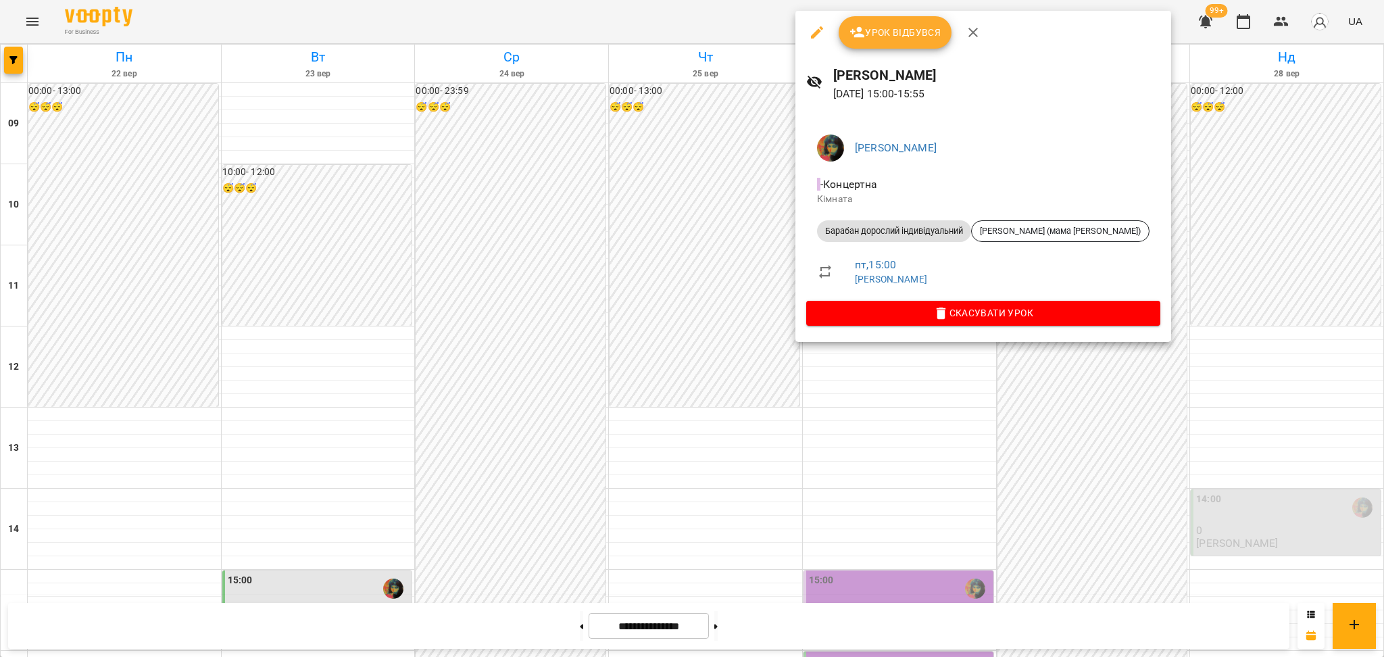
click at [803, 384] on div at bounding box center [692, 328] width 1384 height 657
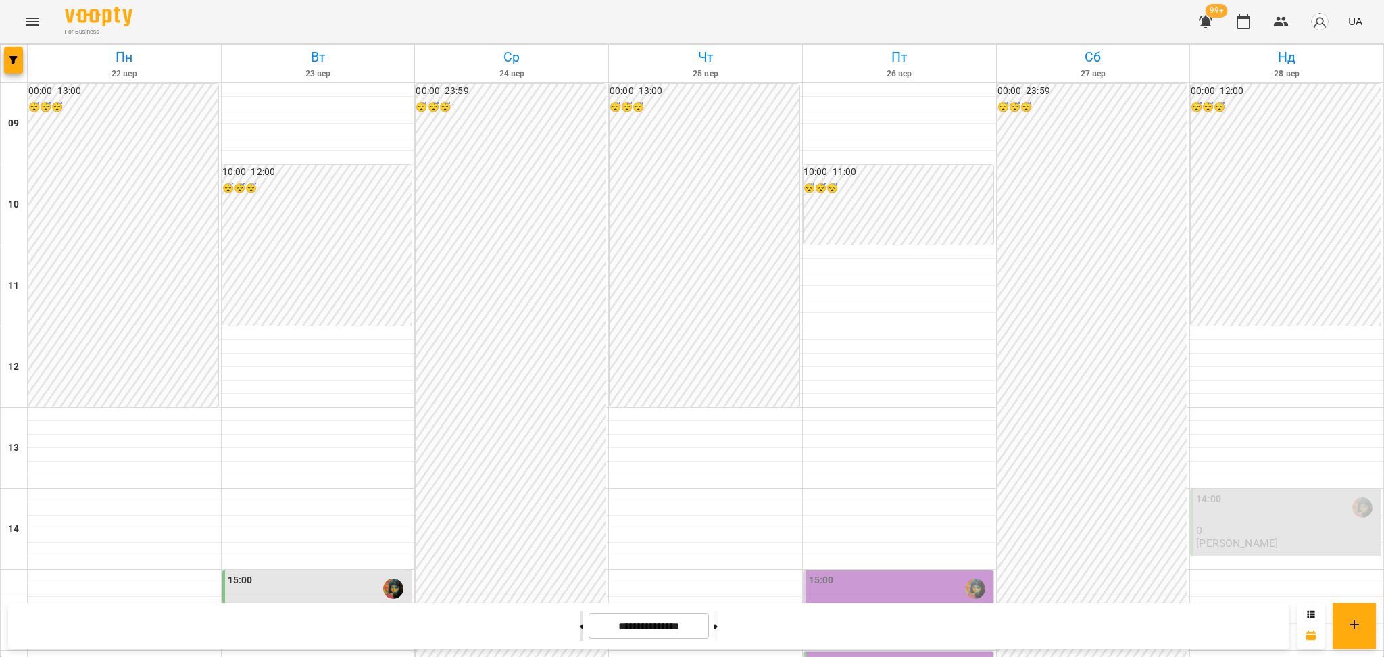
click at [580, 637] on button at bounding box center [581, 626] width 3 height 30
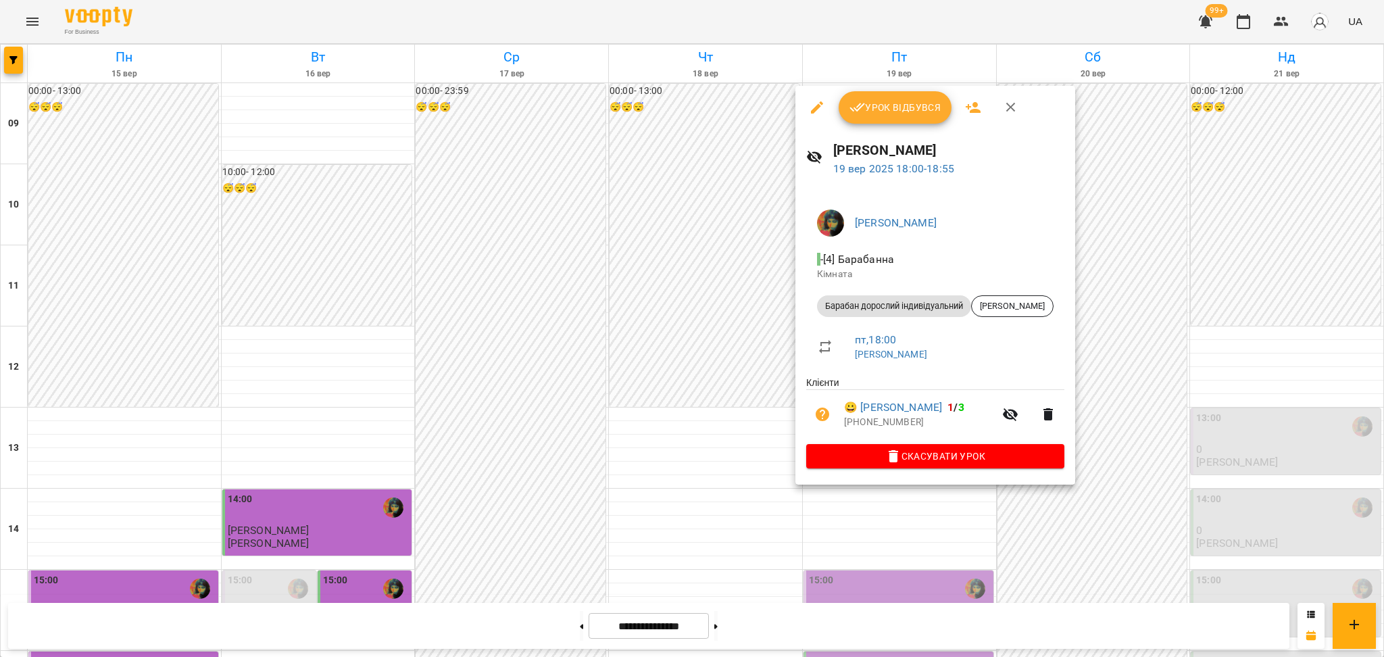
click at [903, 495] on div at bounding box center [692, 328] width 1384 height 657
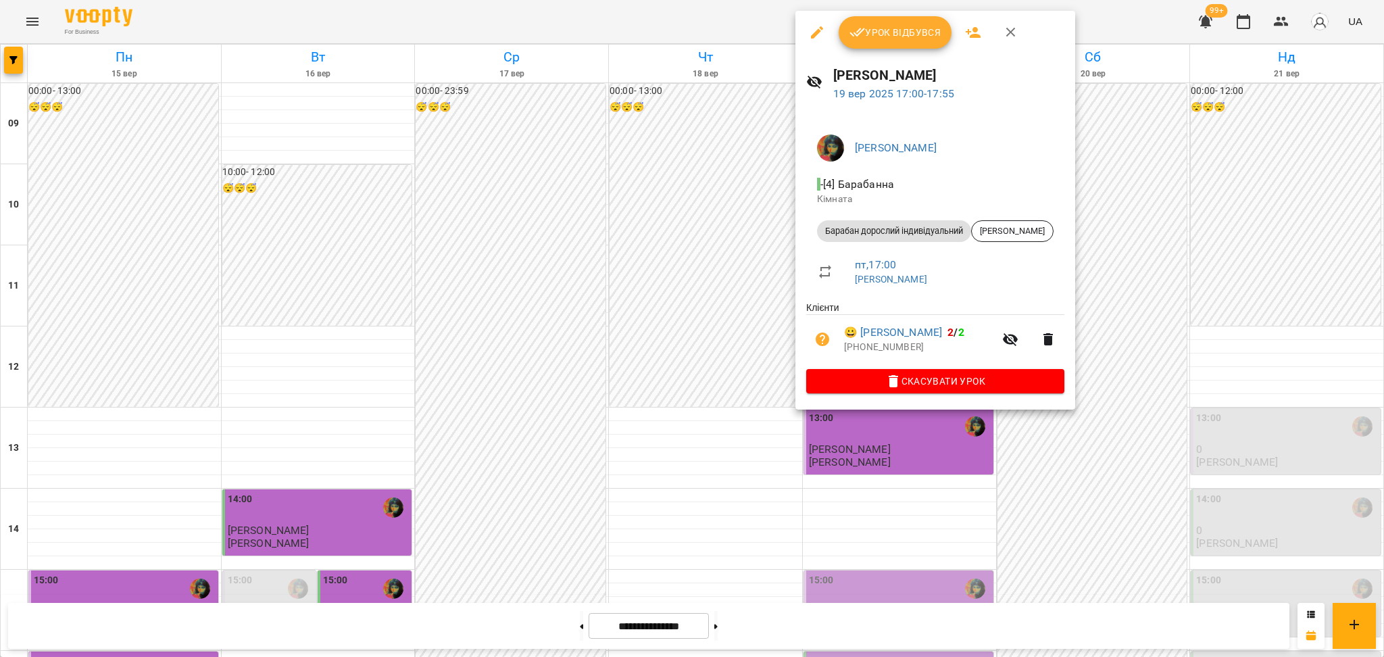
click at [900, 512] on div at bounding box center [692, 328] width 1384 height 657
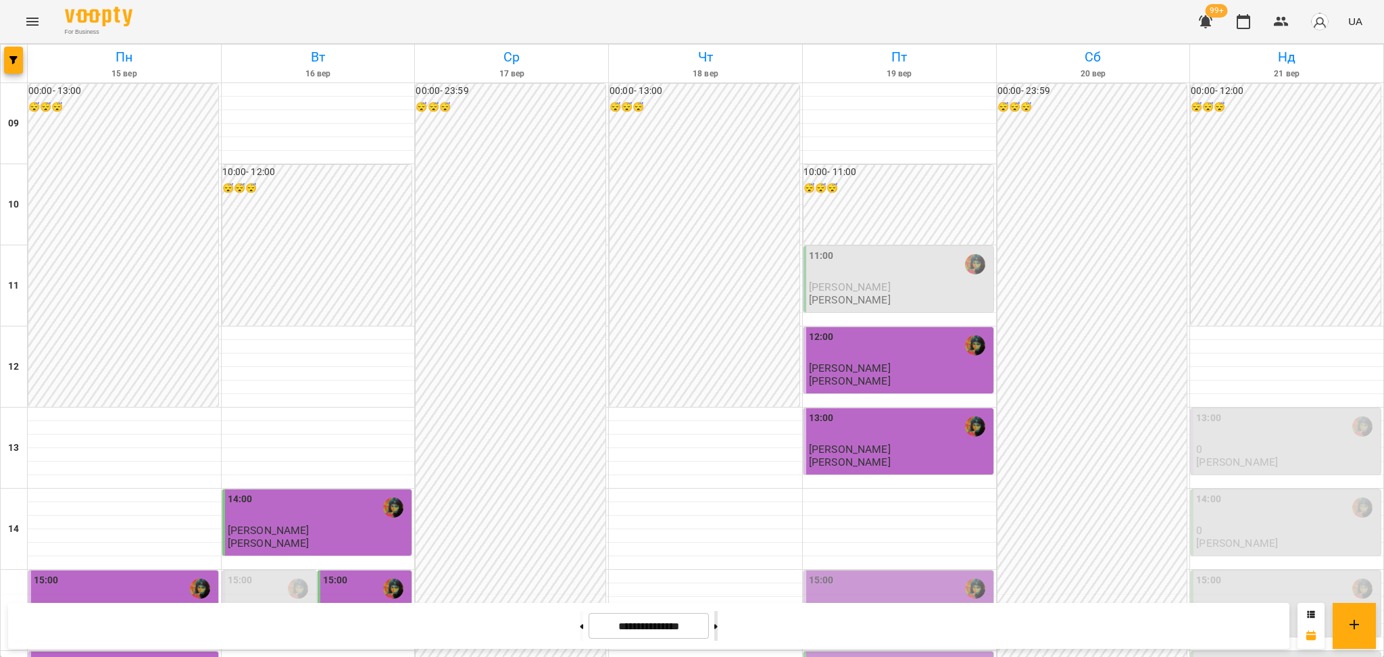
click at [718, 624] on button at bounding box center [715, 626] width 3 height 30
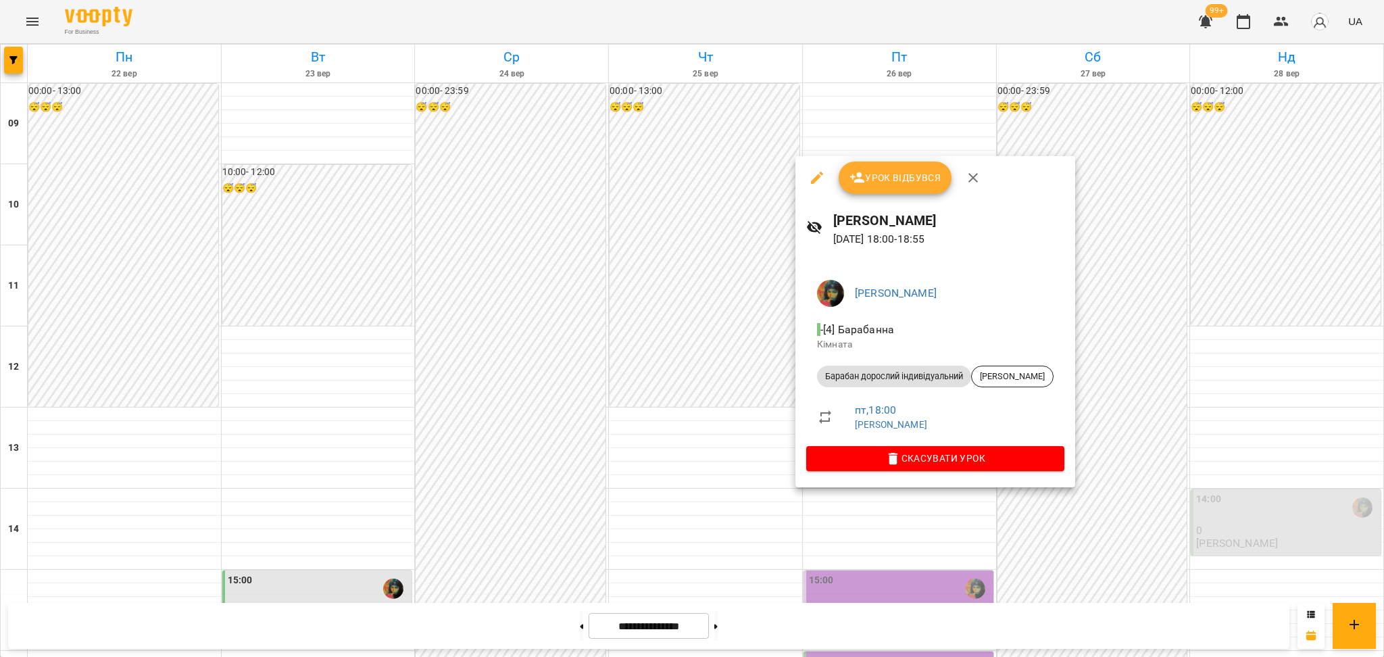
click at [727, 485] on div at bounding box center [692, 328] width 1384 height 657
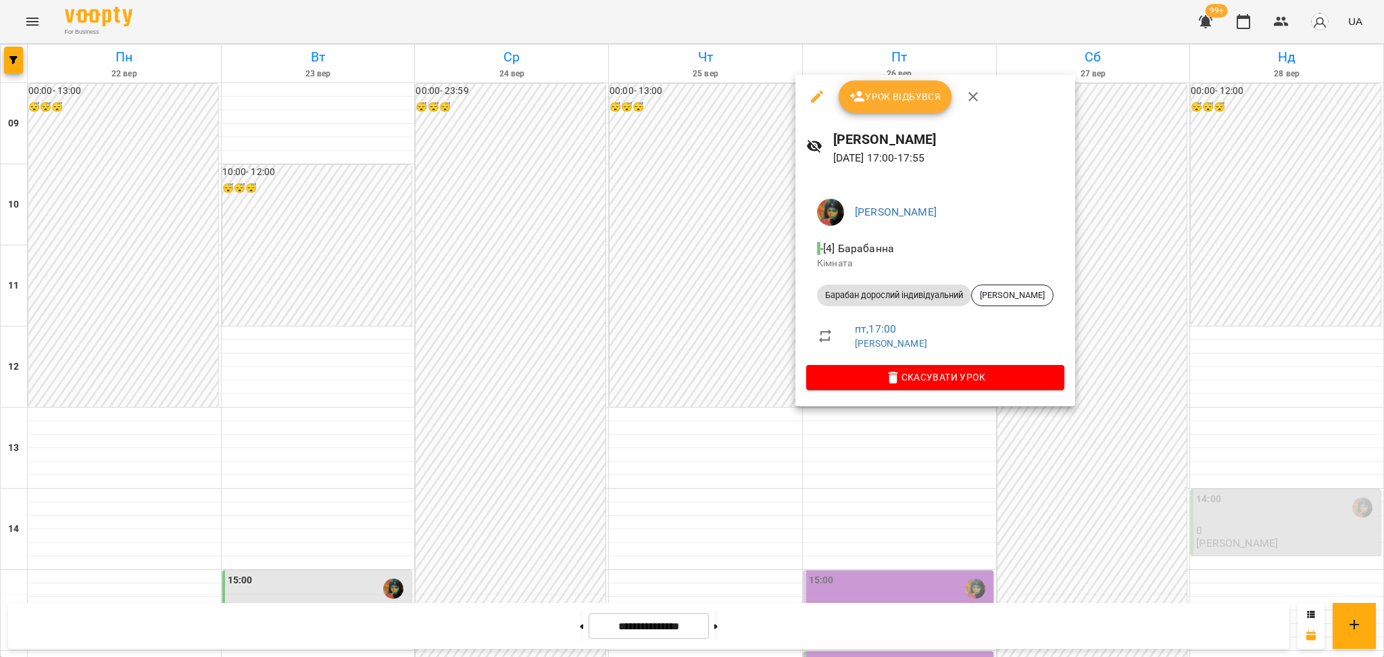
click at [720, 423] on div at bounding box center [692, 328] width 1384 height 657
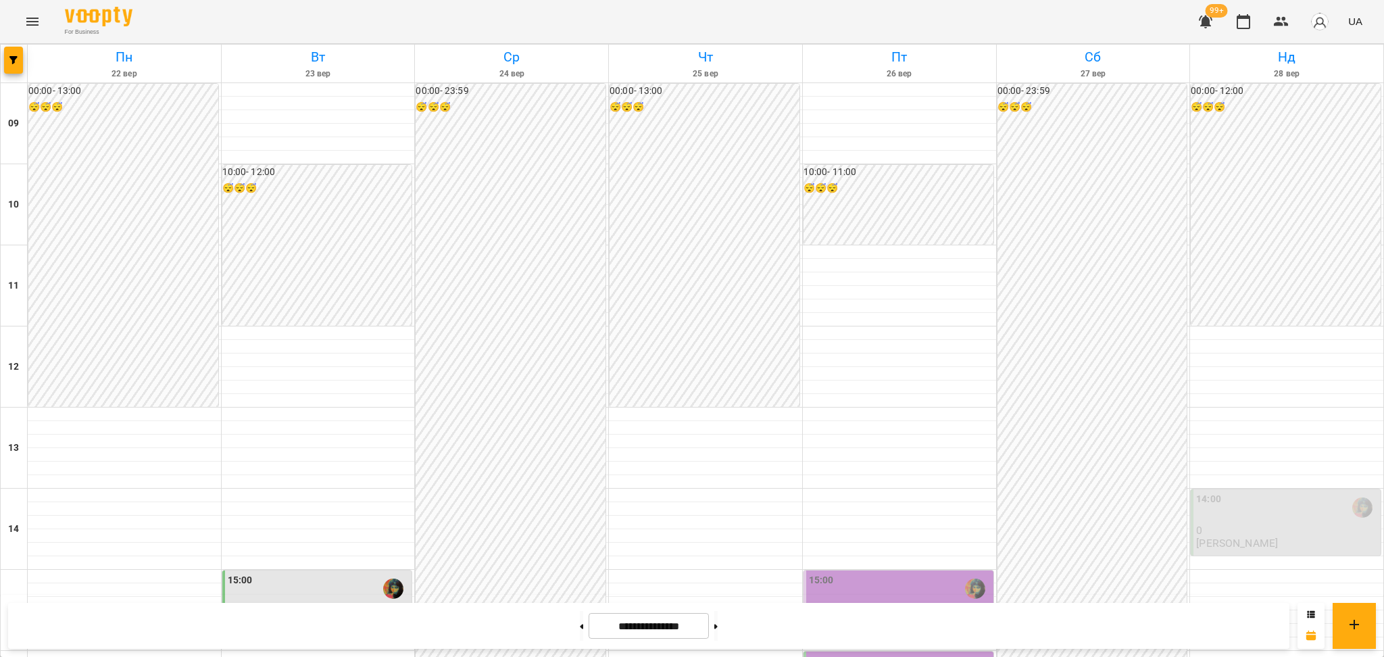
click at [848, 654] on div "16:00" at bounding box center [900, 669] width 182 height 31
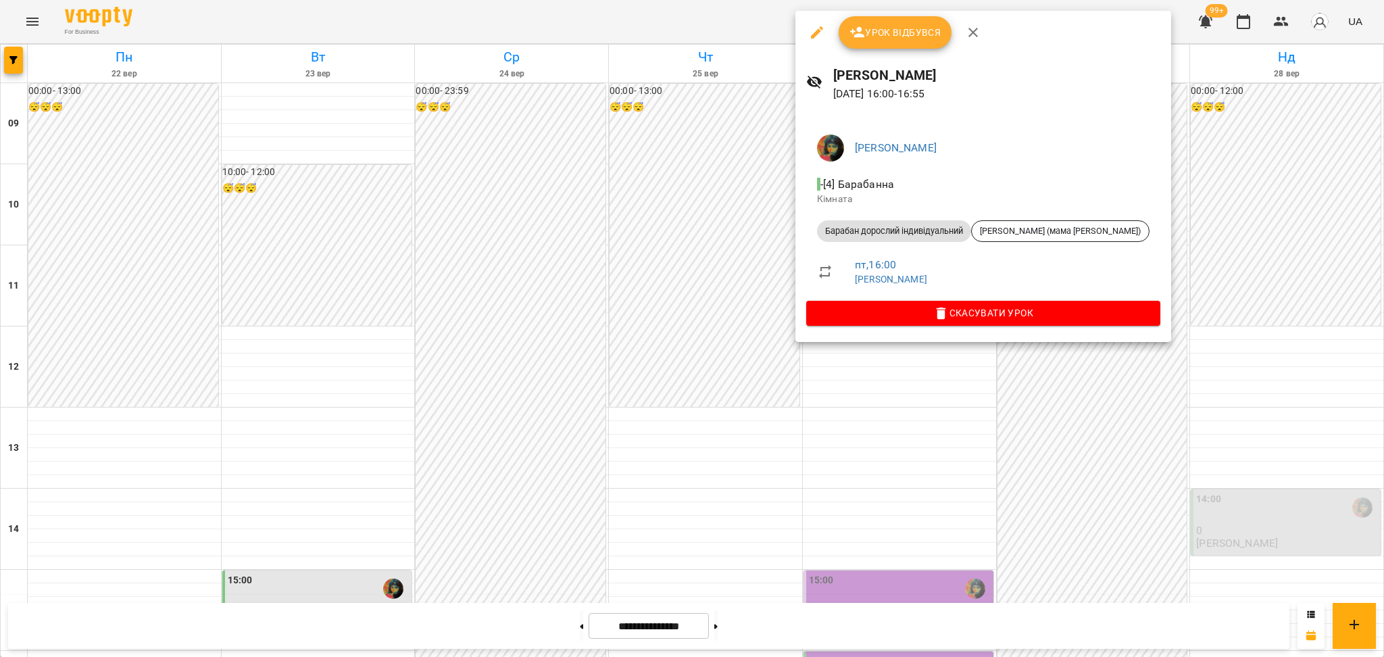
click at [747, 382] on div at bounding box center [692, 328] width 1384 height 657
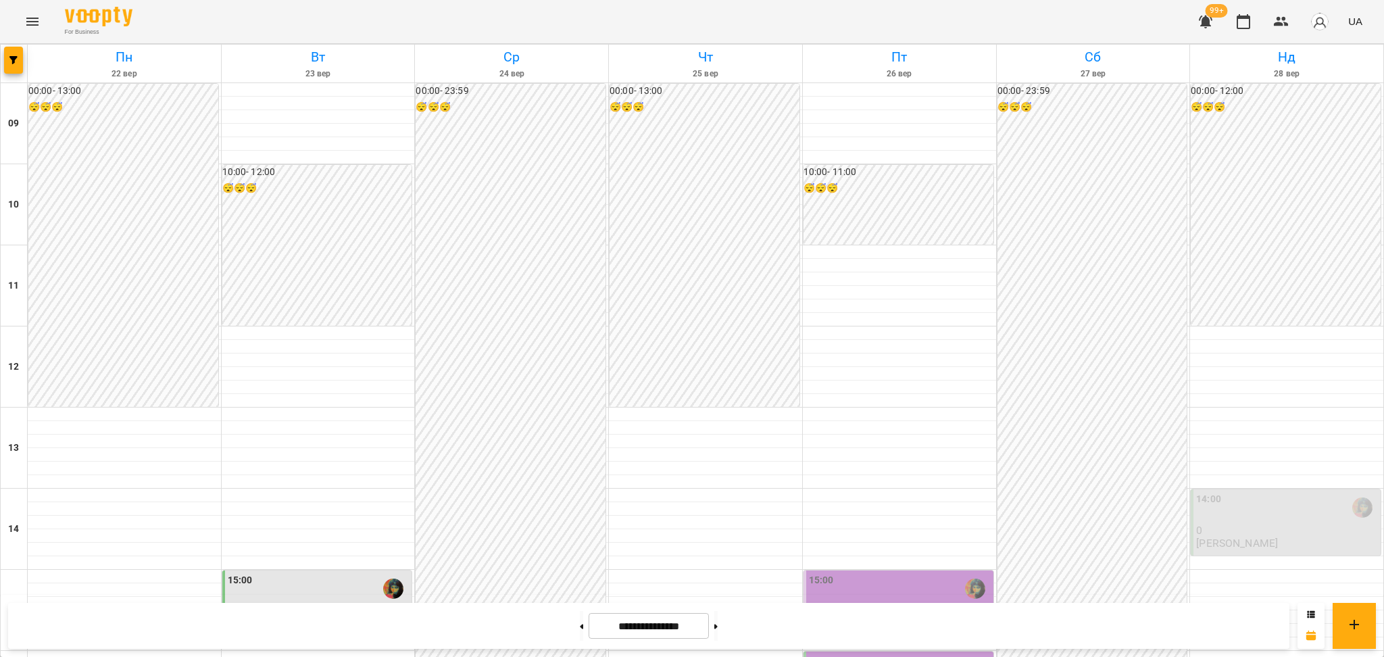
click at [883, 573] on div "15:00" at bounding box center [900, 588] width 182 height 31
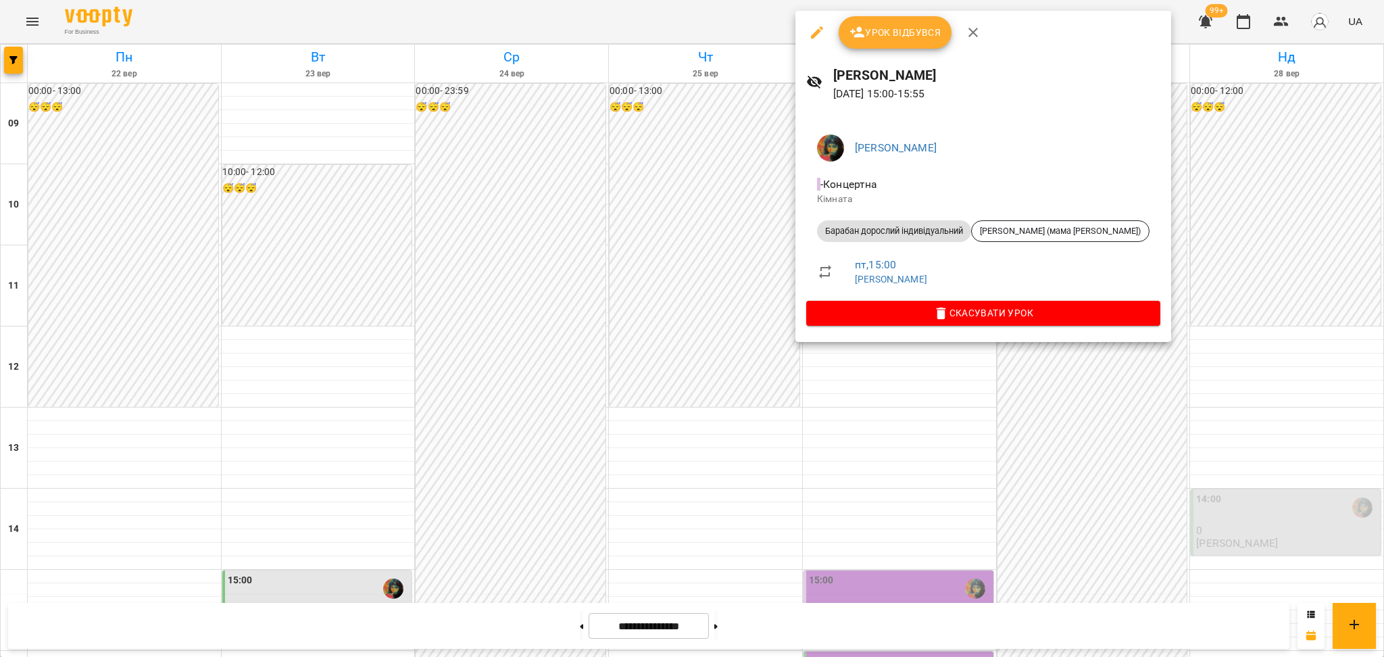
click at [774, 344] on div at bounding box center [692, 328] width 1384 height 657
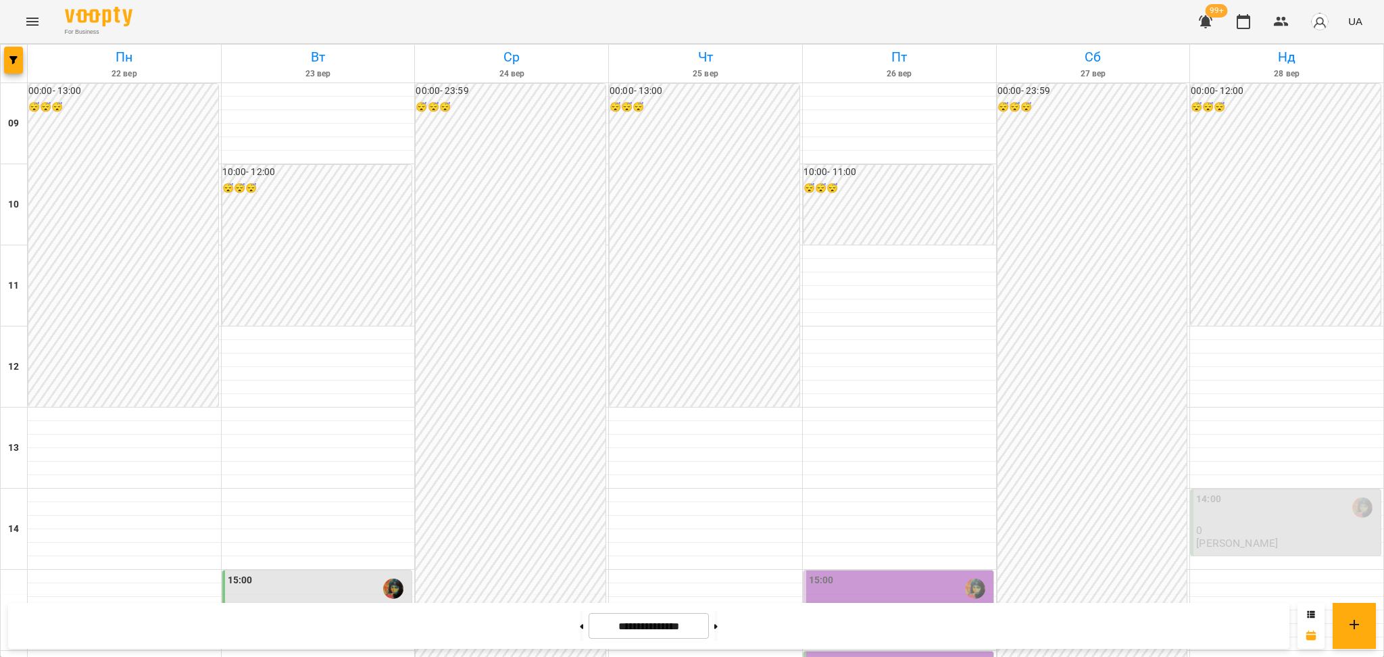
scroll to position [270, 0]
click at [718, 624] on button at bounding box center [715, 626] width 3 height 30
type input "**********"
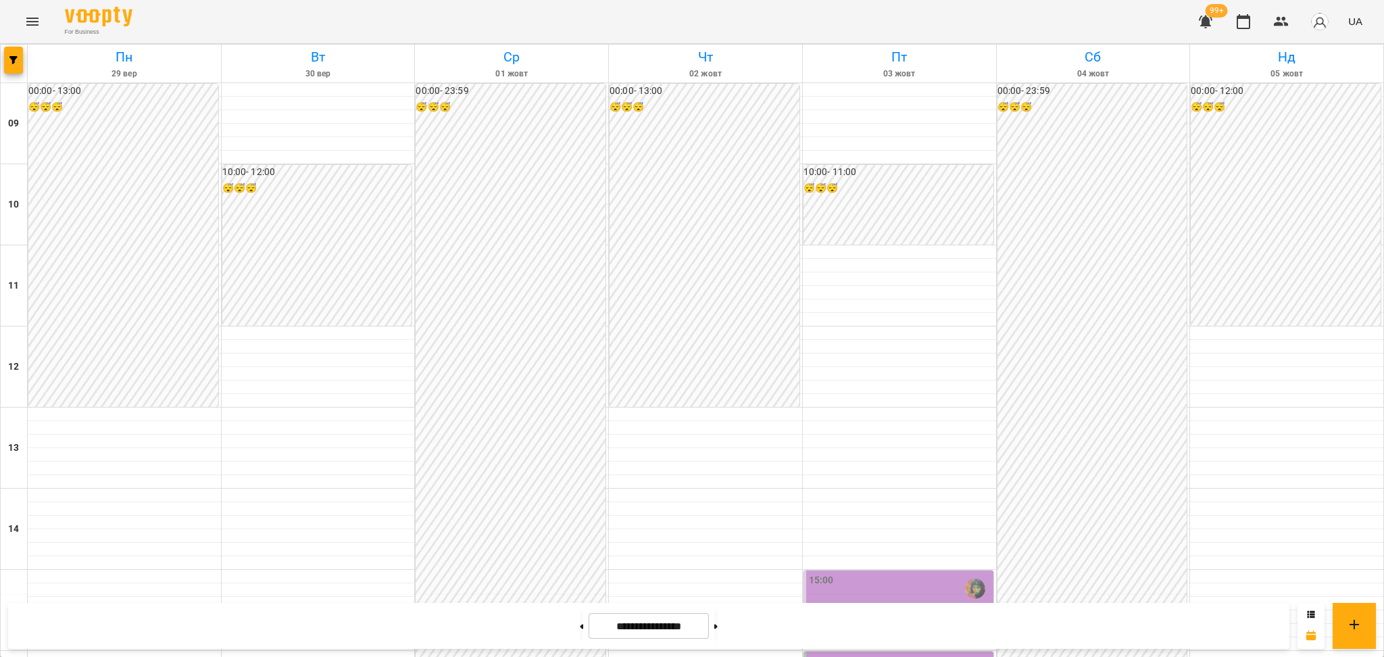
scroll to position [360, 0]
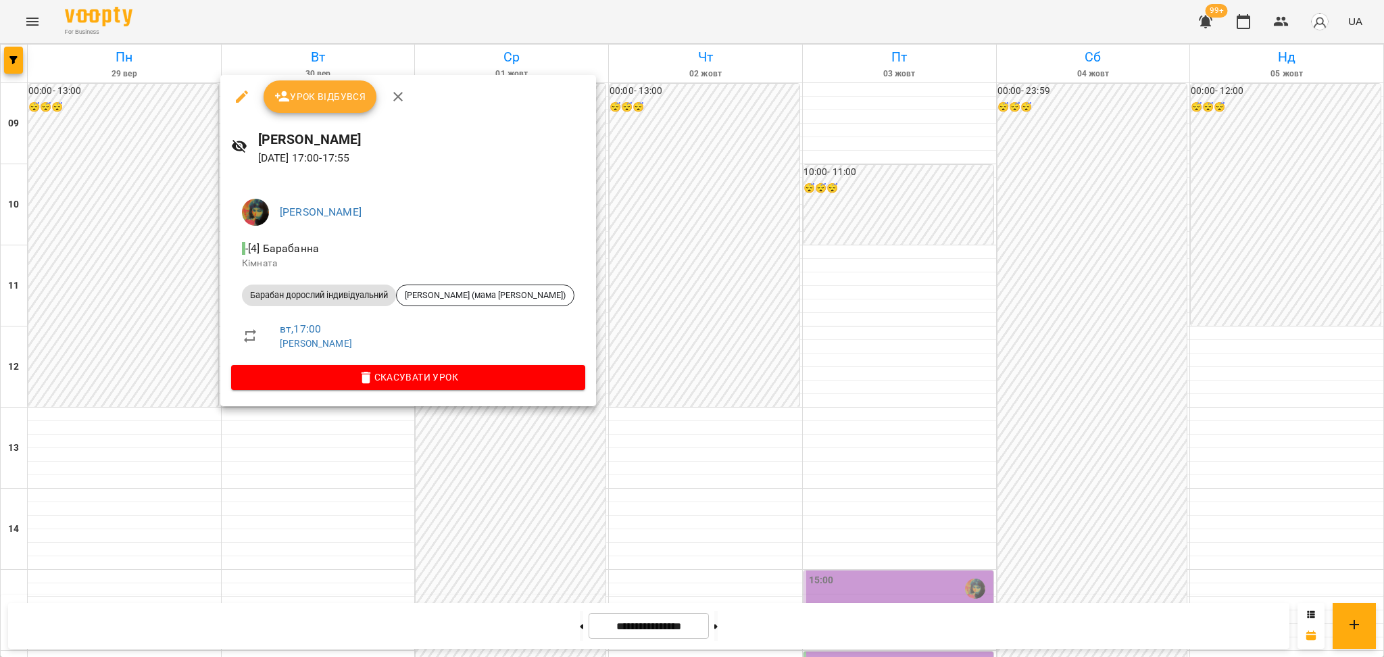
click at [701, 434] on div at bounding box center [692, 328] width 1384 height 657
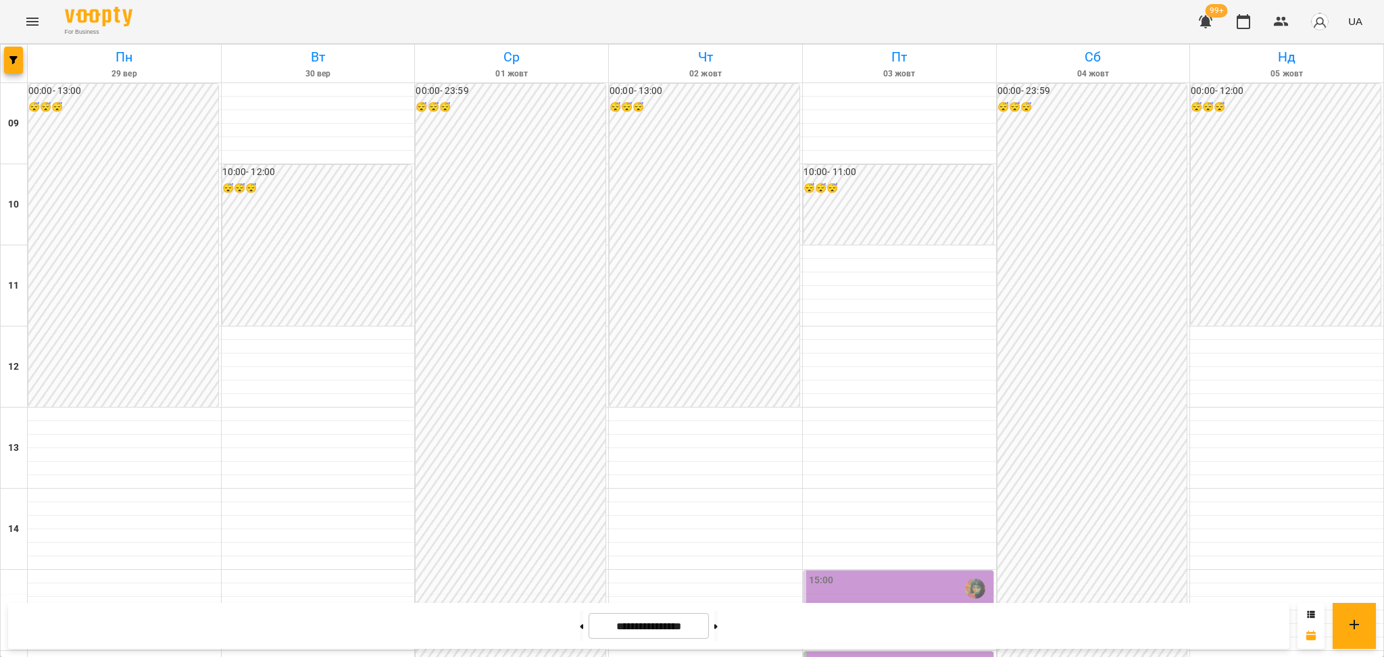
click at [859, 573] on div "15:00" at bounding box center [900, 588] width 182 height 31
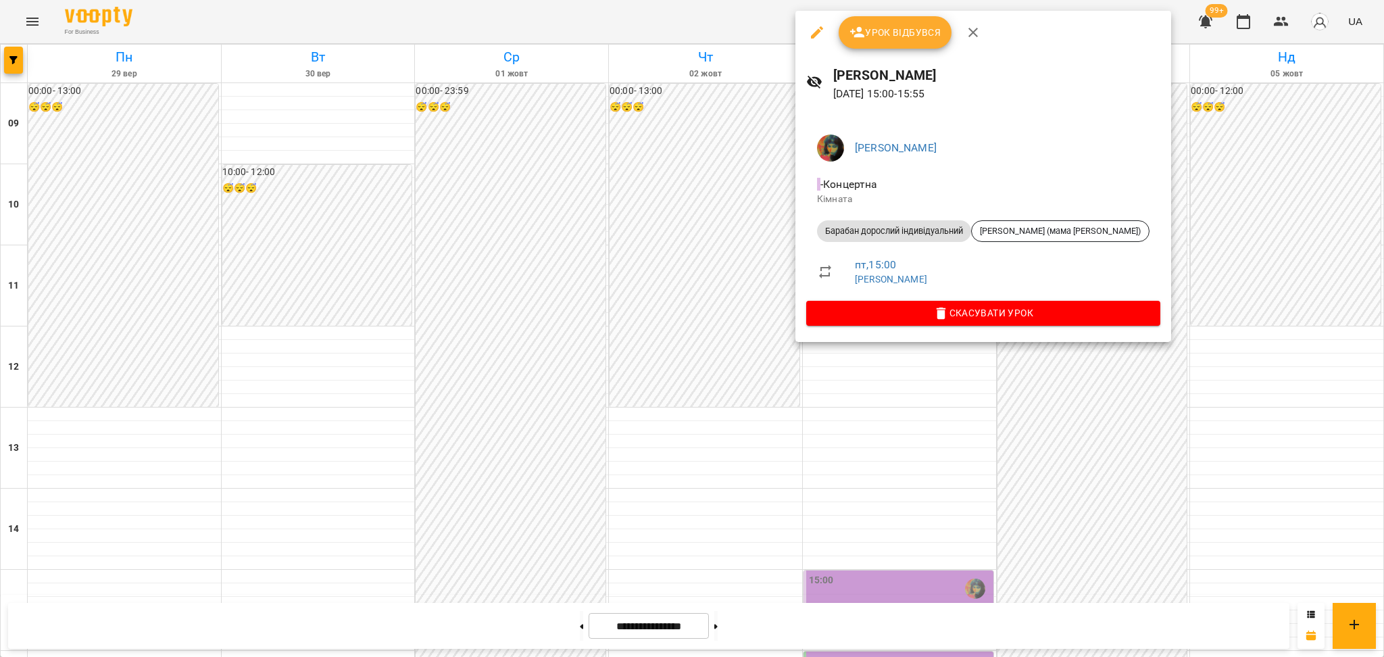
click at [751, 401] on div at bounding box center [692, 328] width 1384 height 657
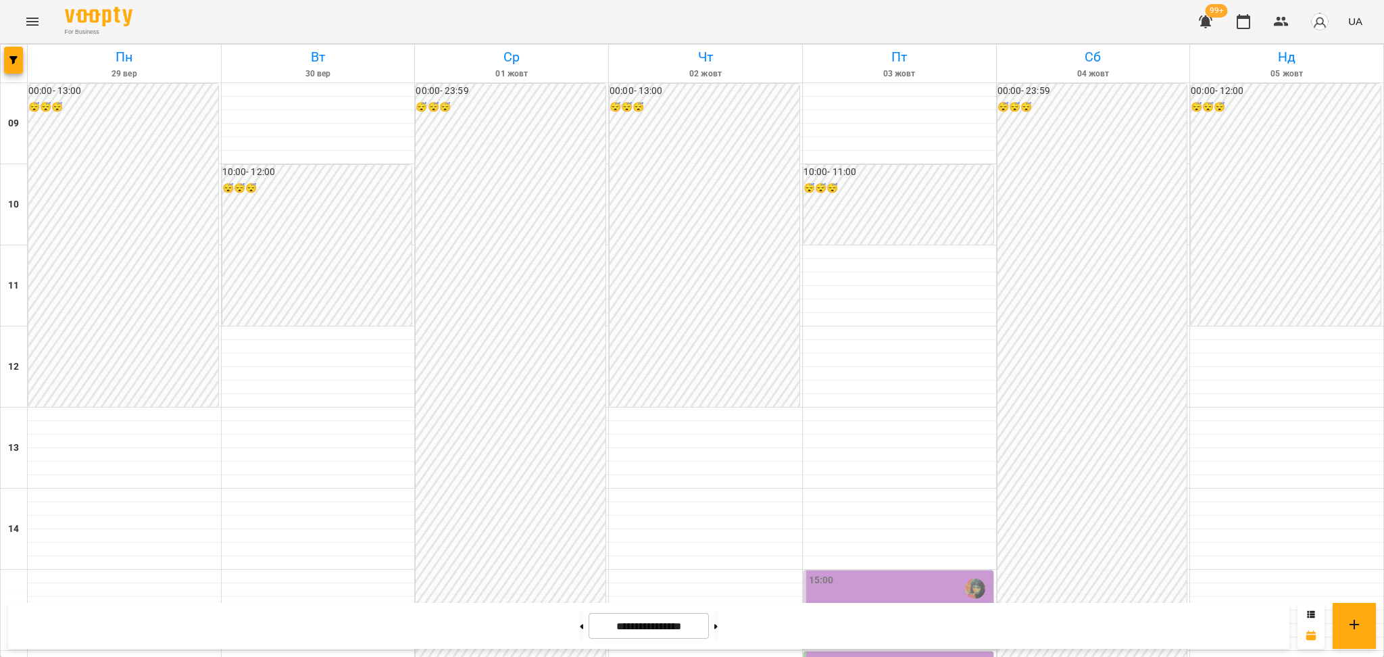
click at [914, 637] on div at bounding box center [899, 644] width 193 height 14
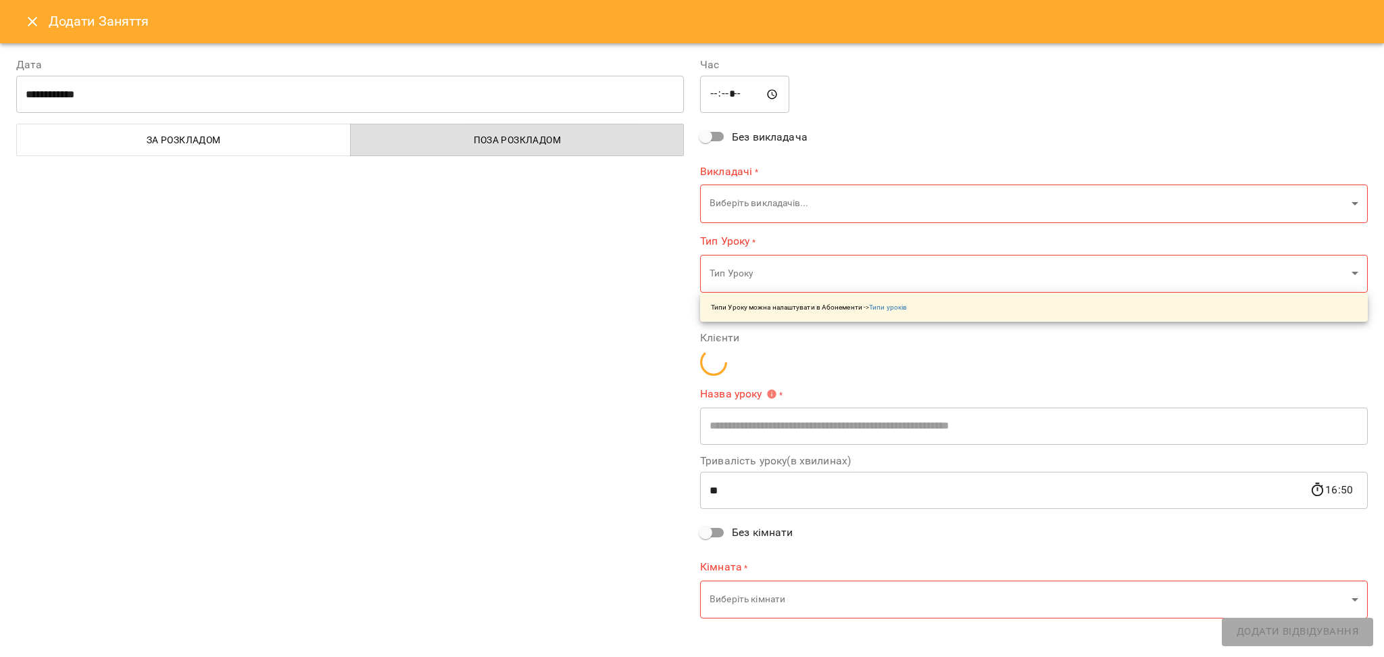
type input "**********"
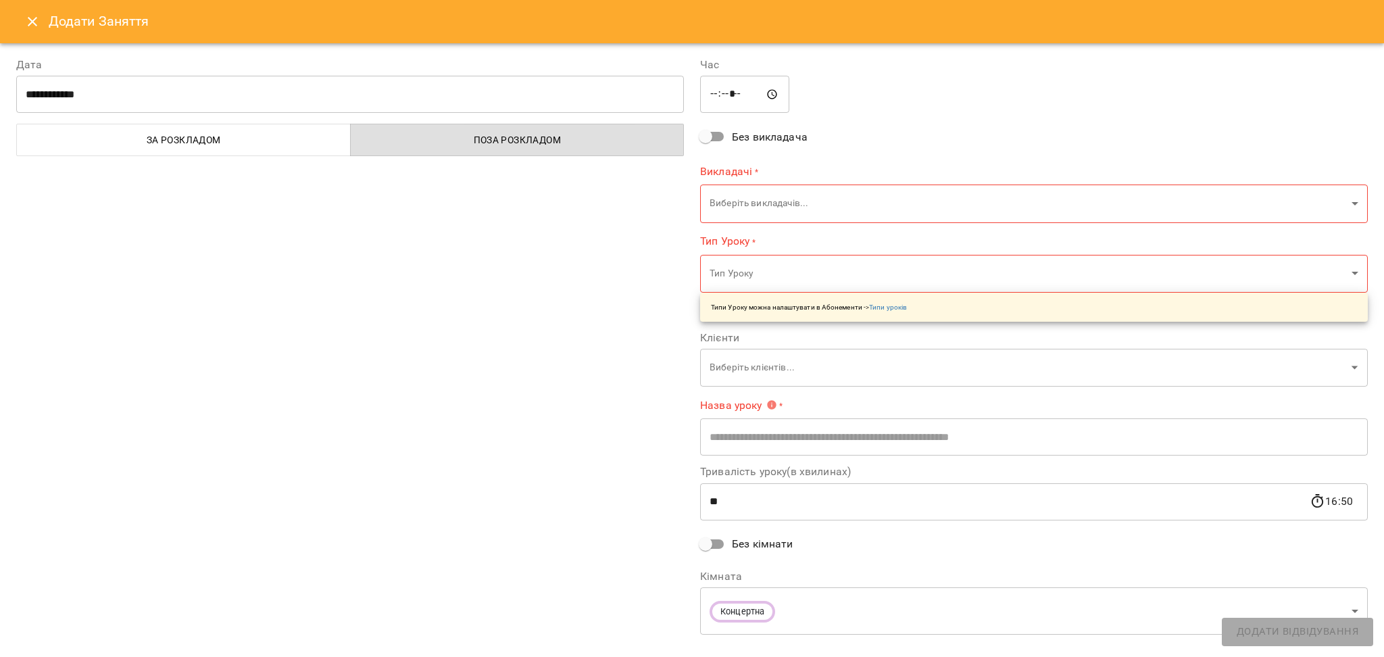
drag, startPoint x: 14, startPoint y: 24, endPoint x: 84, endPoint y: 38, distance: 71.0
click at [15, 24] on div "Додати Заняття" at bounding box center [692, 21] width 1384 height 43
click at [20, 19] on button "Close" at bounding box center [32, 21] width 32 height 32
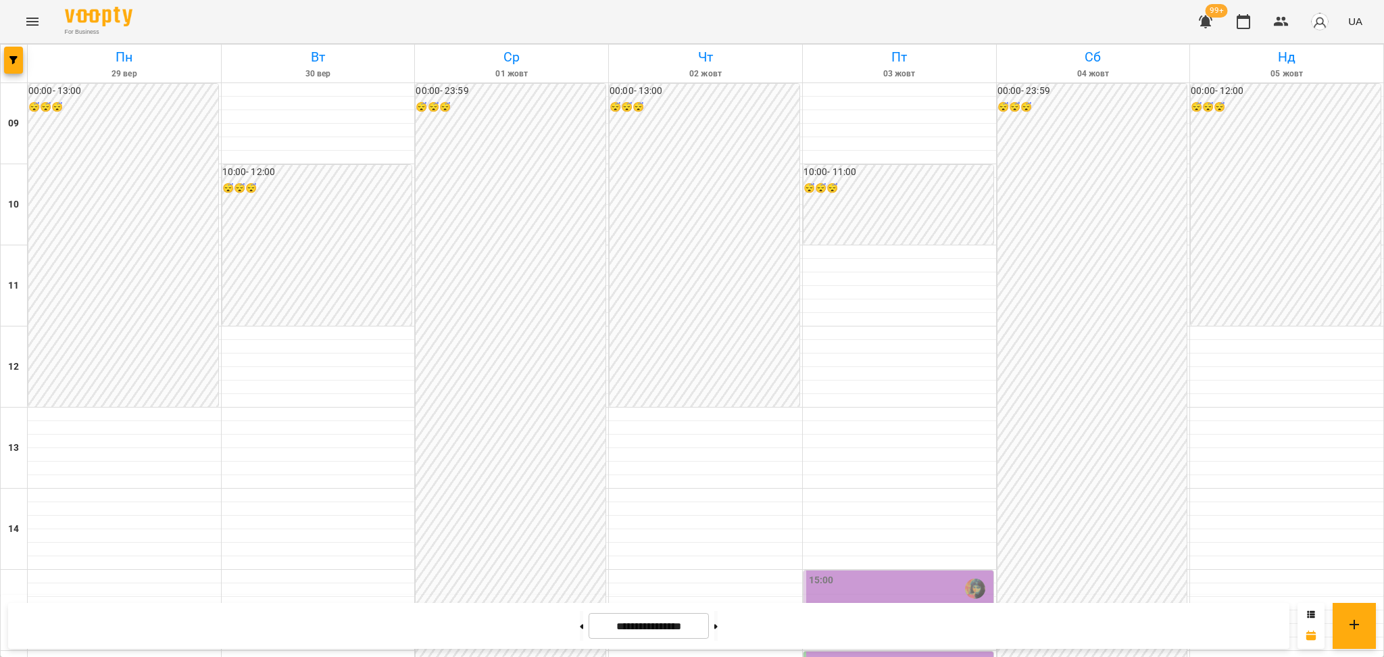
click at [856, 654] on div "16:00" at bounding box center [900, 669] width 182 height 31
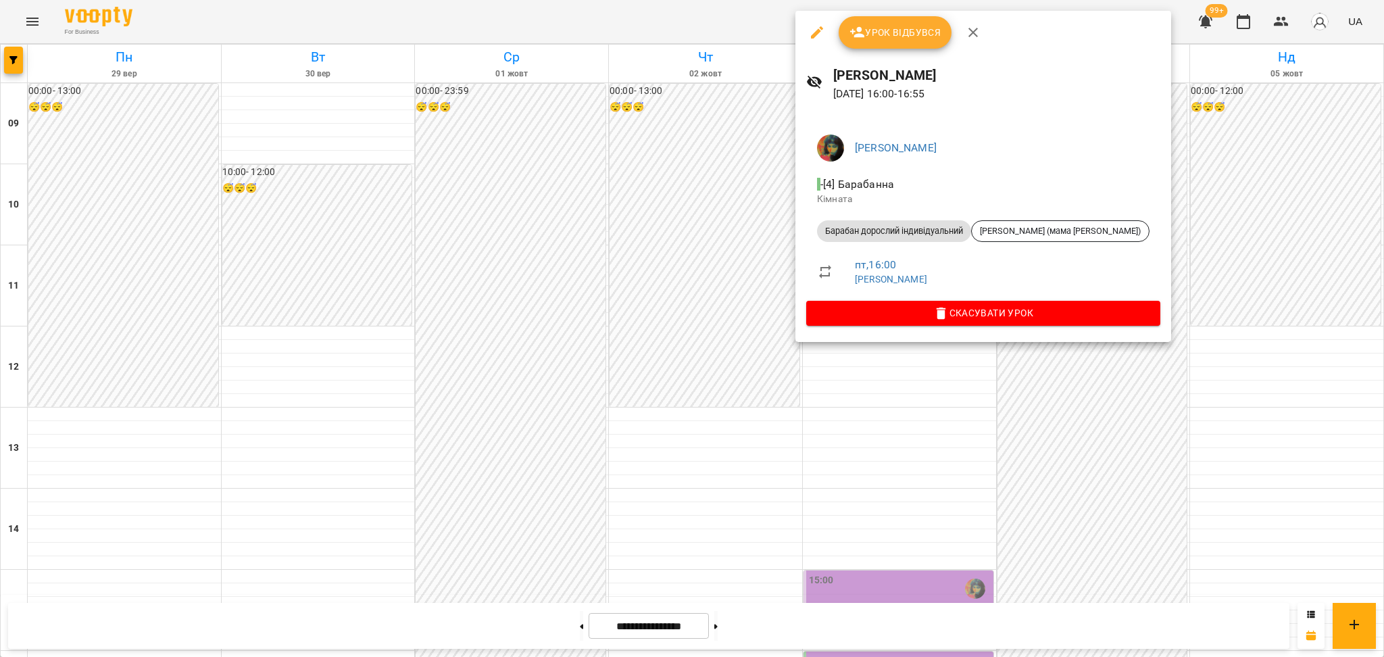
click at [742, 391] on div at bounding box center [692, 328] width 1384 height 657
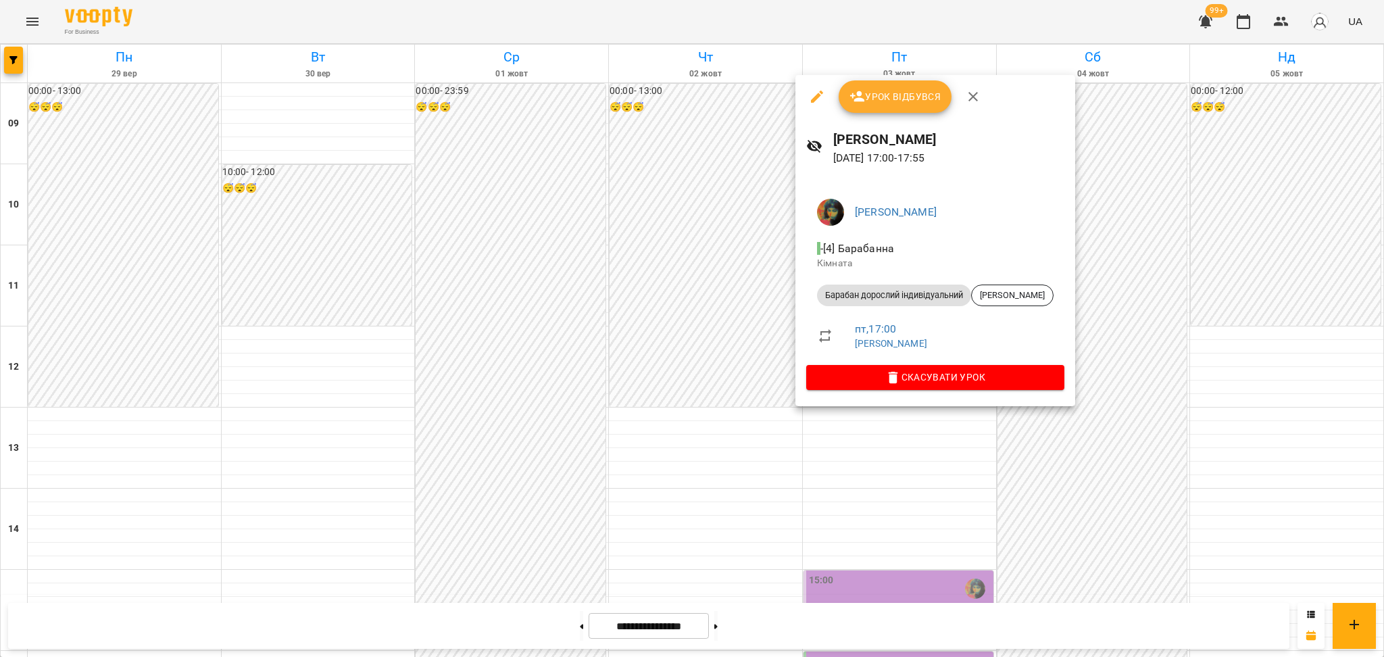
click at [703, 425] on div at bounding box center [692, 328] width 1384 height 657
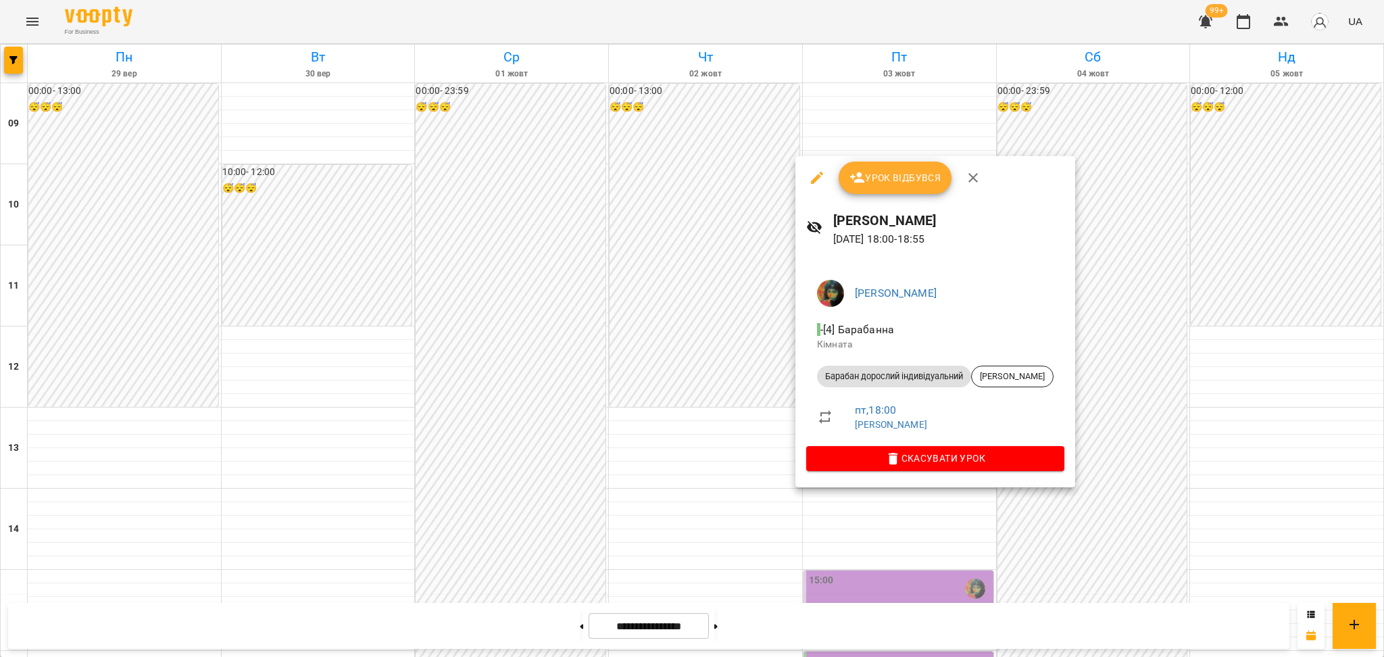
click at [661, 399] on div at bounding box center [692, 328] width 1384 height 657
